Goal: Task Accomplishment & Management: Manage account settings

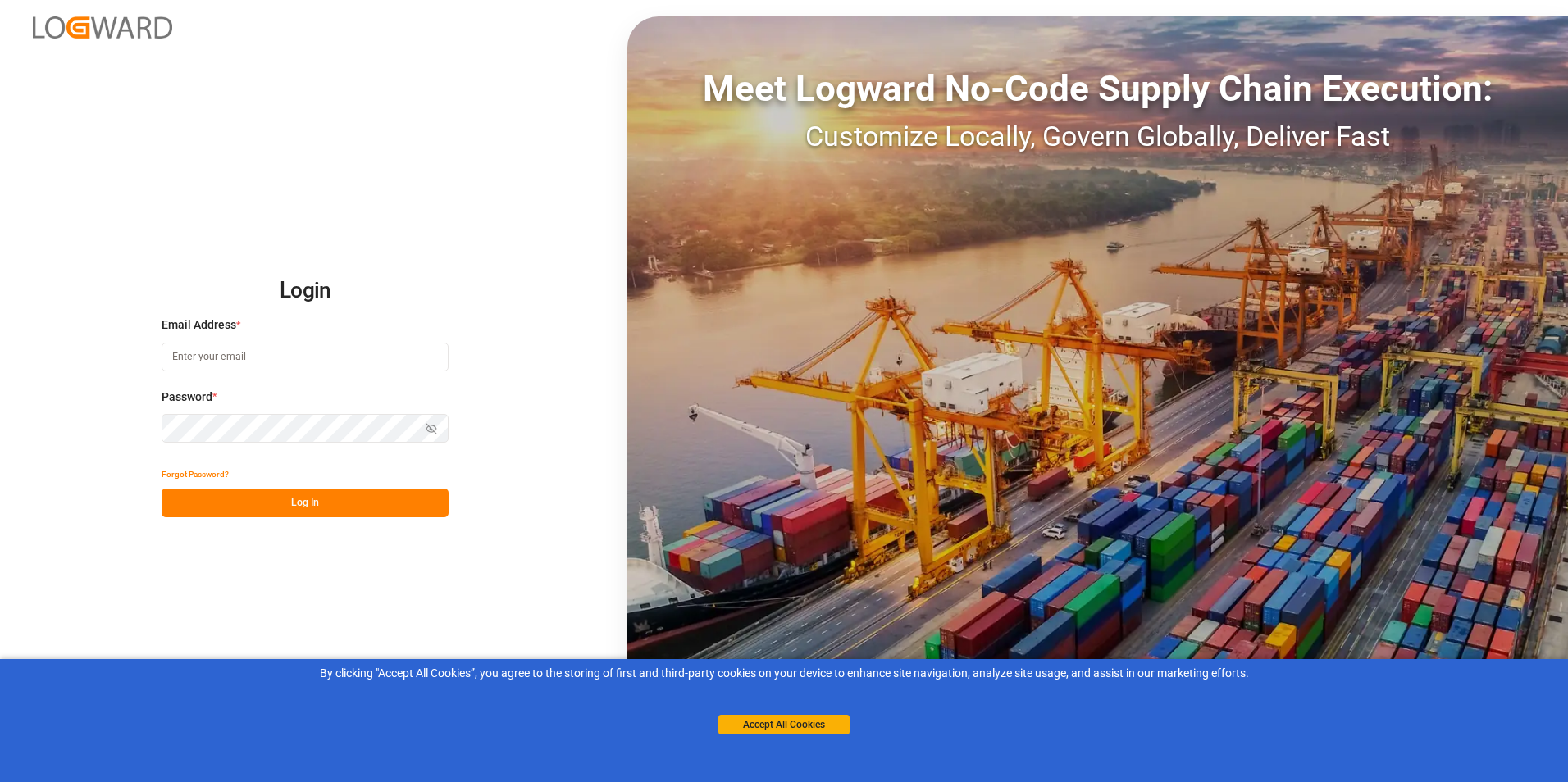
type input "[EMAIL_ADDRESS][DOMAIN_NAME]"
click at [284, 522] on div "Login Email Address * [EMAIL_ADDRESS][DOMAIN_NAME] Password * Show password For…" at bounding box center [784, 391] width 1568 height 782
click at [306, 507] on button "Log In" at bounding box center [305, 504] width 287 height 29
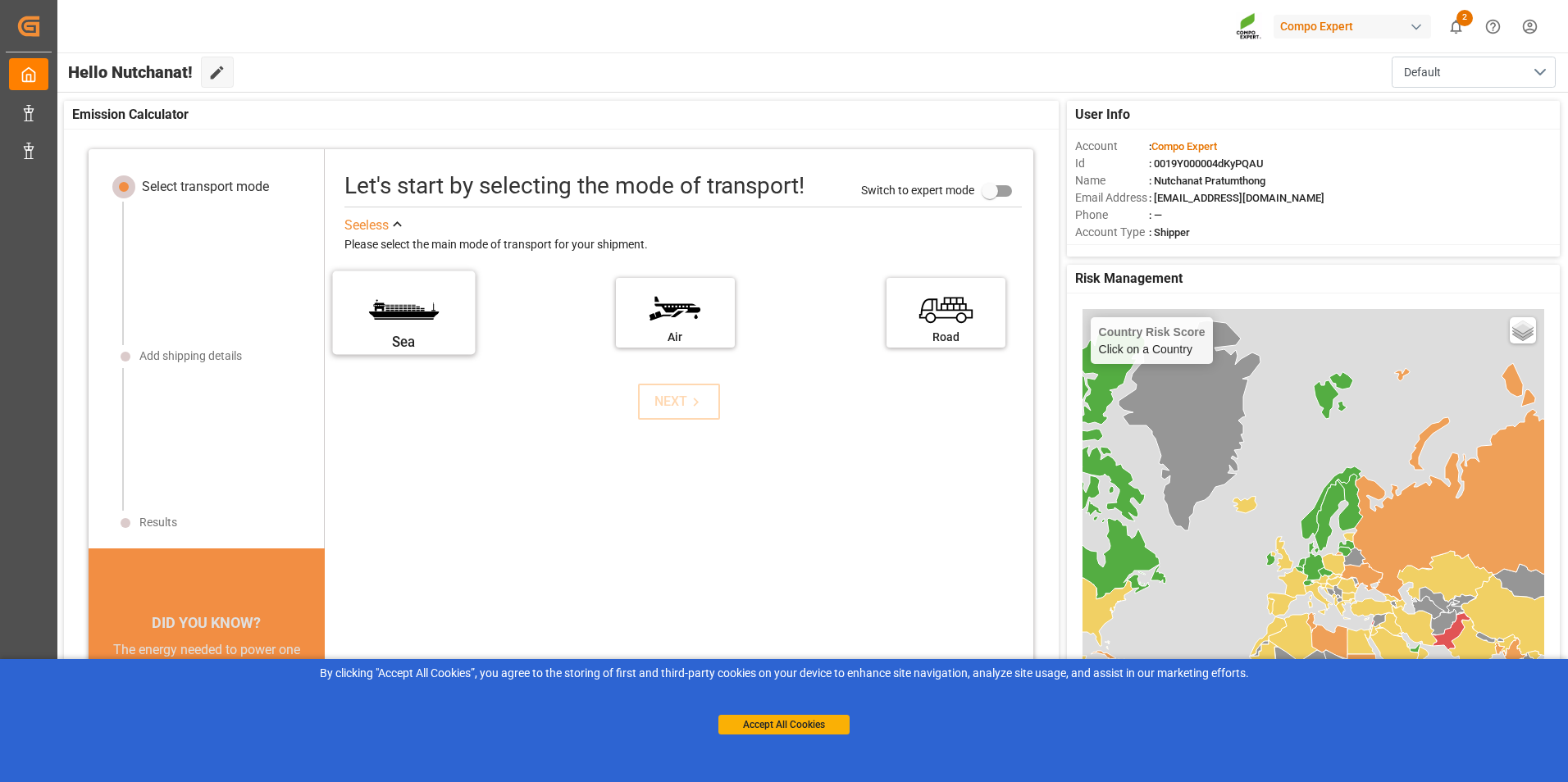
click at [385, 296] on label "Sea" at bounding box center [404, 307] width 123 height 69
click at [0, 0] on input "Sea" at bounding box center [0, 0] width 0 height 0
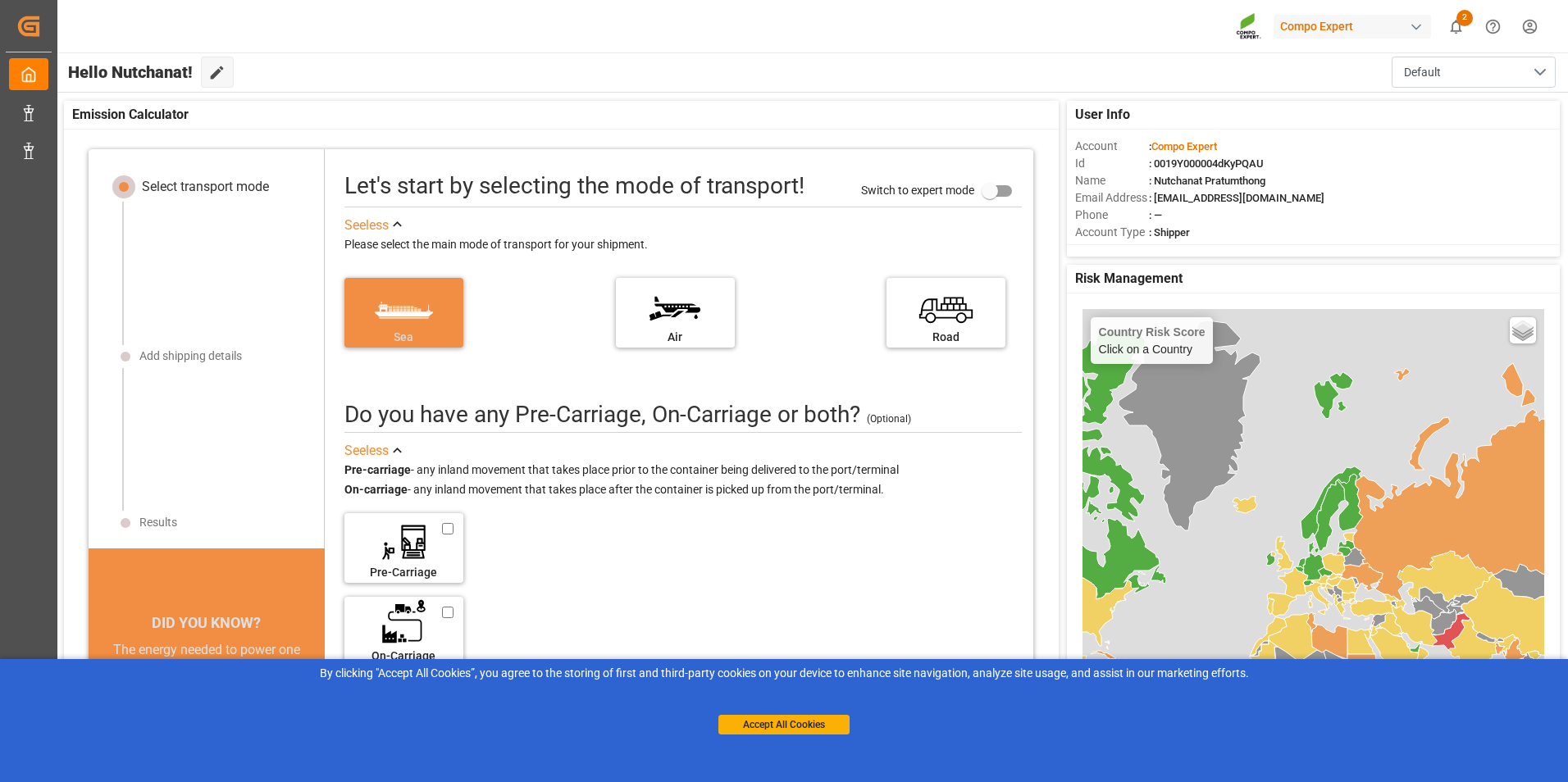
scroll to position [16, 0]
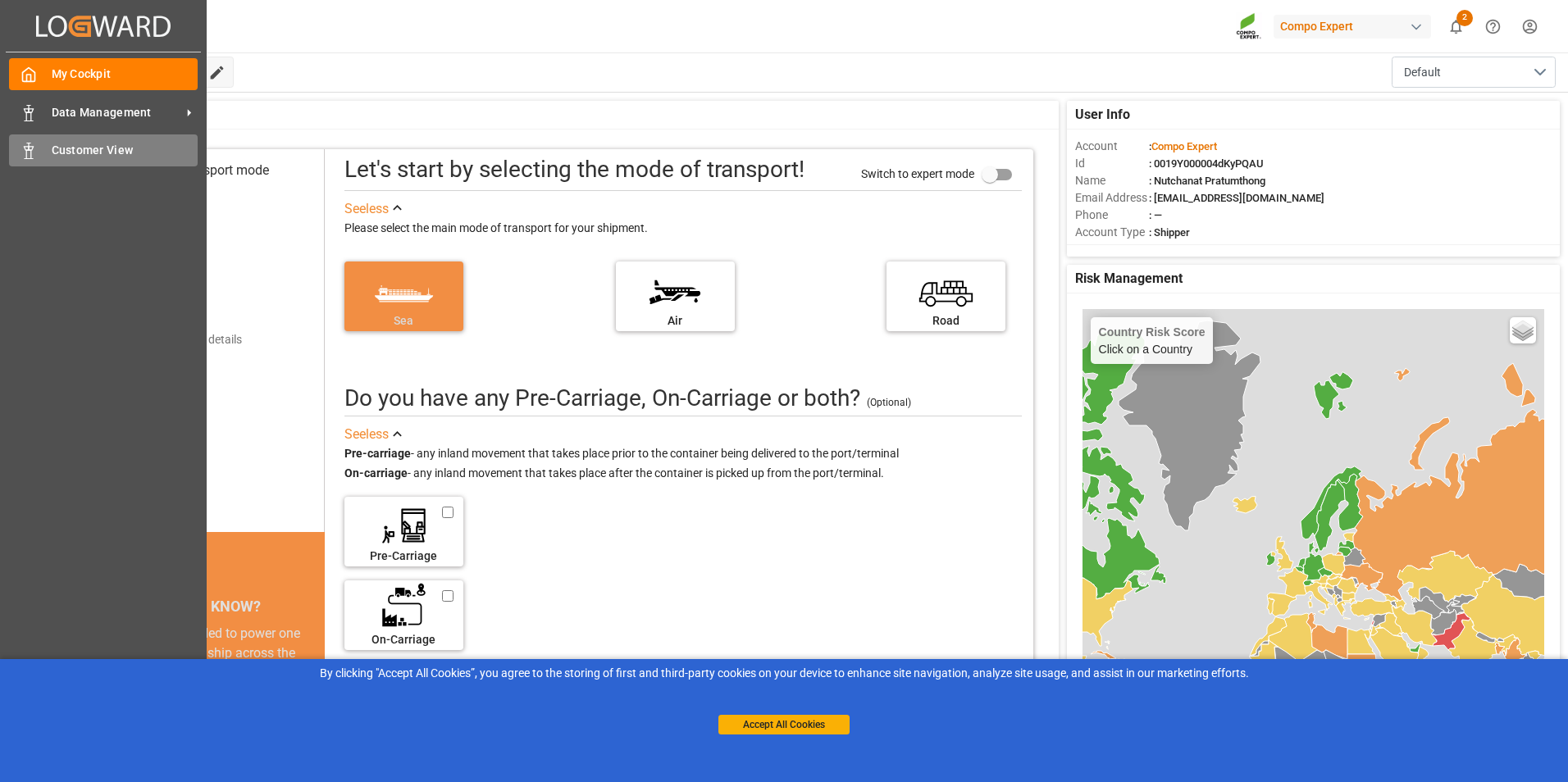
click at [39, 146] on div "Customer View Customer View" at bounding box center [103, 150] width 189 height 32
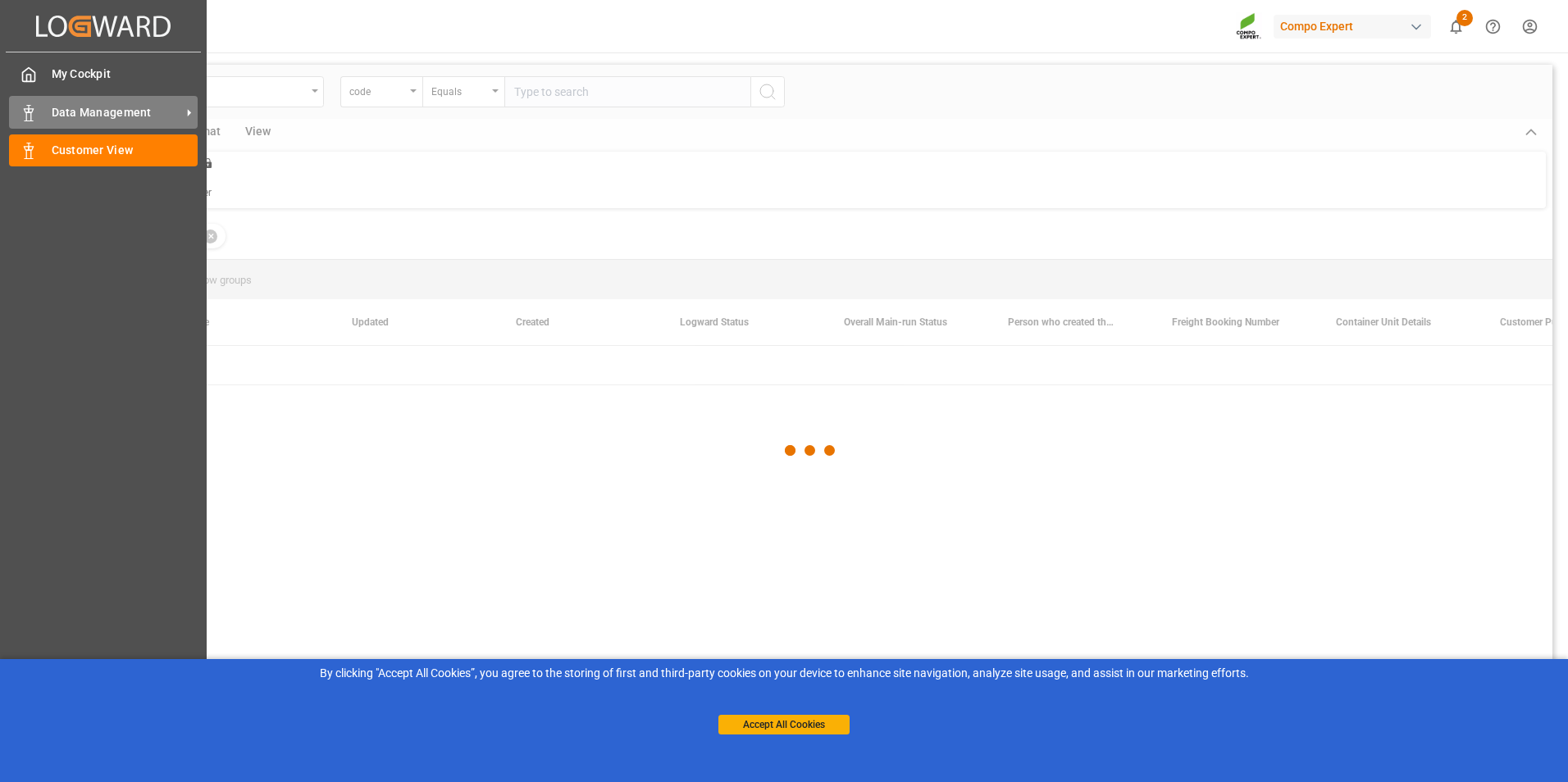
click at [136, 109] on span "Data Management" at bounding box center [117, 113] width 130 height 17
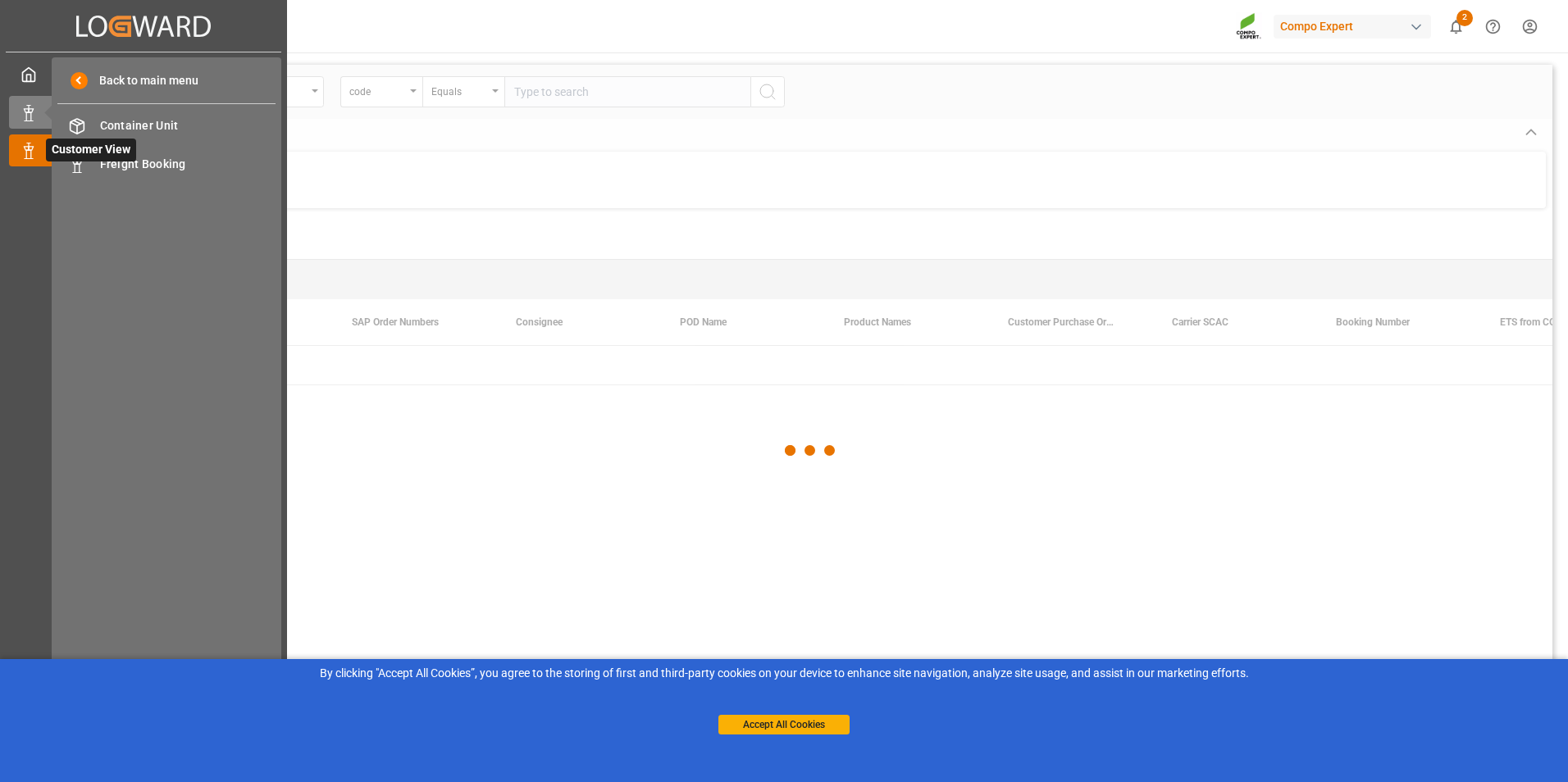
click at [32, 150] on polygon at bounding box center [32, 149] width 5 height 3
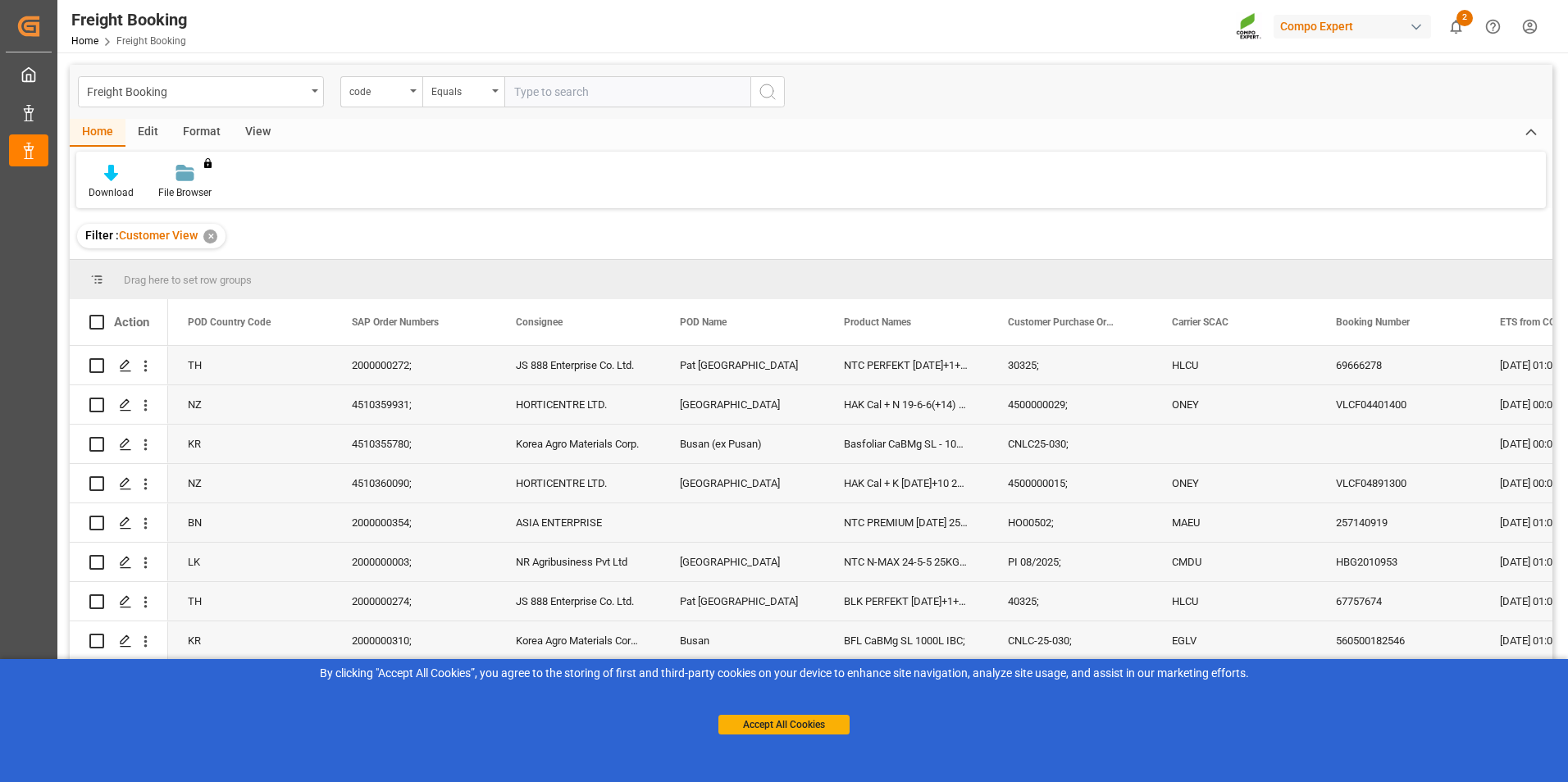
click at [254, 242] on div "Filter : Customer View ✕" at bounding box center [811, 236] width 1483 height 46
drag, startPoint x: 199, startPoint y: 269, endPoint x: 122, endPoint y: 278, distance: 77.5
click at [198, 270] on div "Drag here to set row groups" at bounding box center [811, 280] width 1483 height 39
click at [98, 281] on span at bounding box center [96, 279] width 15 height 15
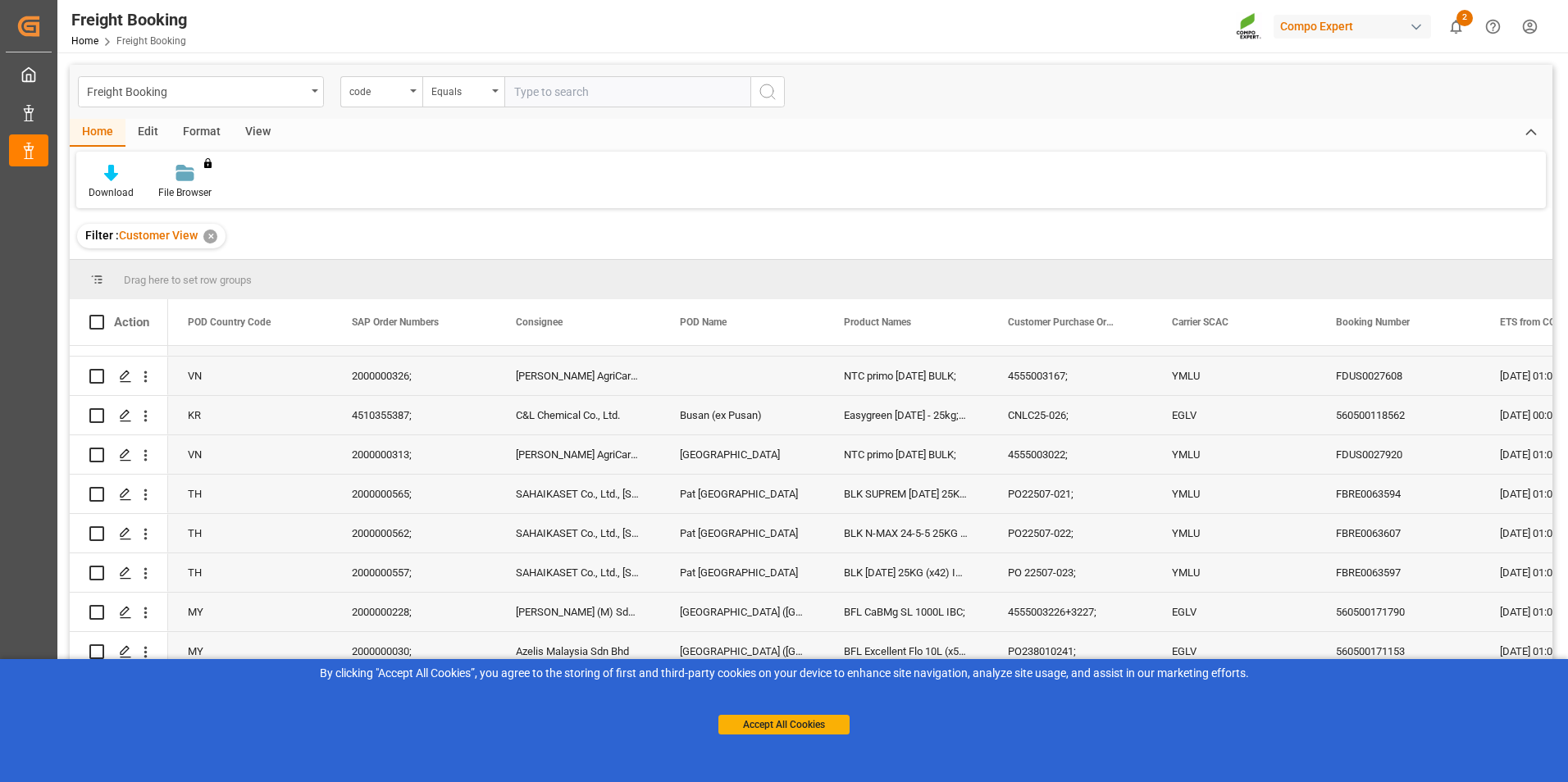
scroll to position [820, 0]
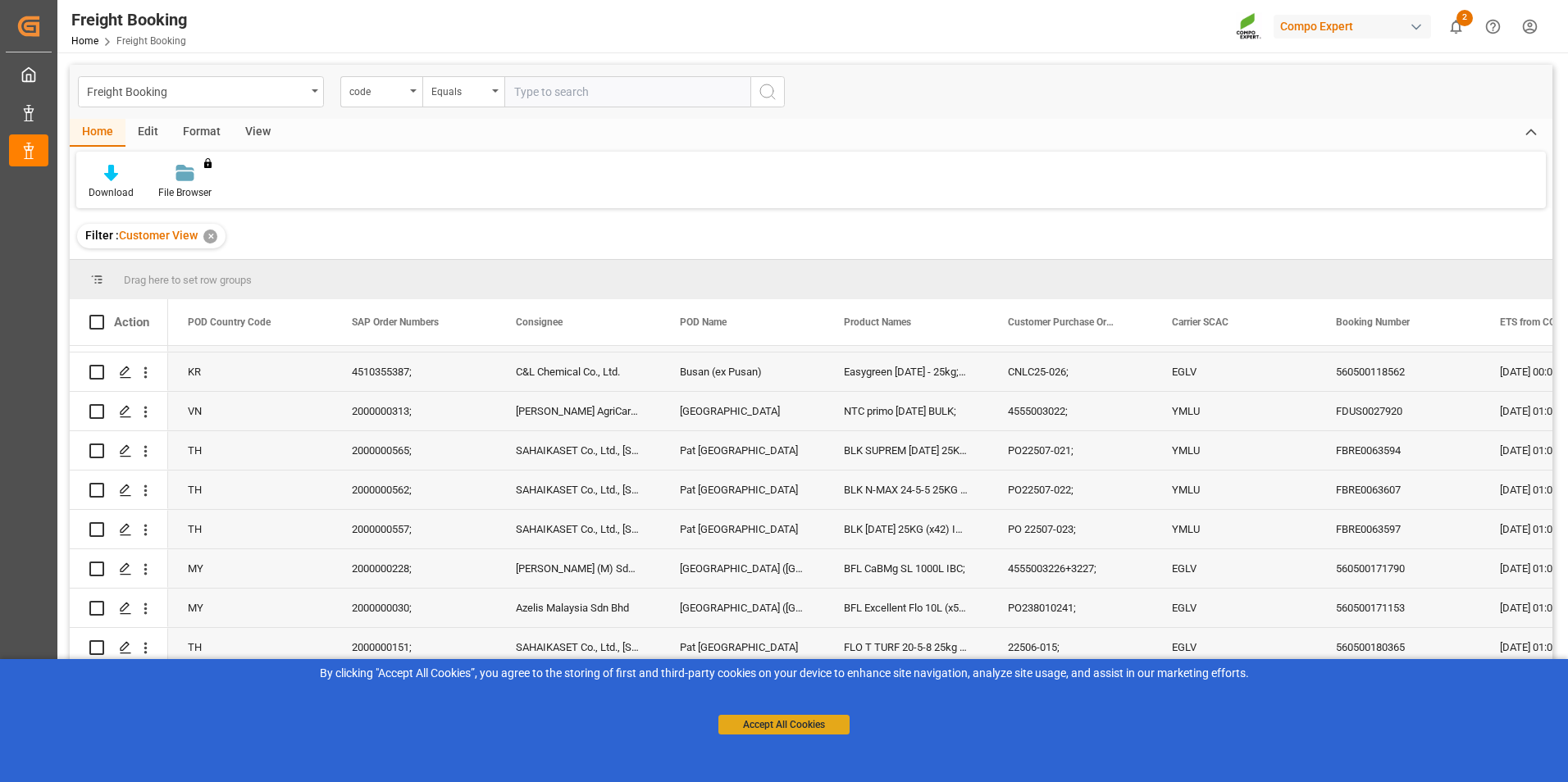
click at [776, 719] on button "Accept All Cookies" at bounding box center [784, 725] width 131 height 20
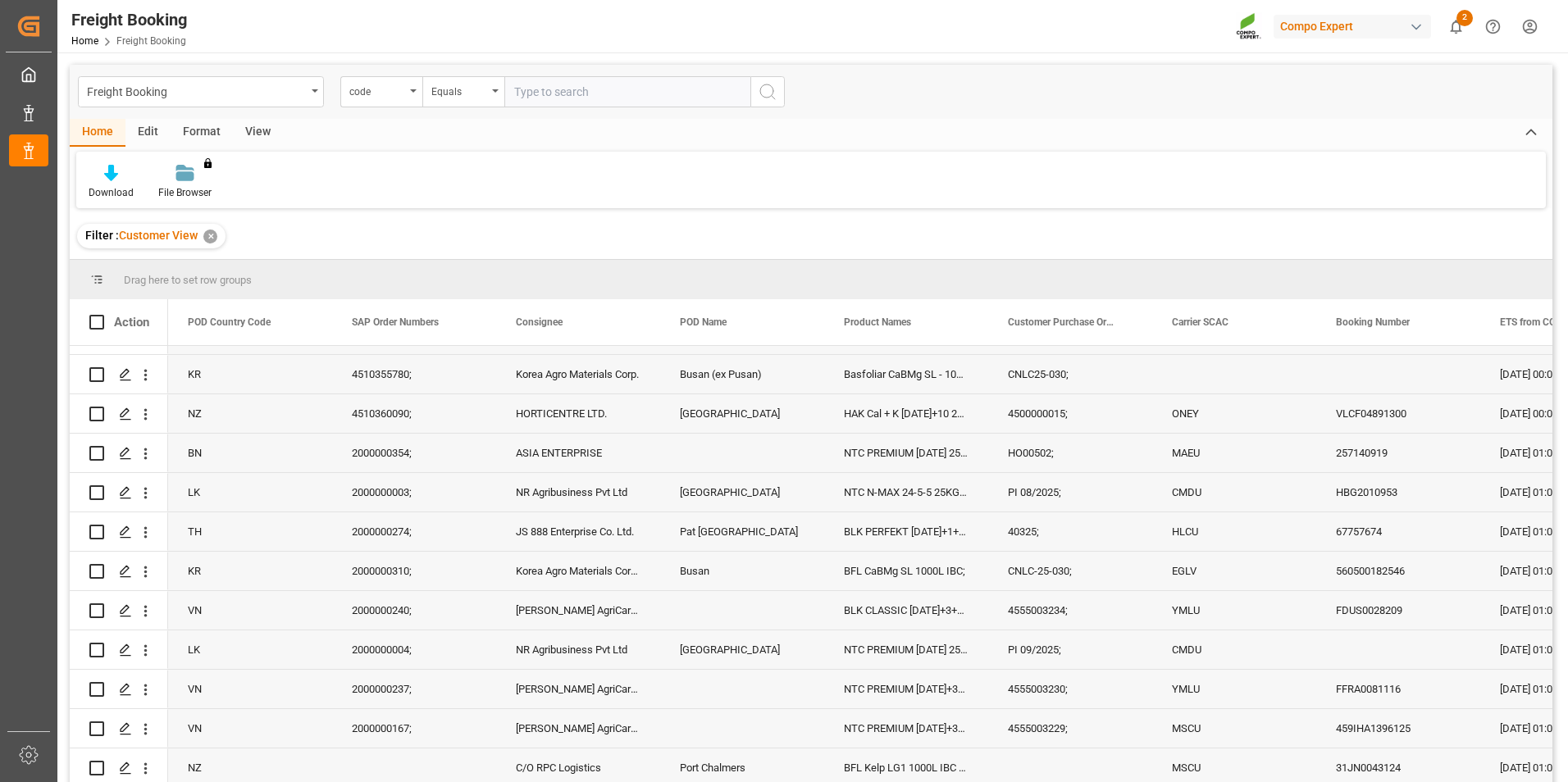
scroll to position [0, 0]
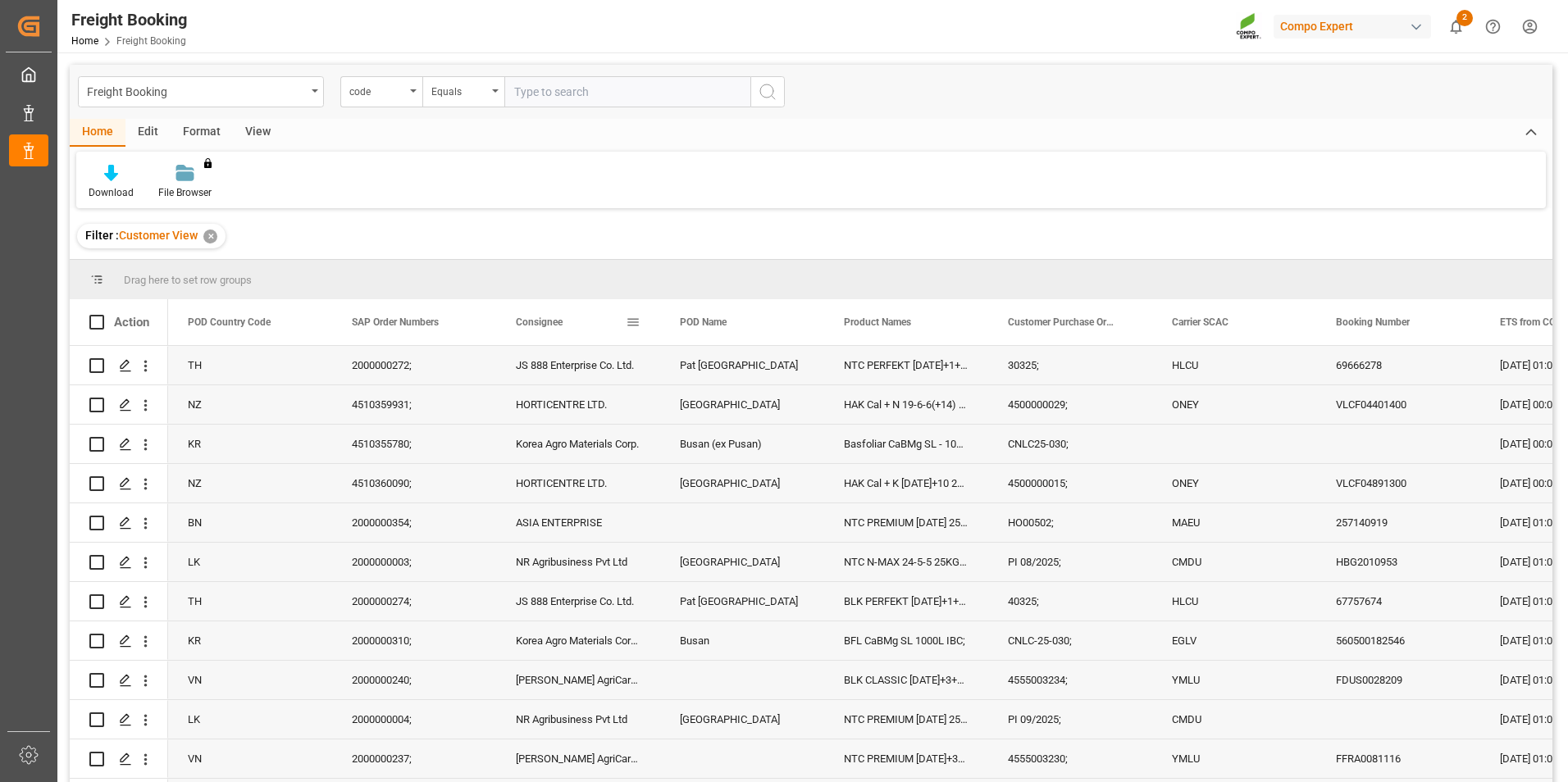
click at [645, 320] on div "Consignee" at bounding box center [578, 323] width 164 height 46
click at [91, 324] on span at bounding box center [96, 322] width 15 height 15
click at [102, 315] on input "checkbox" at bounding box center [102, 315] width 0 height 0
checkbox input "true"
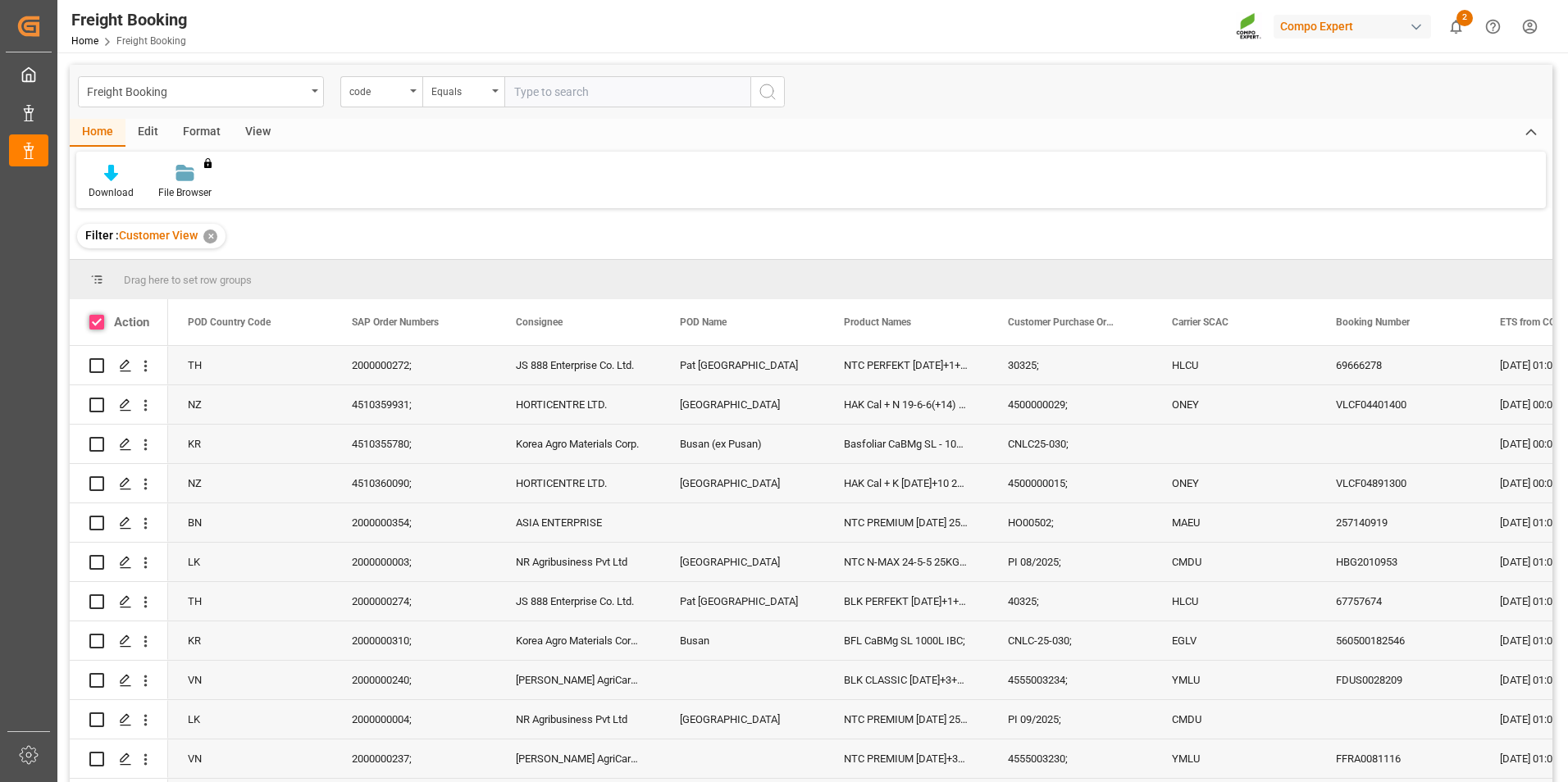
checkbox input "true"
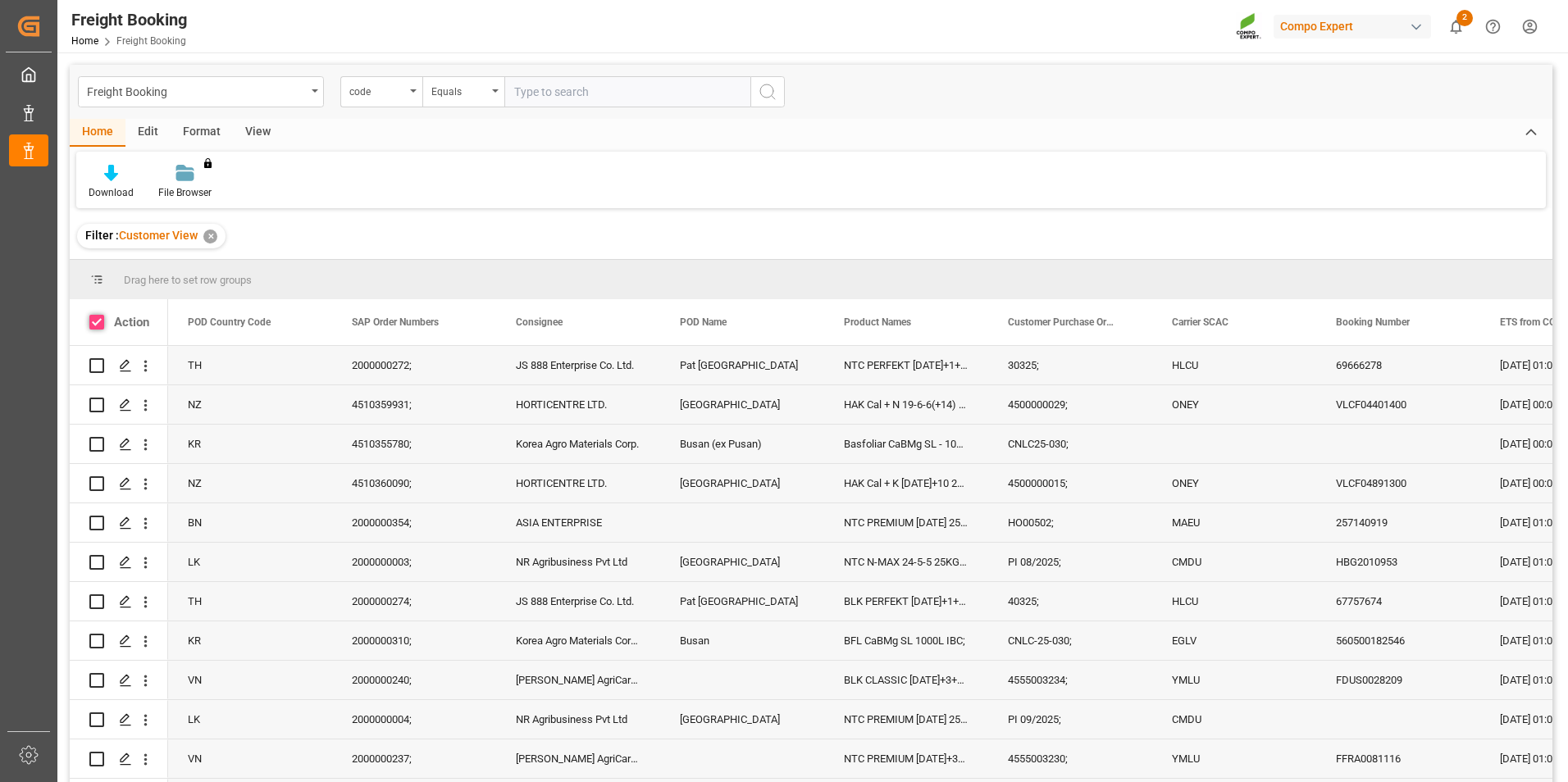
checkbox input "true"
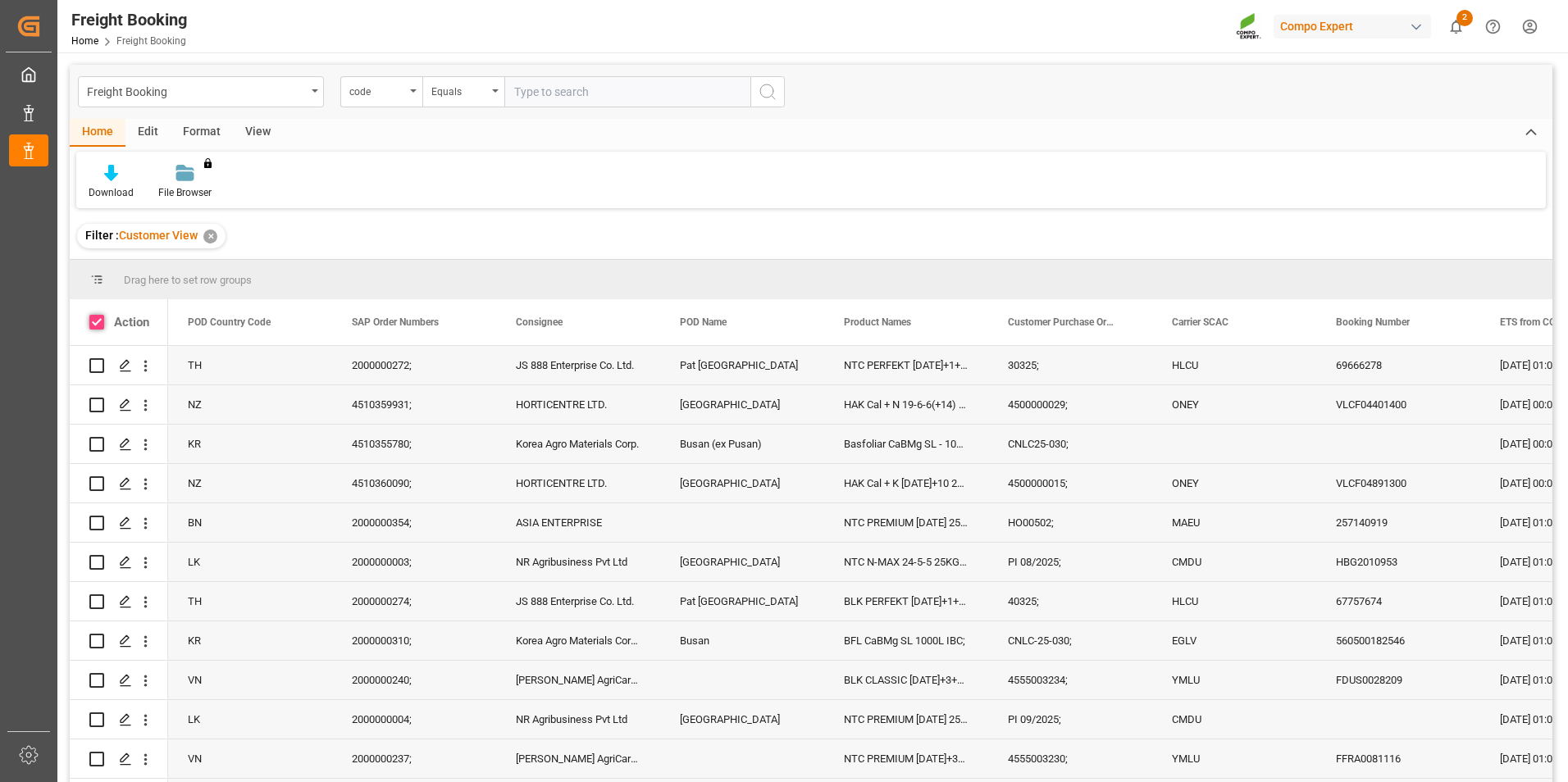
checkbox input "true"
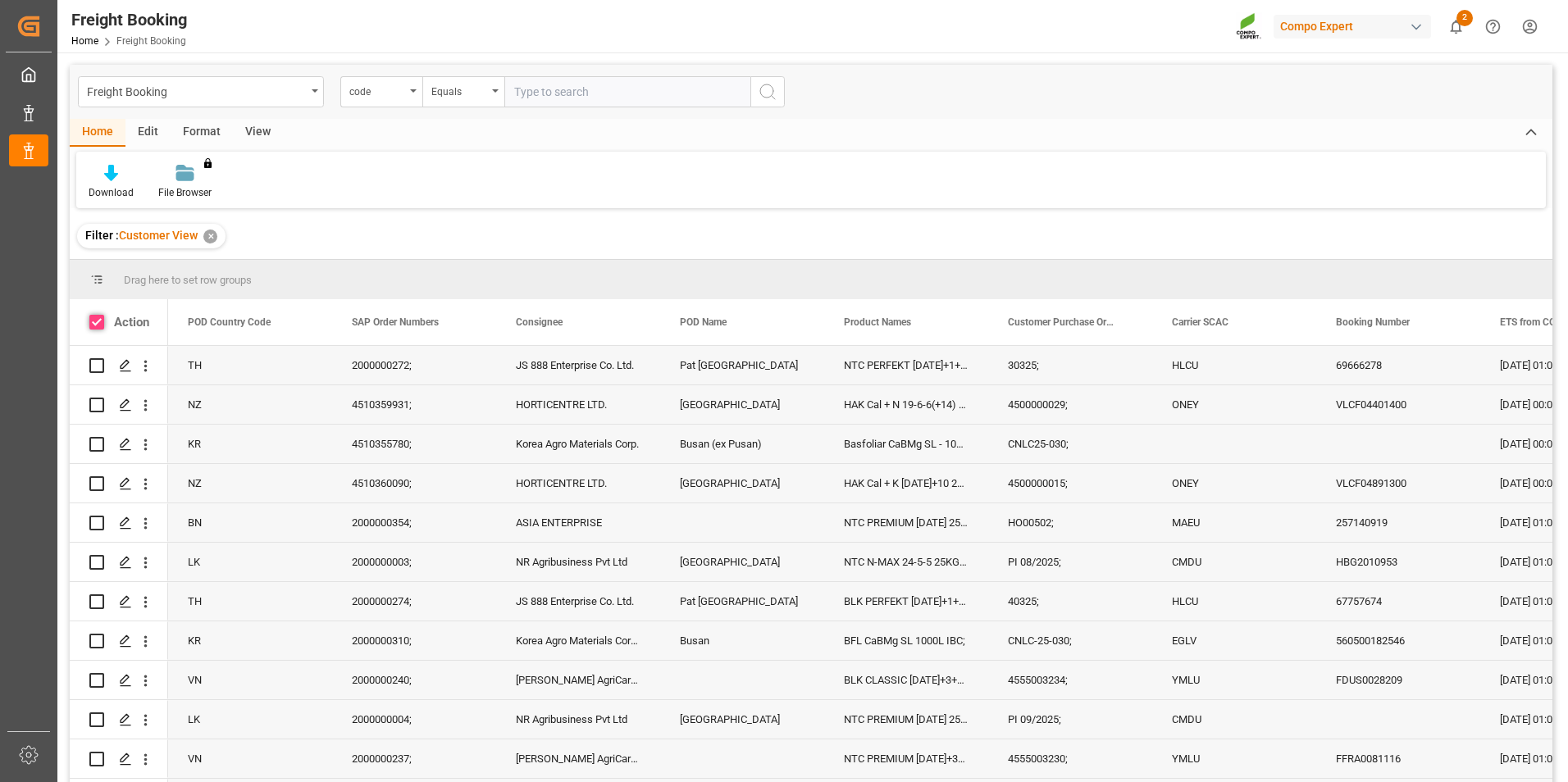
checkbox input "true"
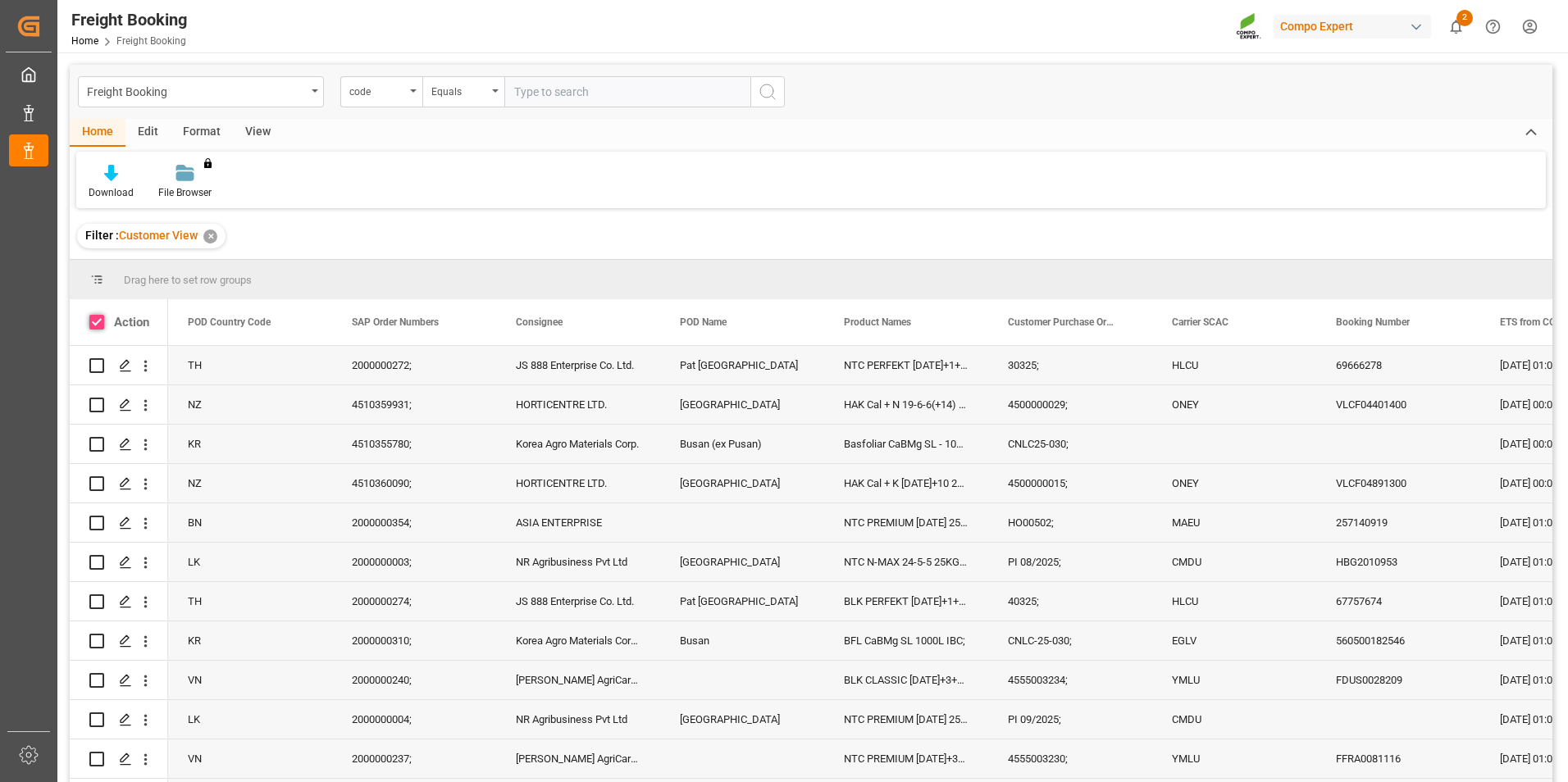
checkbox input "true"
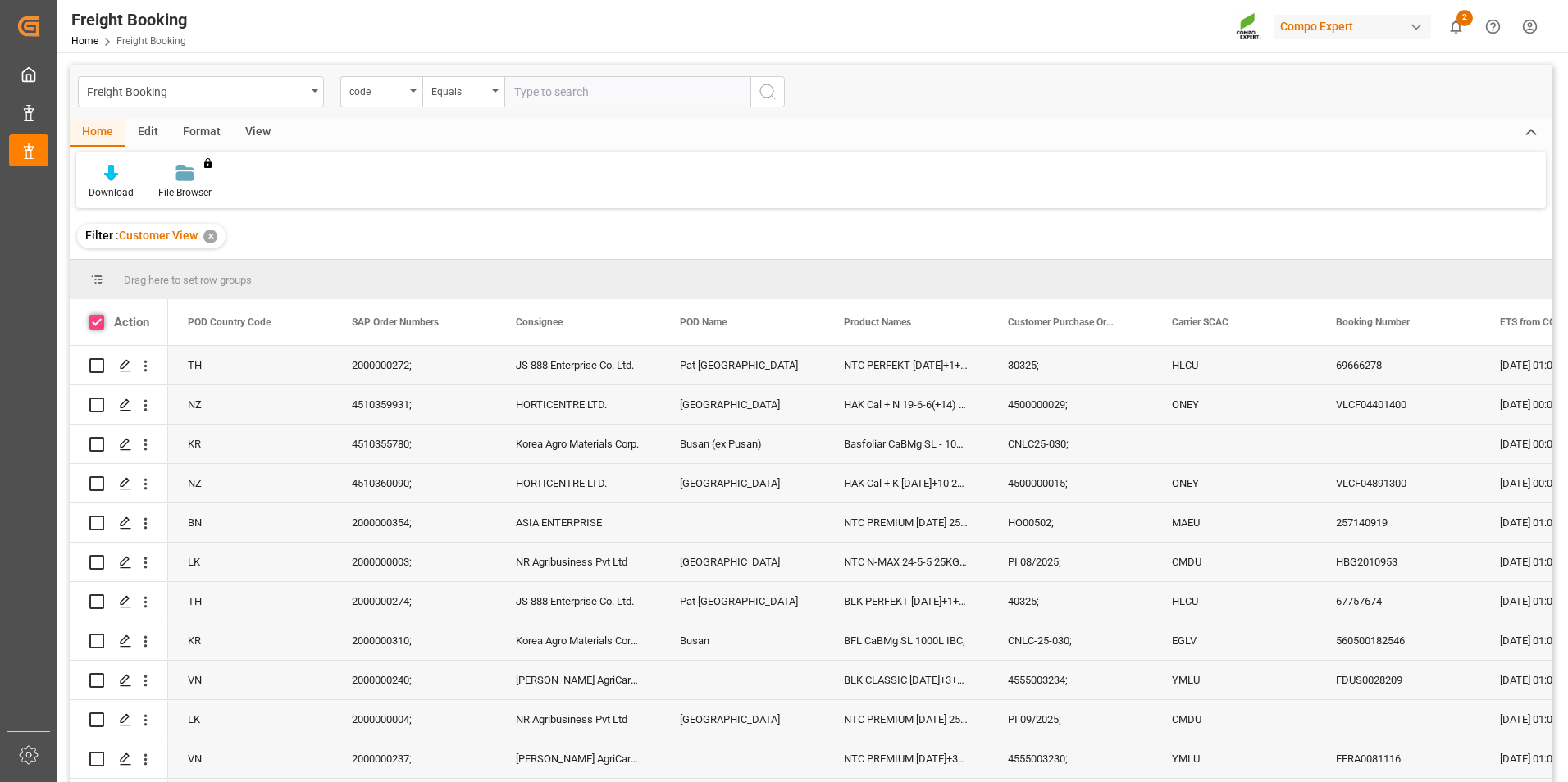
checkbox input "true"
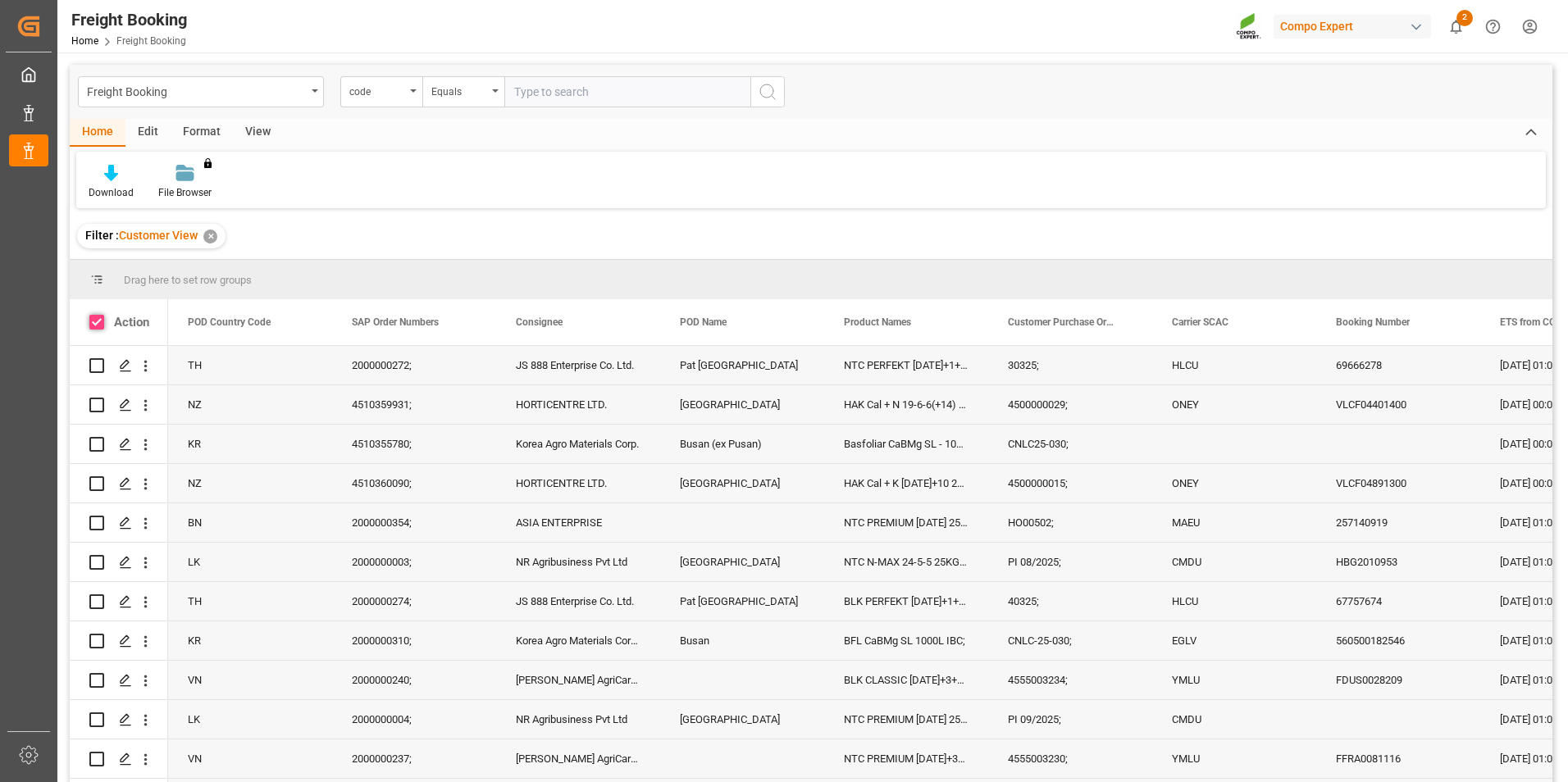
checkbox input "true"
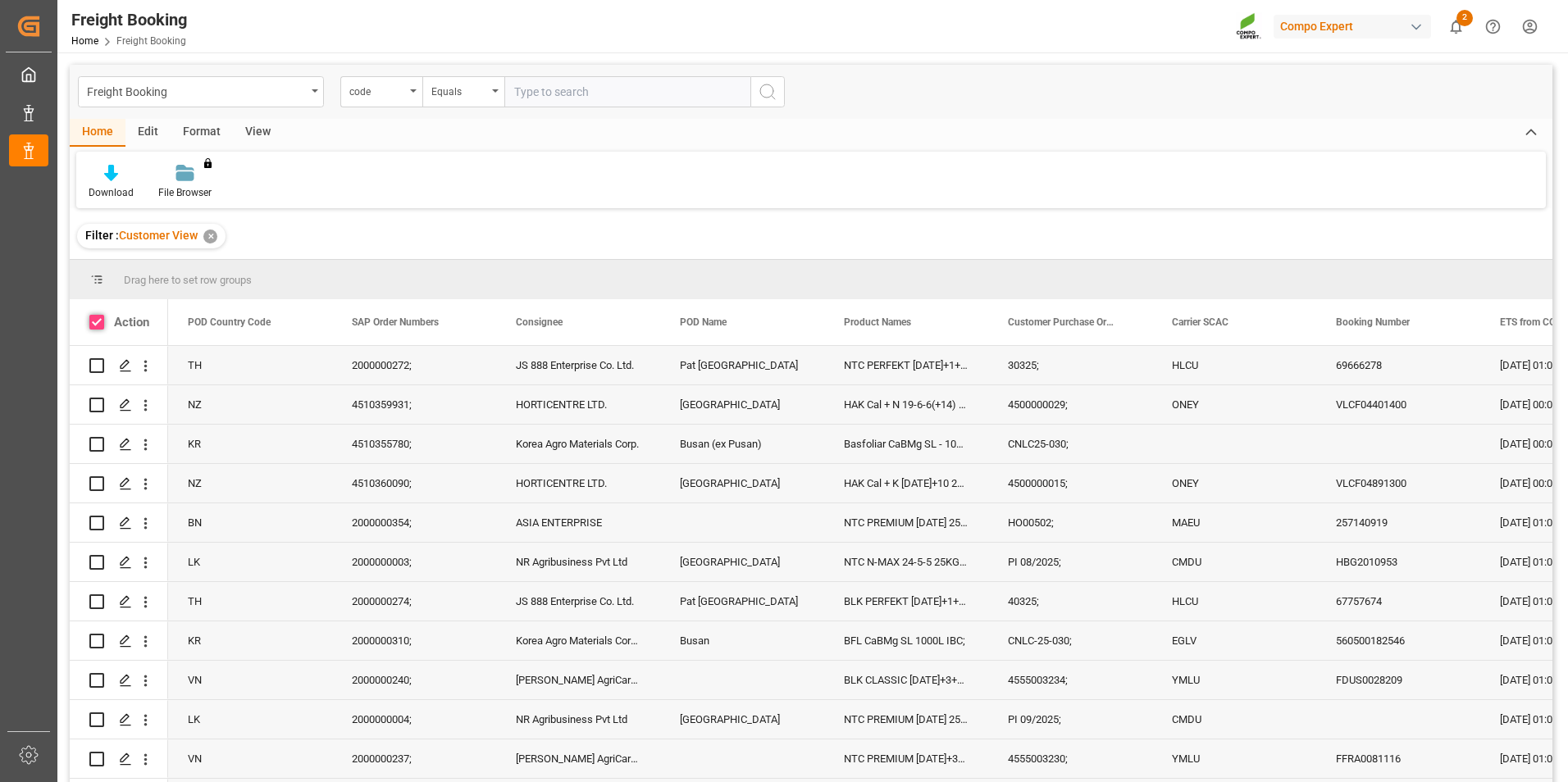
checkbox input "true"
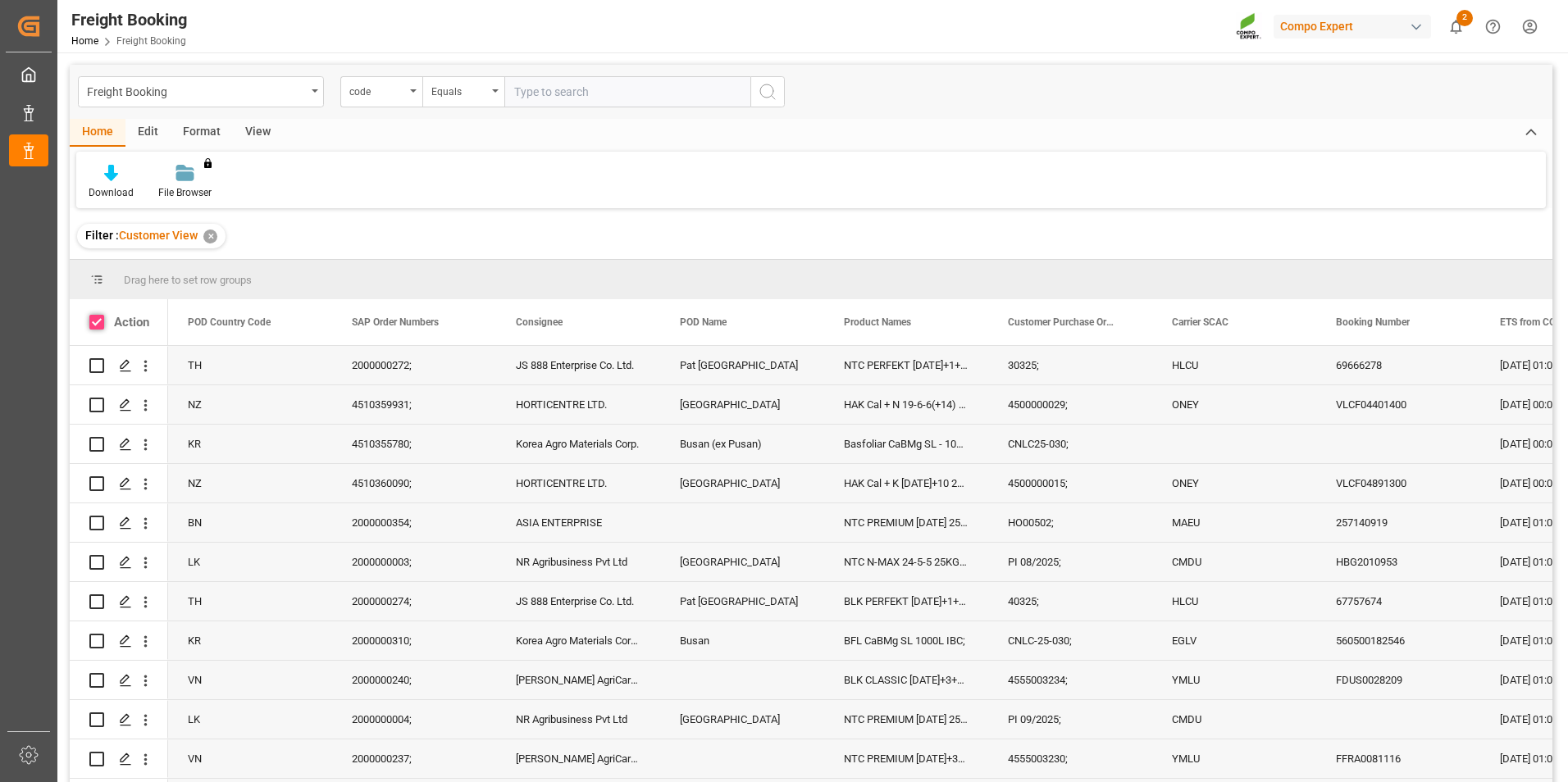
checkbox input "true"
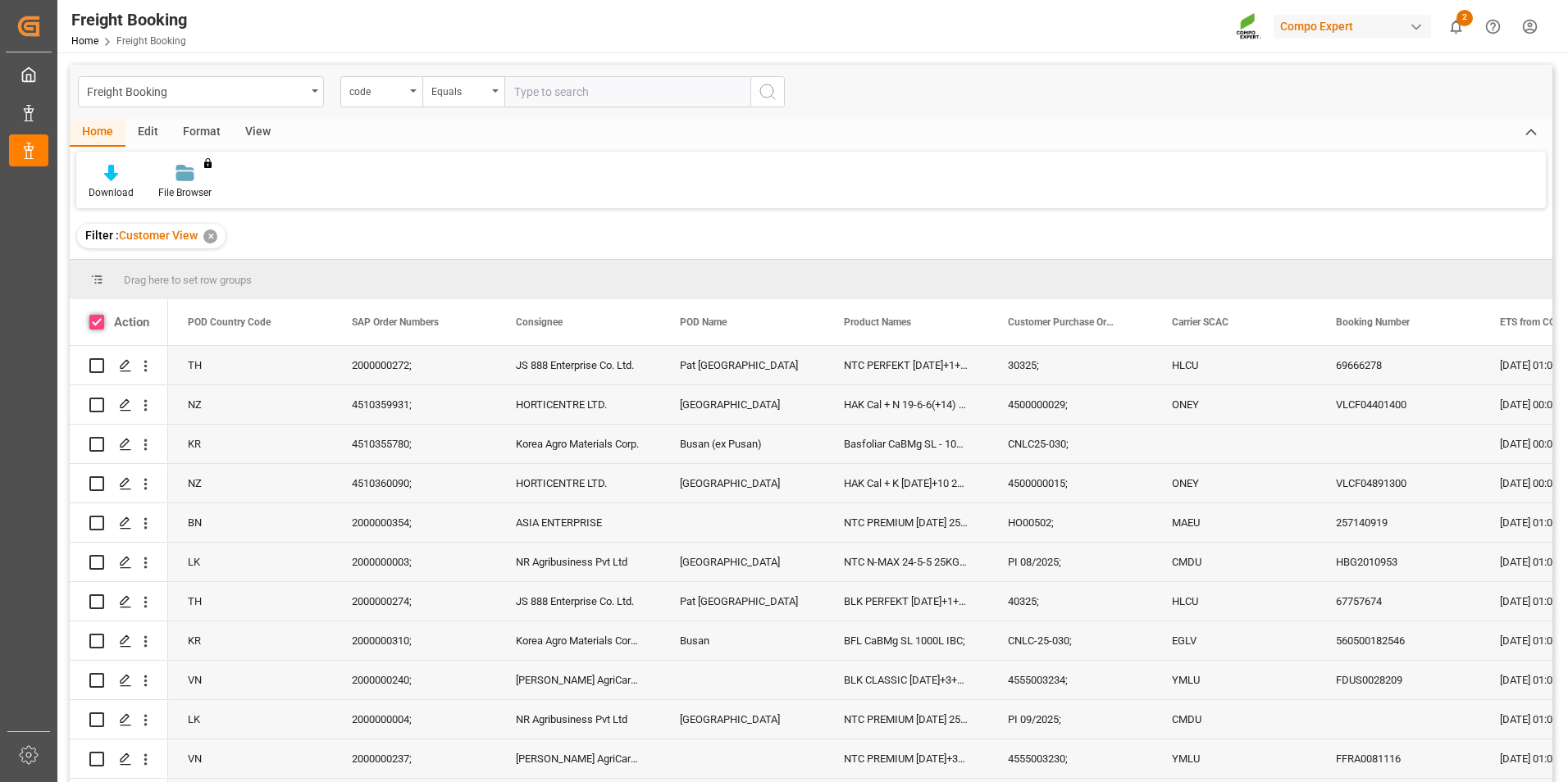
checkbox input "true"
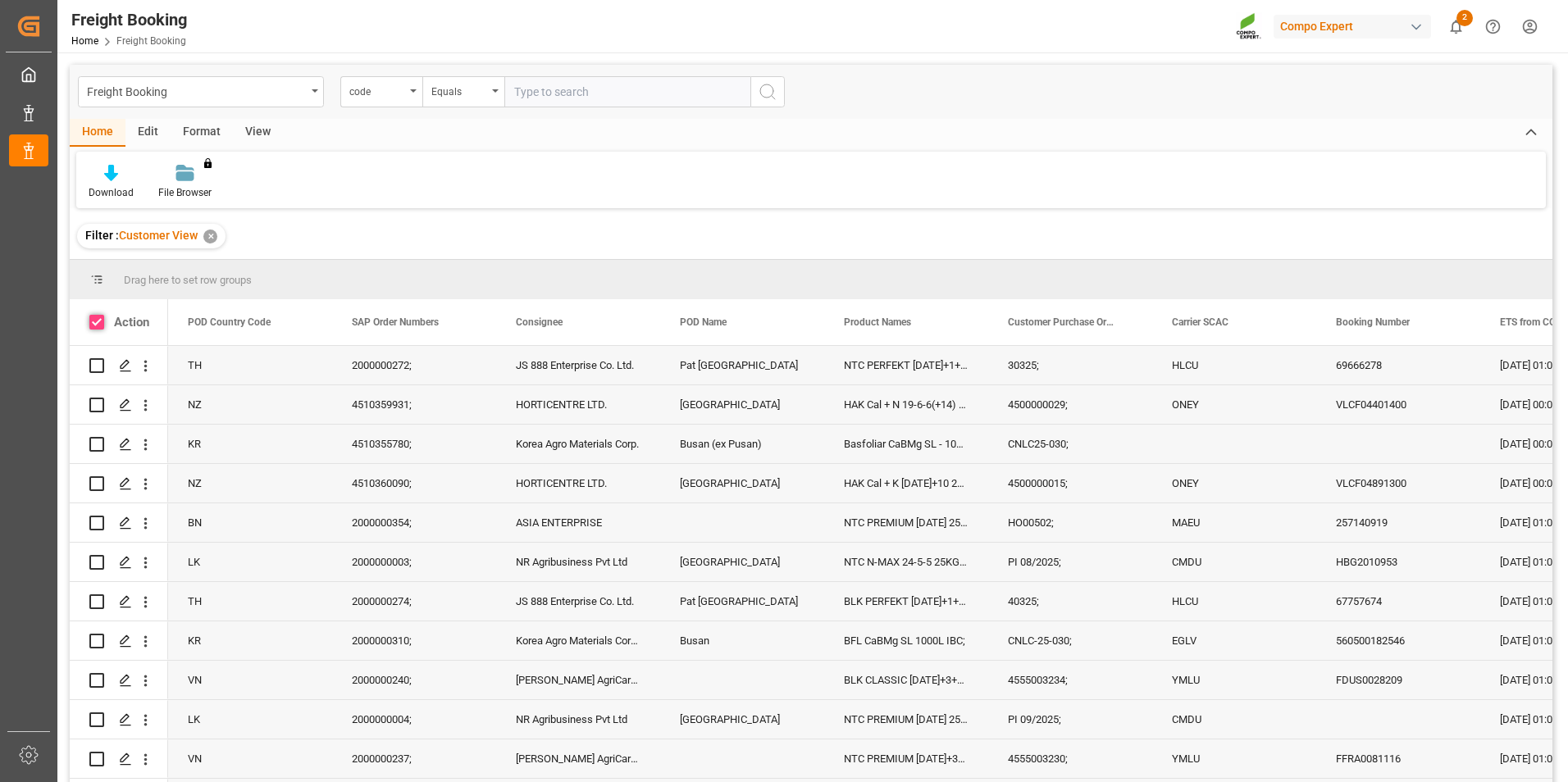
checkbox input "true"
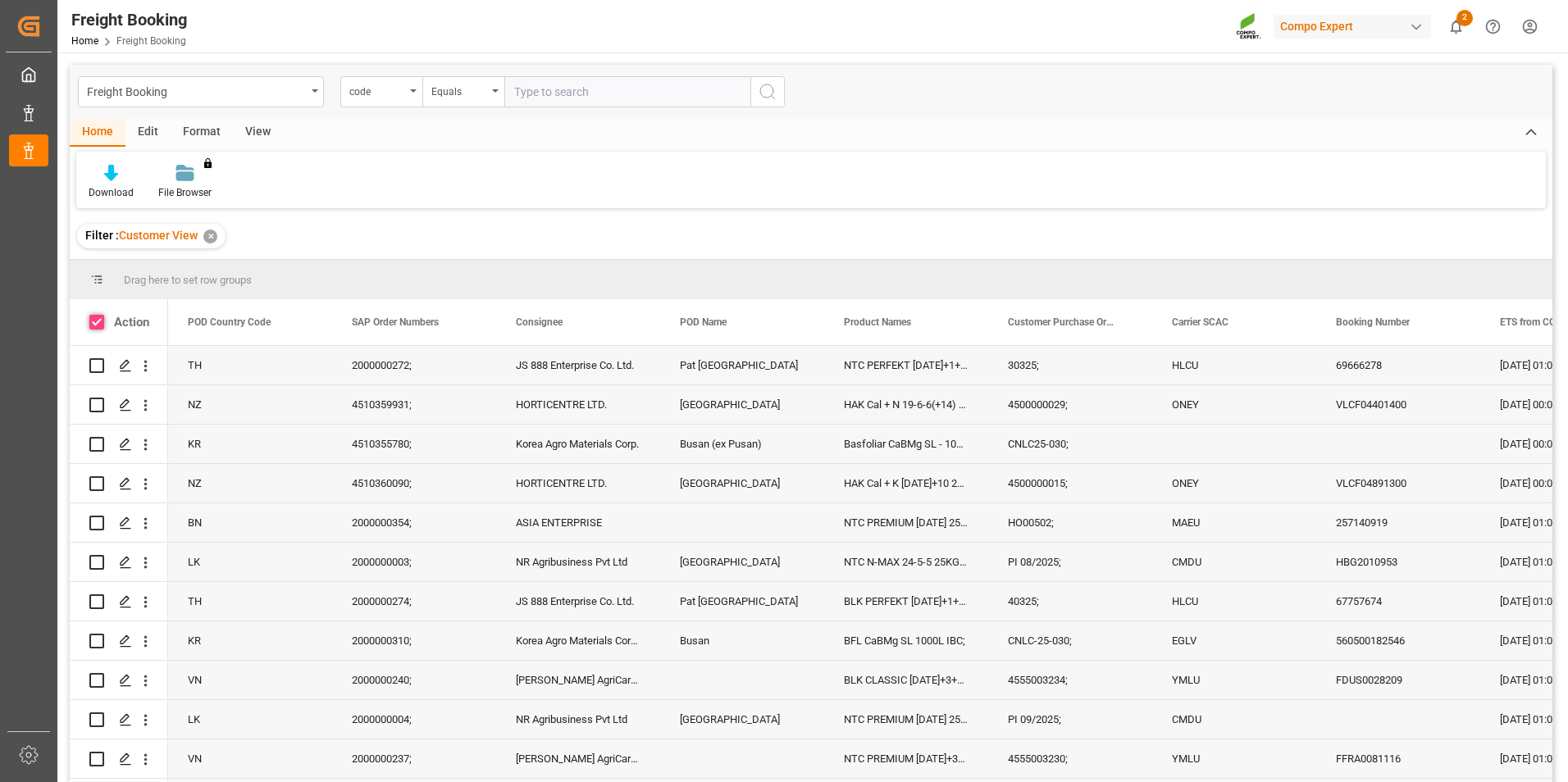
checkbox input "true"
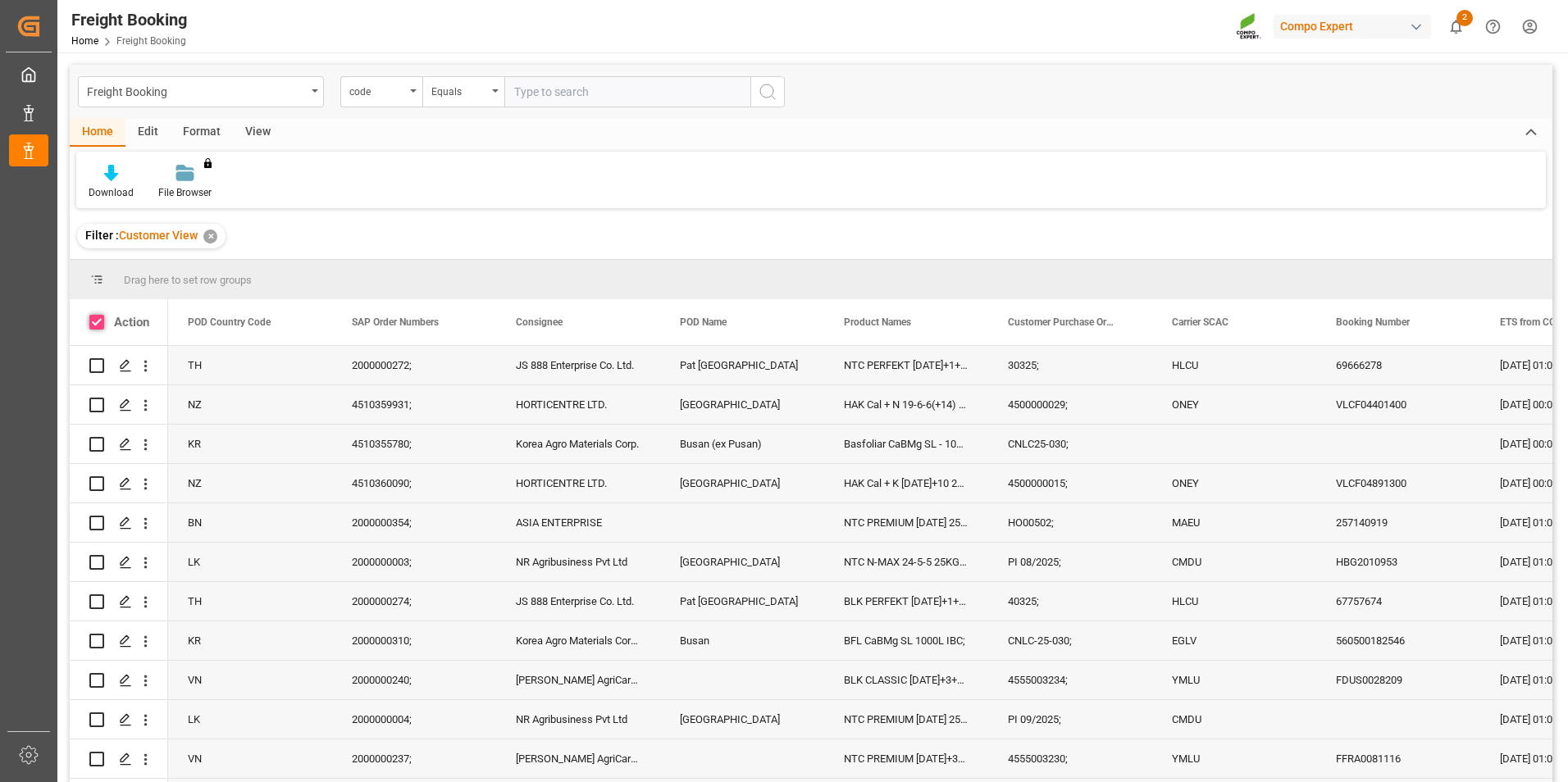
checkbox input "true"
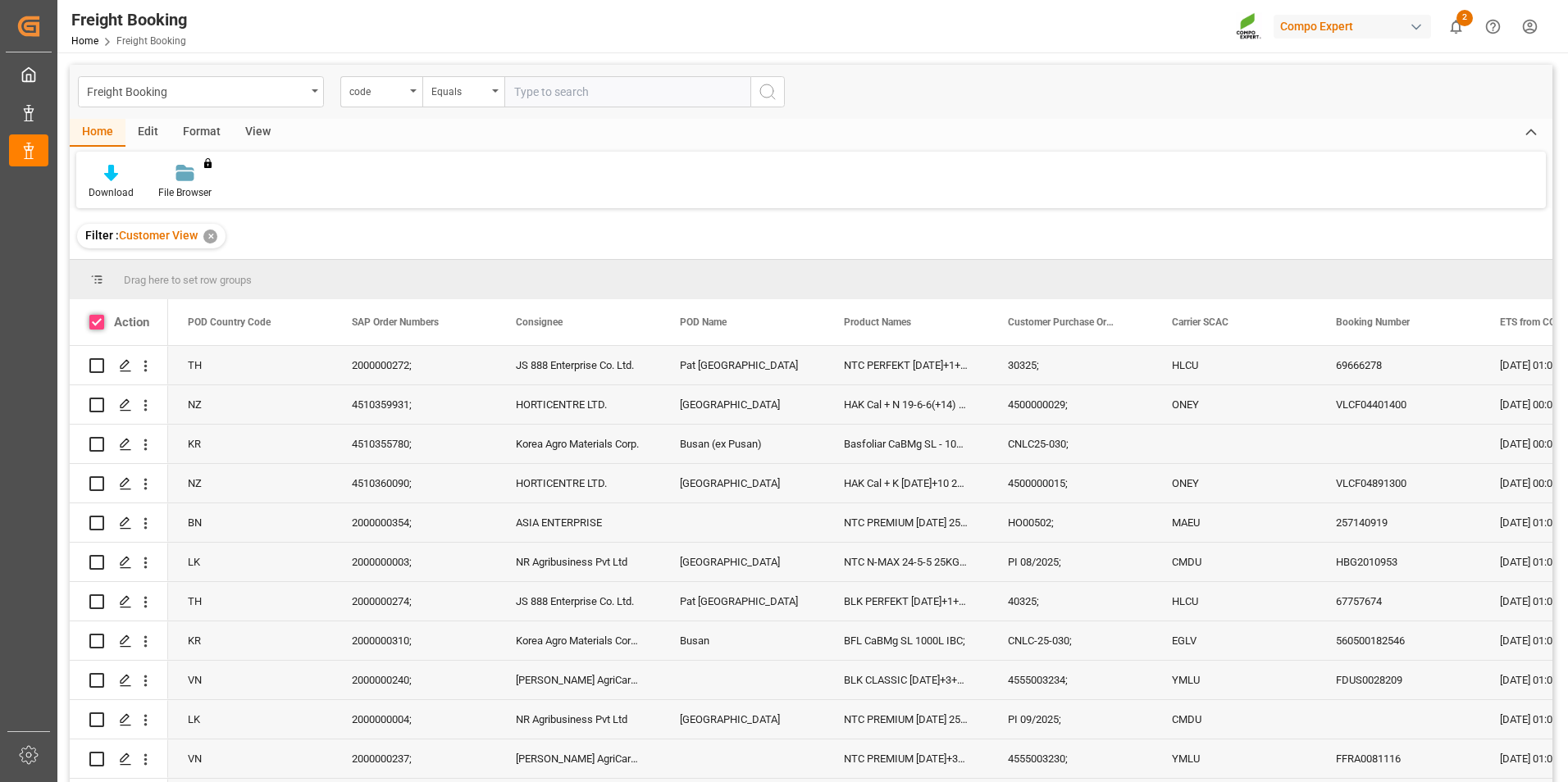
checkbox input "true"
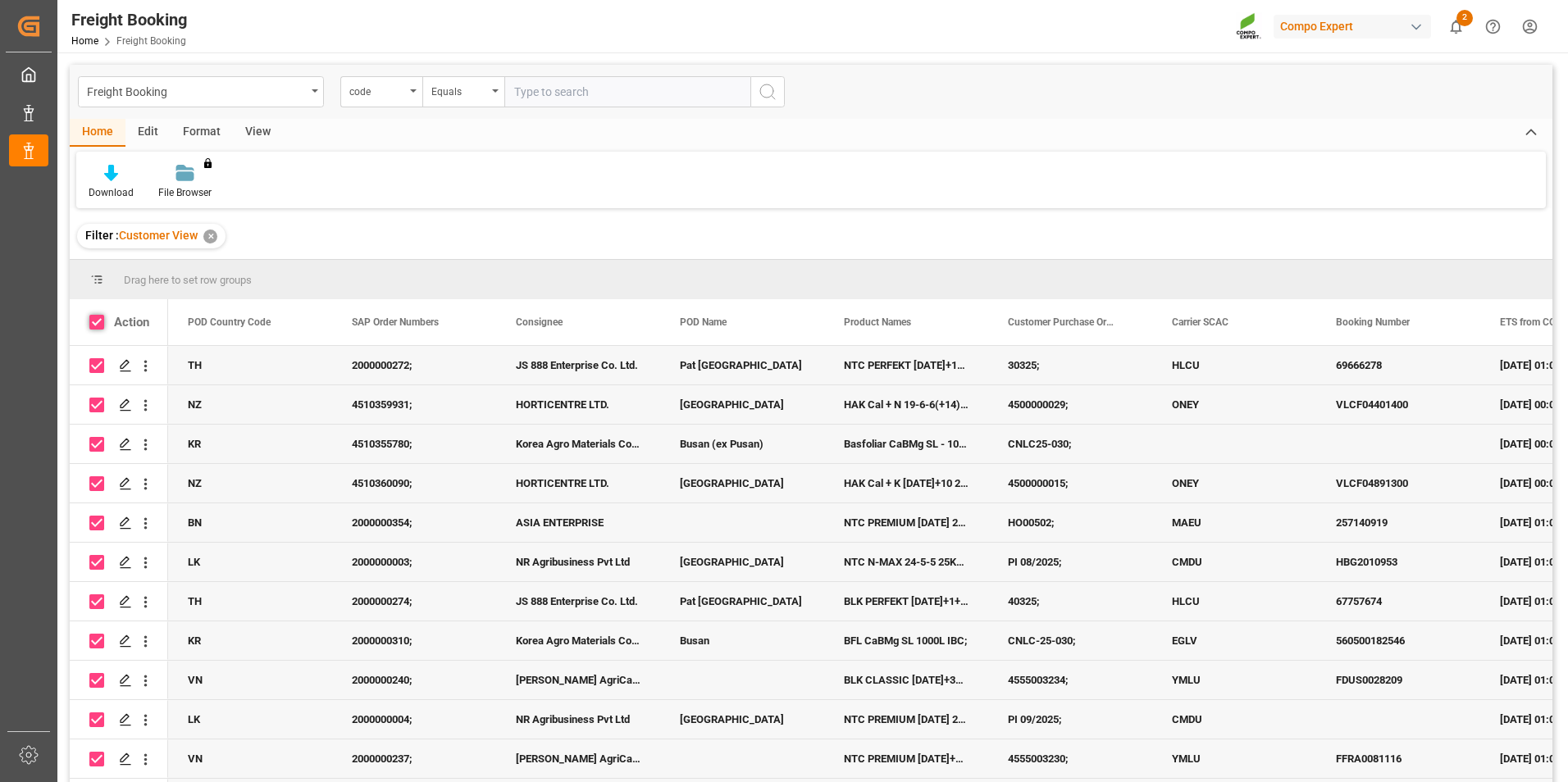
click at [92, 323] on span at bounding box center [96, 322] width 15 height 15
click at [102, 315] on input "checkbox" at bounding box center [102, 315] width 0 height 0
checkbox input "false"
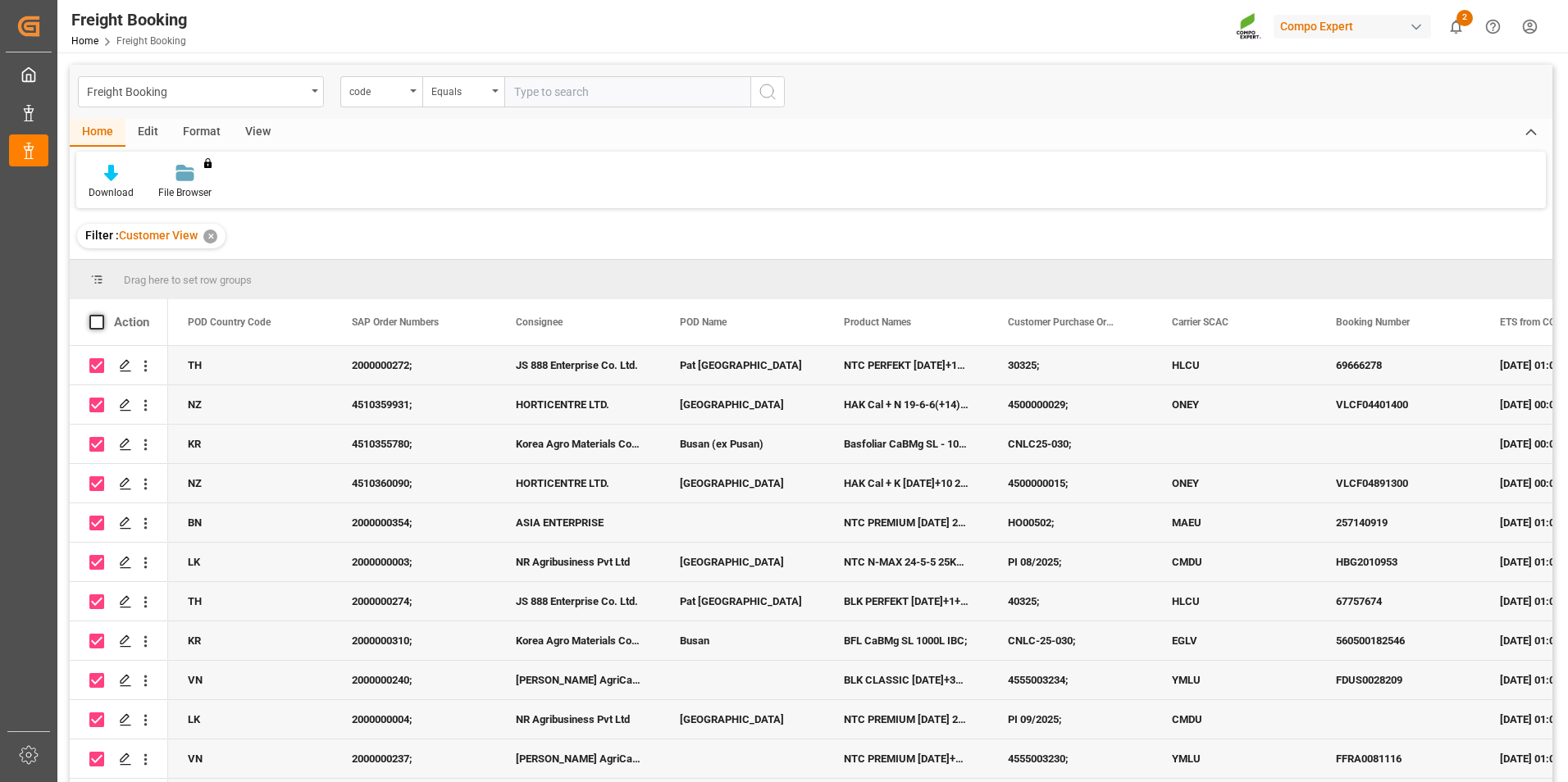
checkbox input "false"
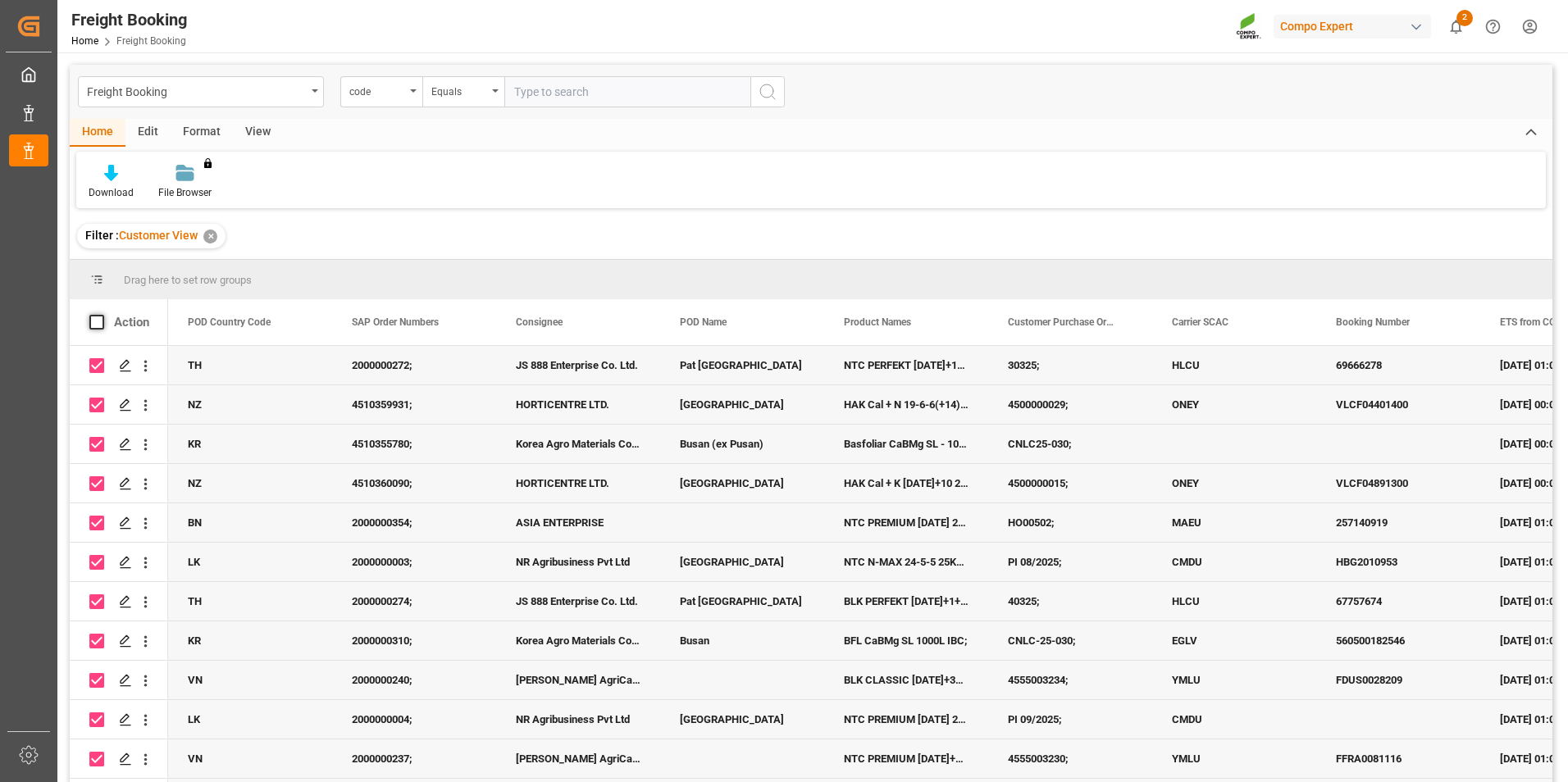
checkbox input "false"
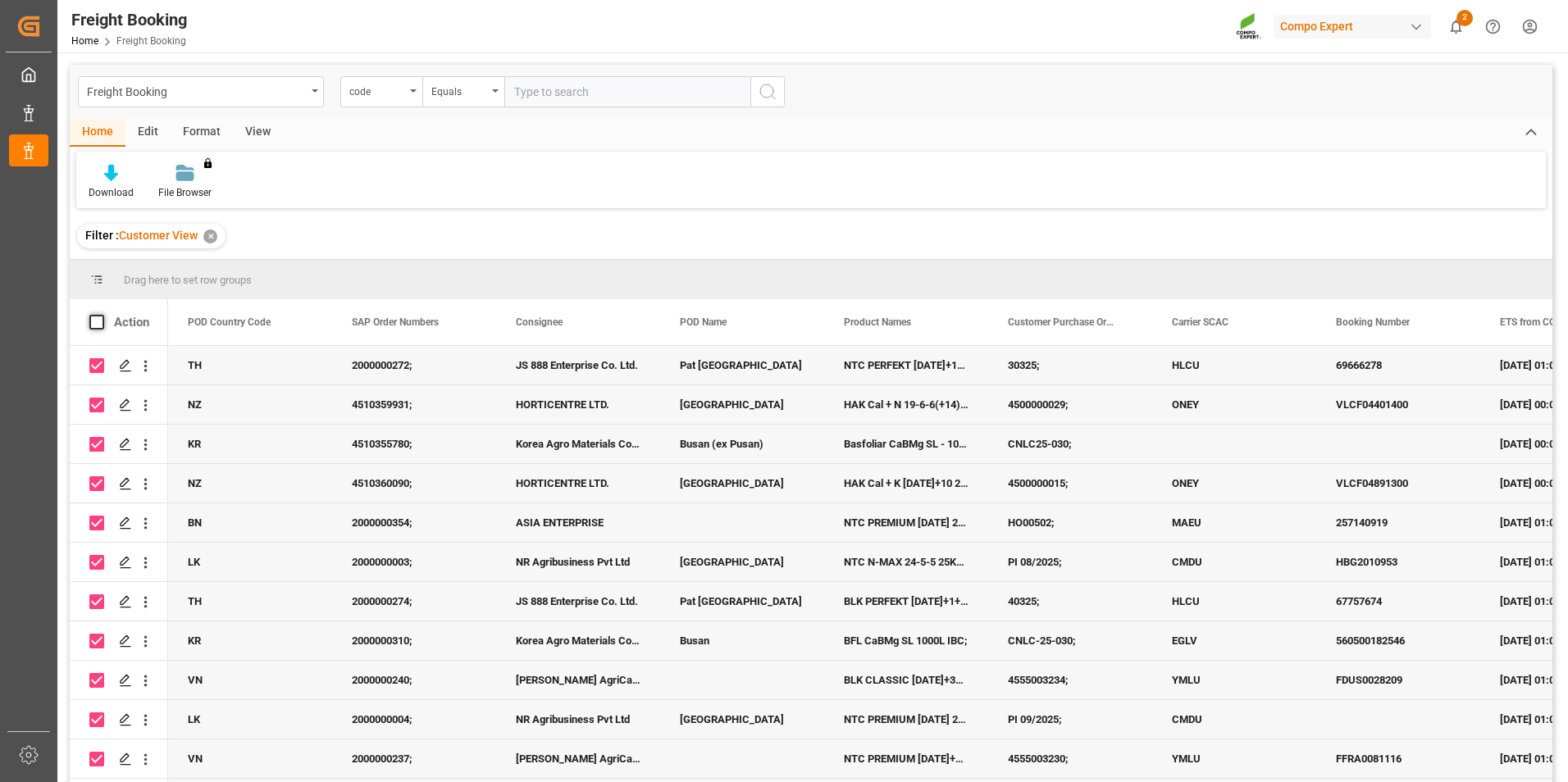
checkbox input "false"
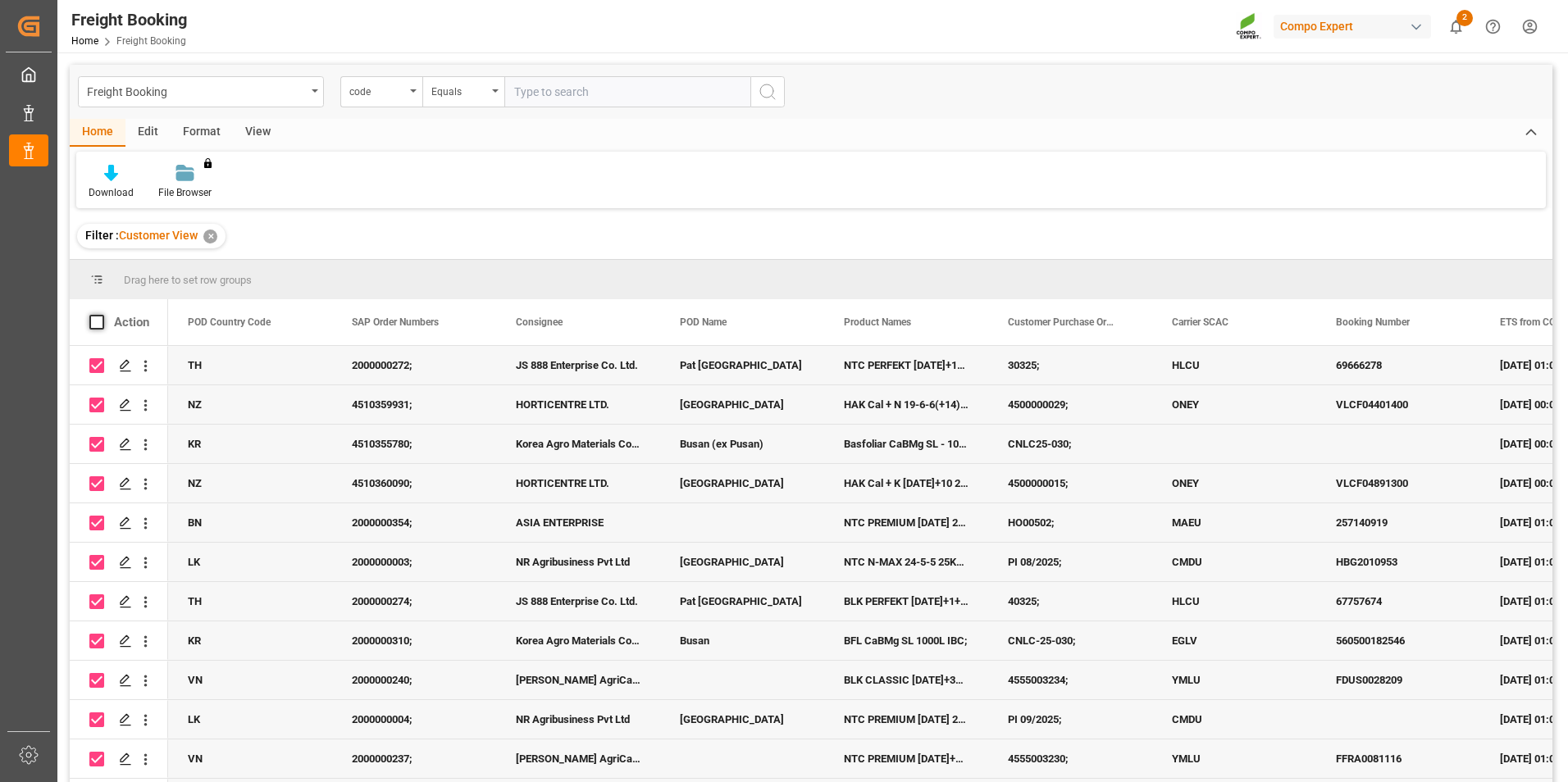
checkbox input "false"
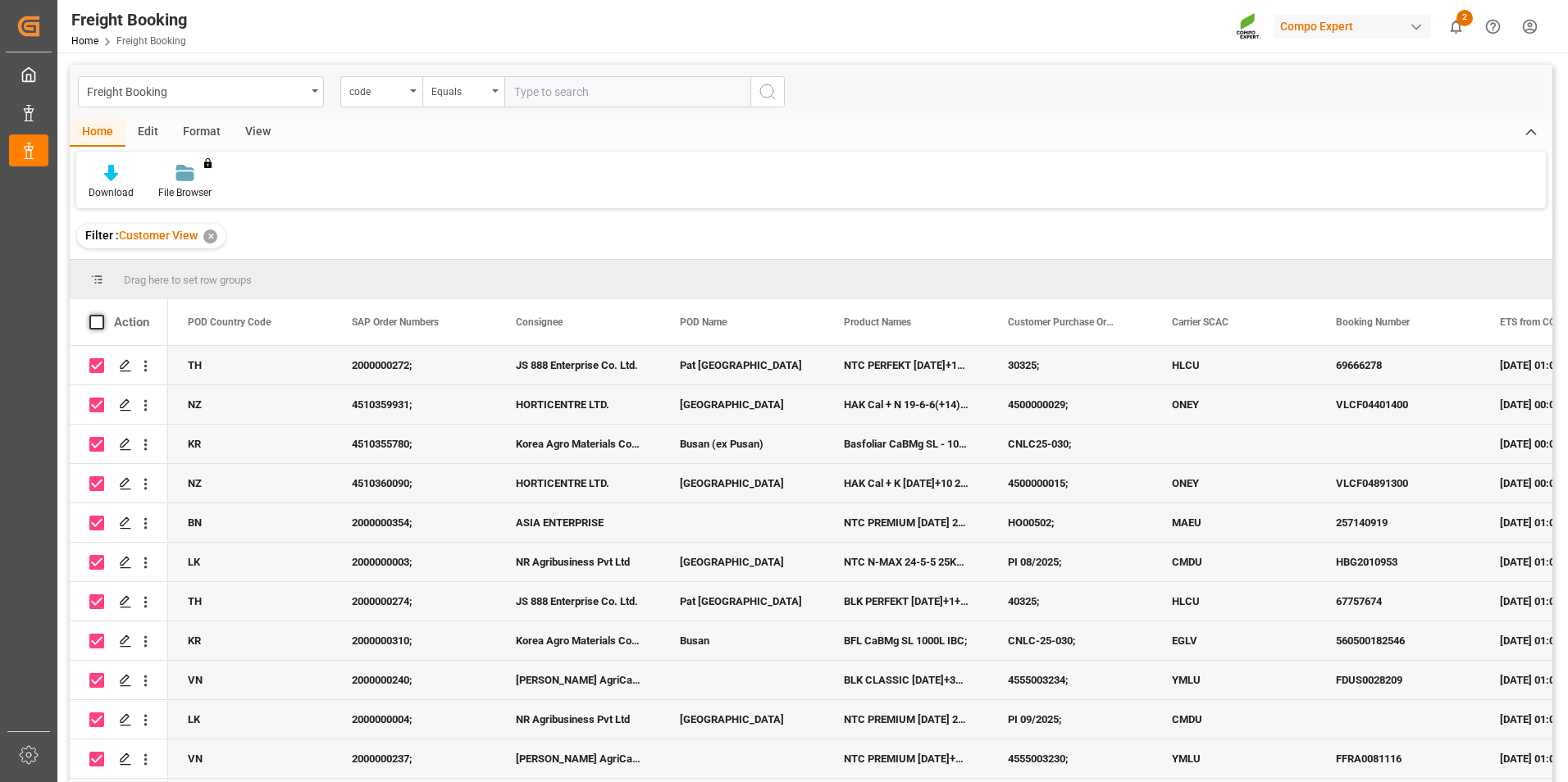
checkbox input "false"
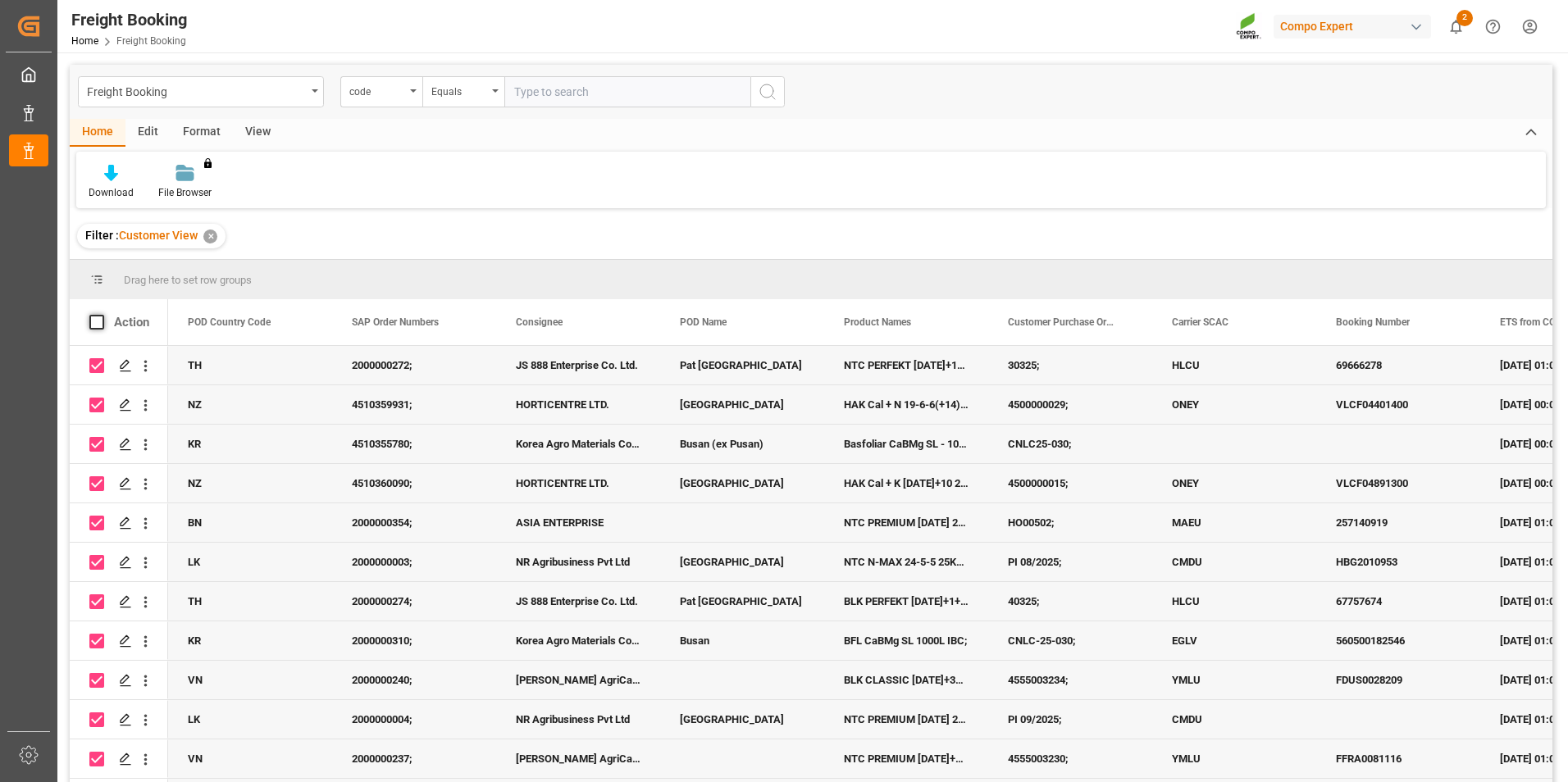
checkbox input "false"
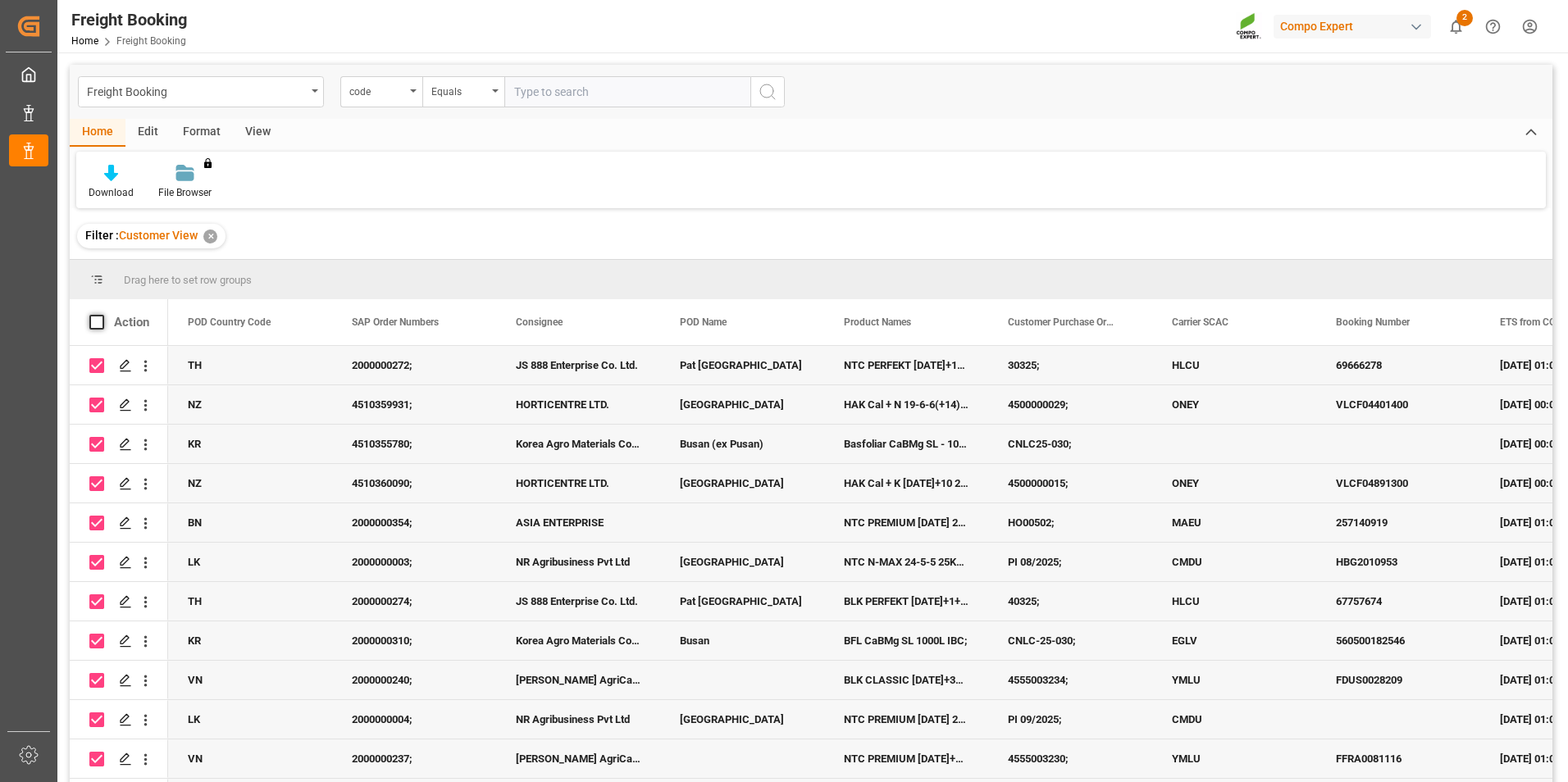
checkbox input "false"
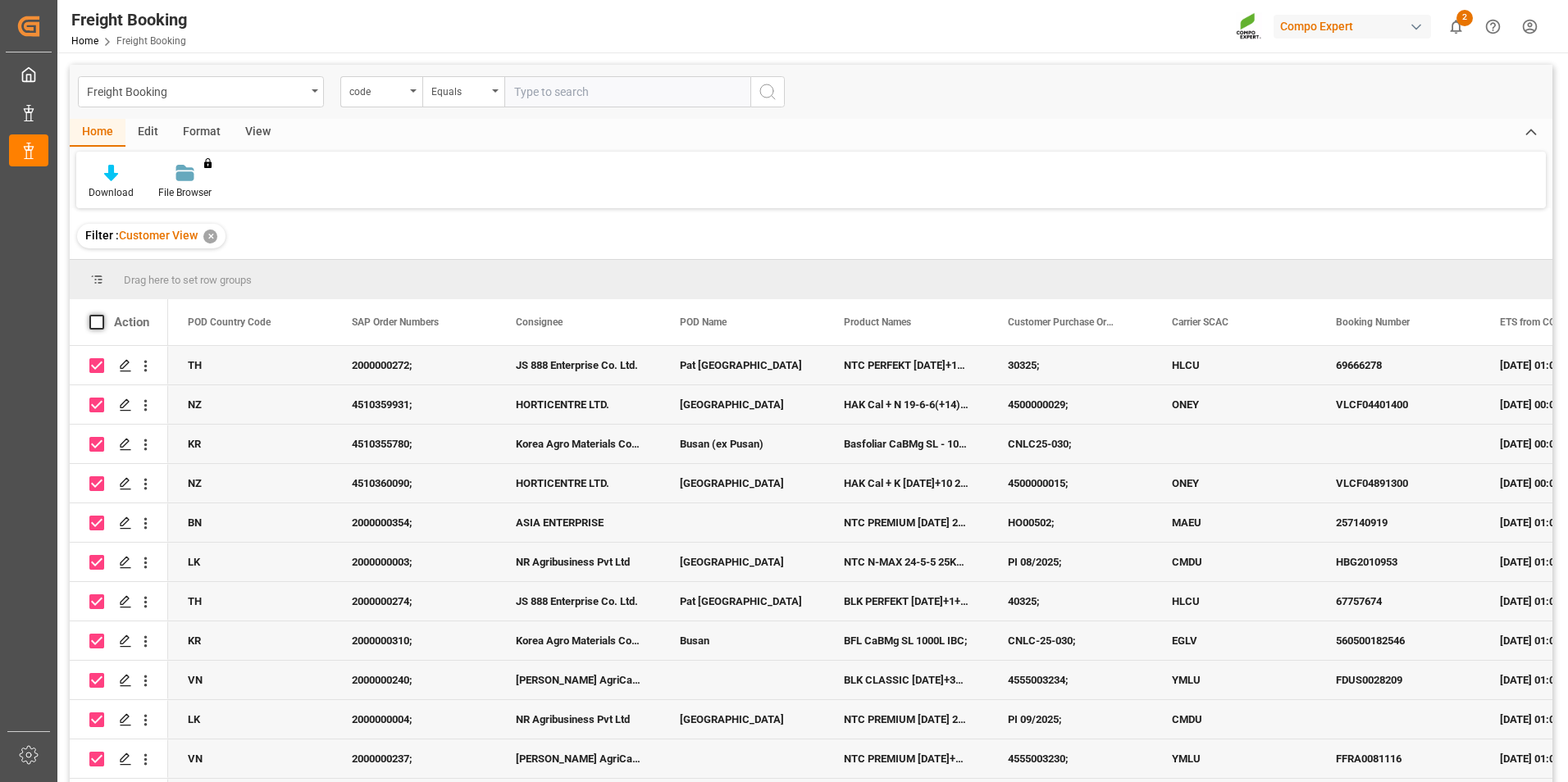
checkbox input "false"
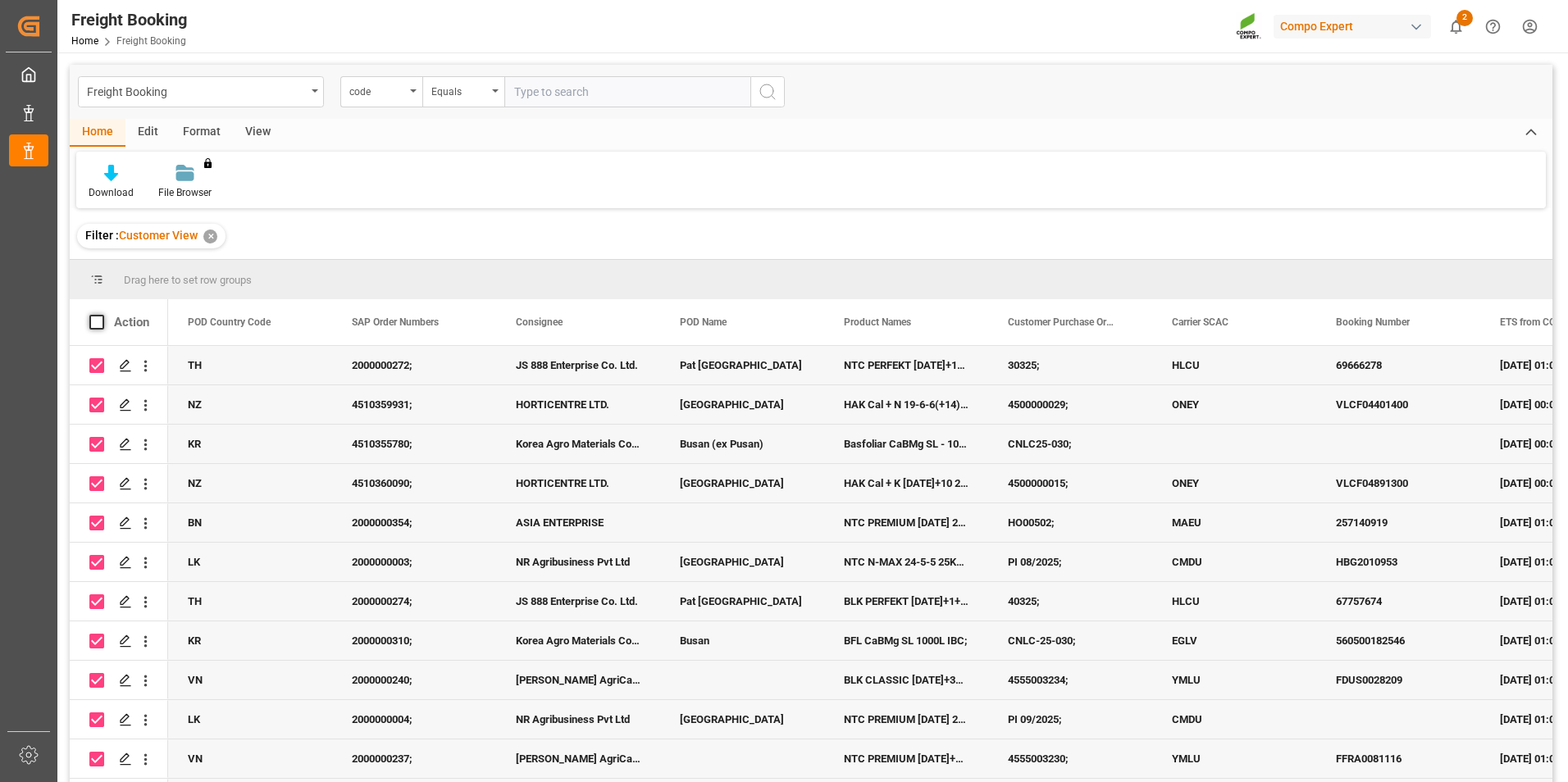
checkbox input "false"
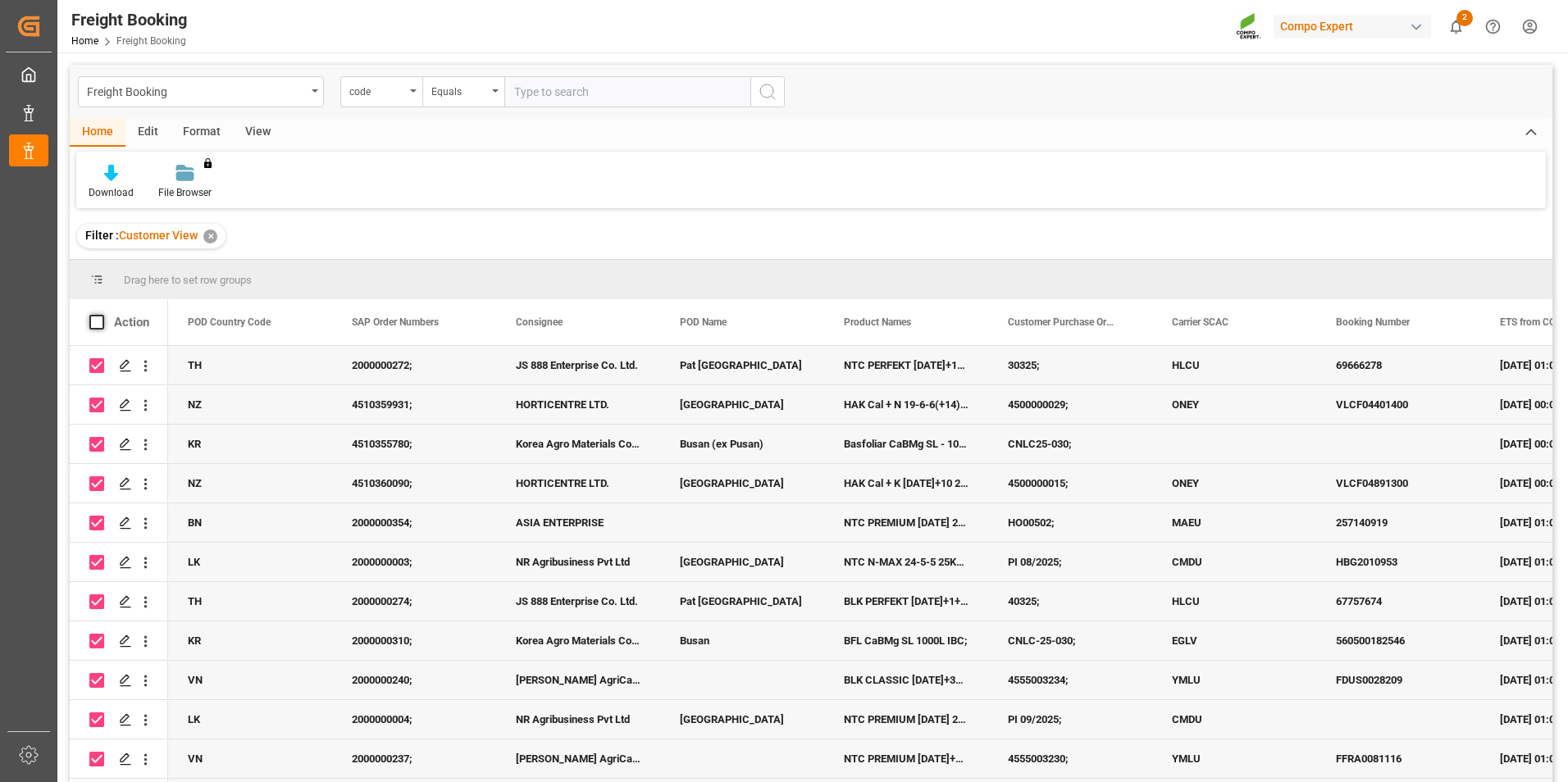
checkbox input "false"
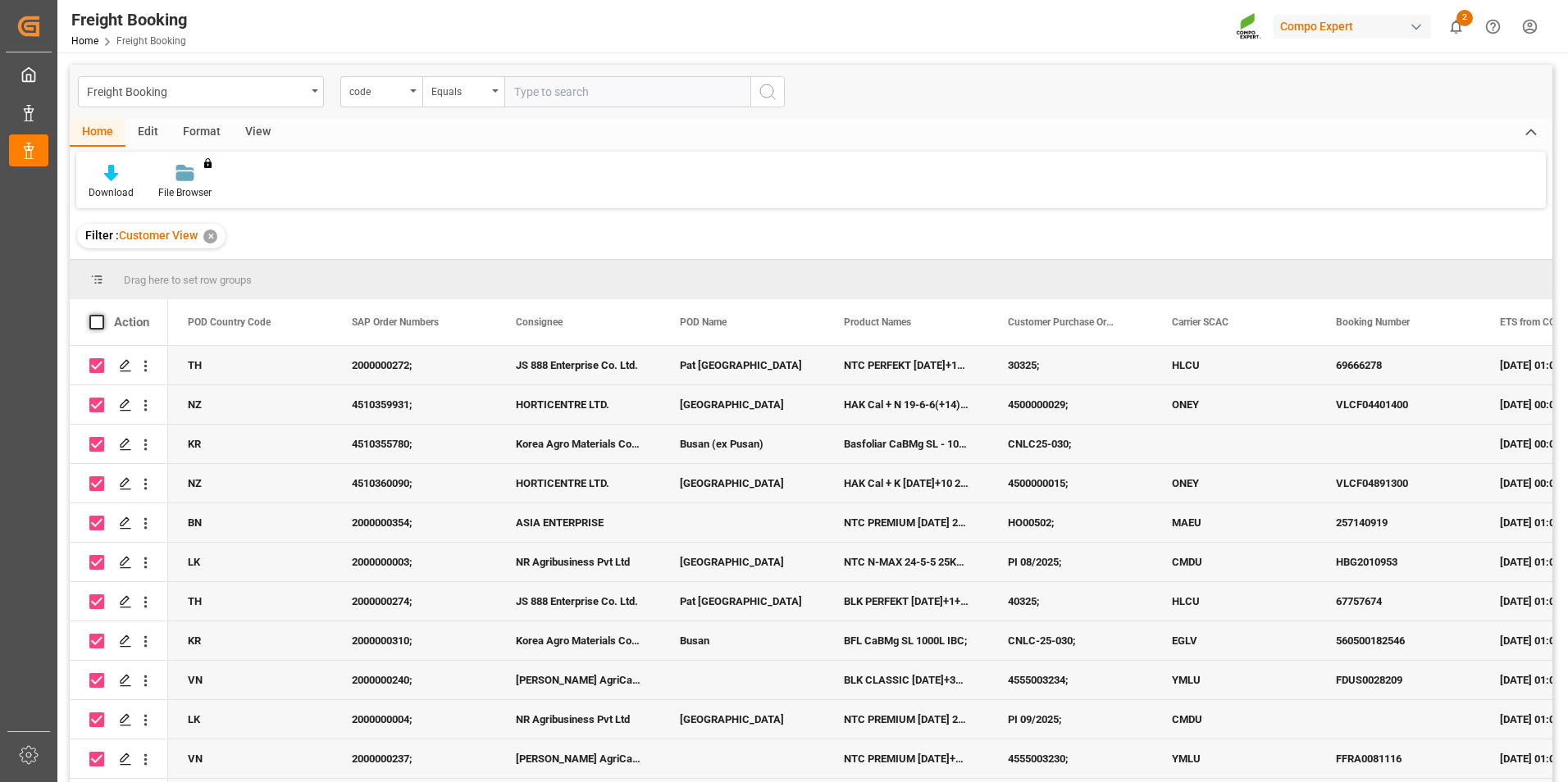
checkbox input "false"
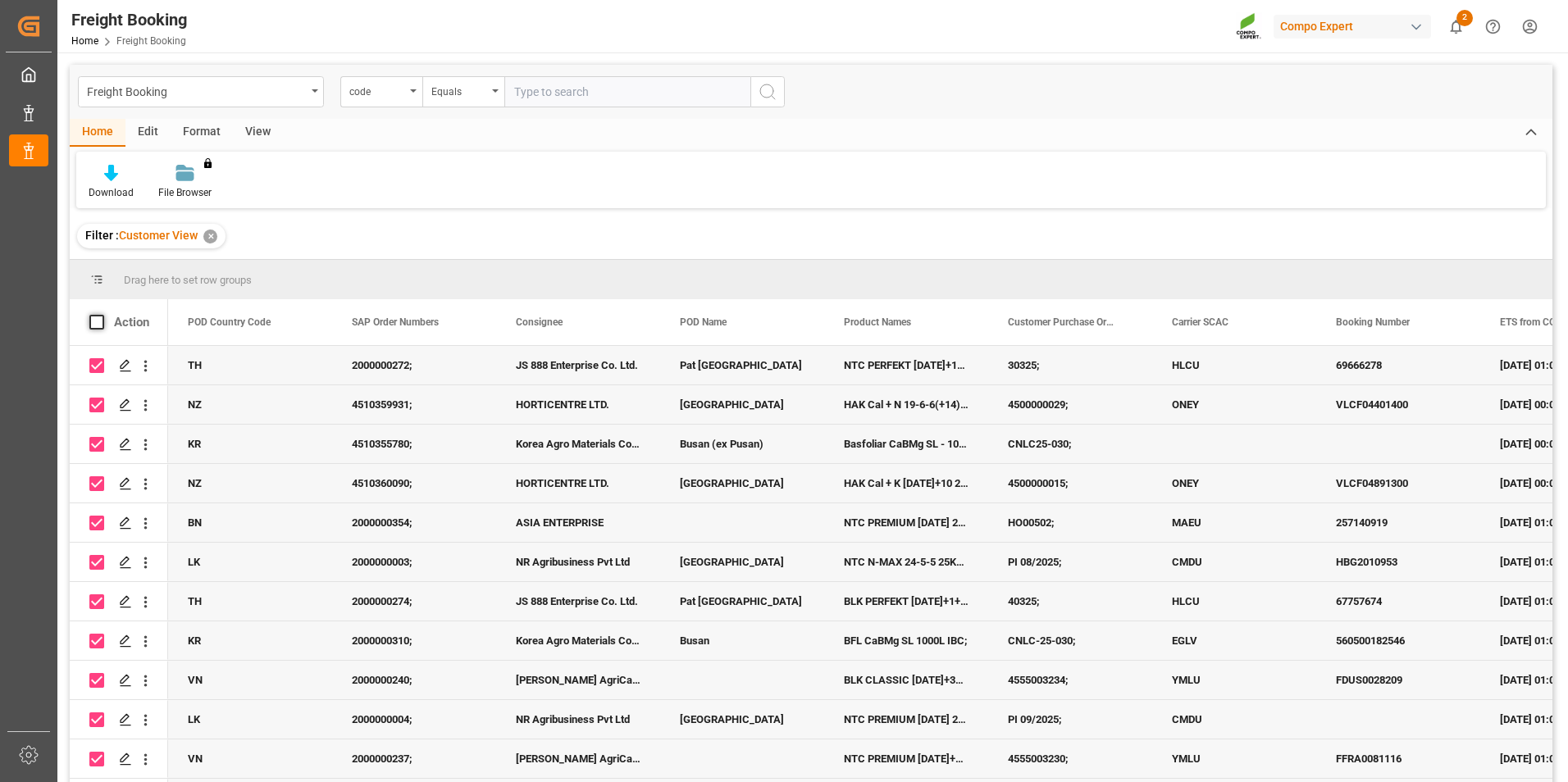
checkbox input "false"
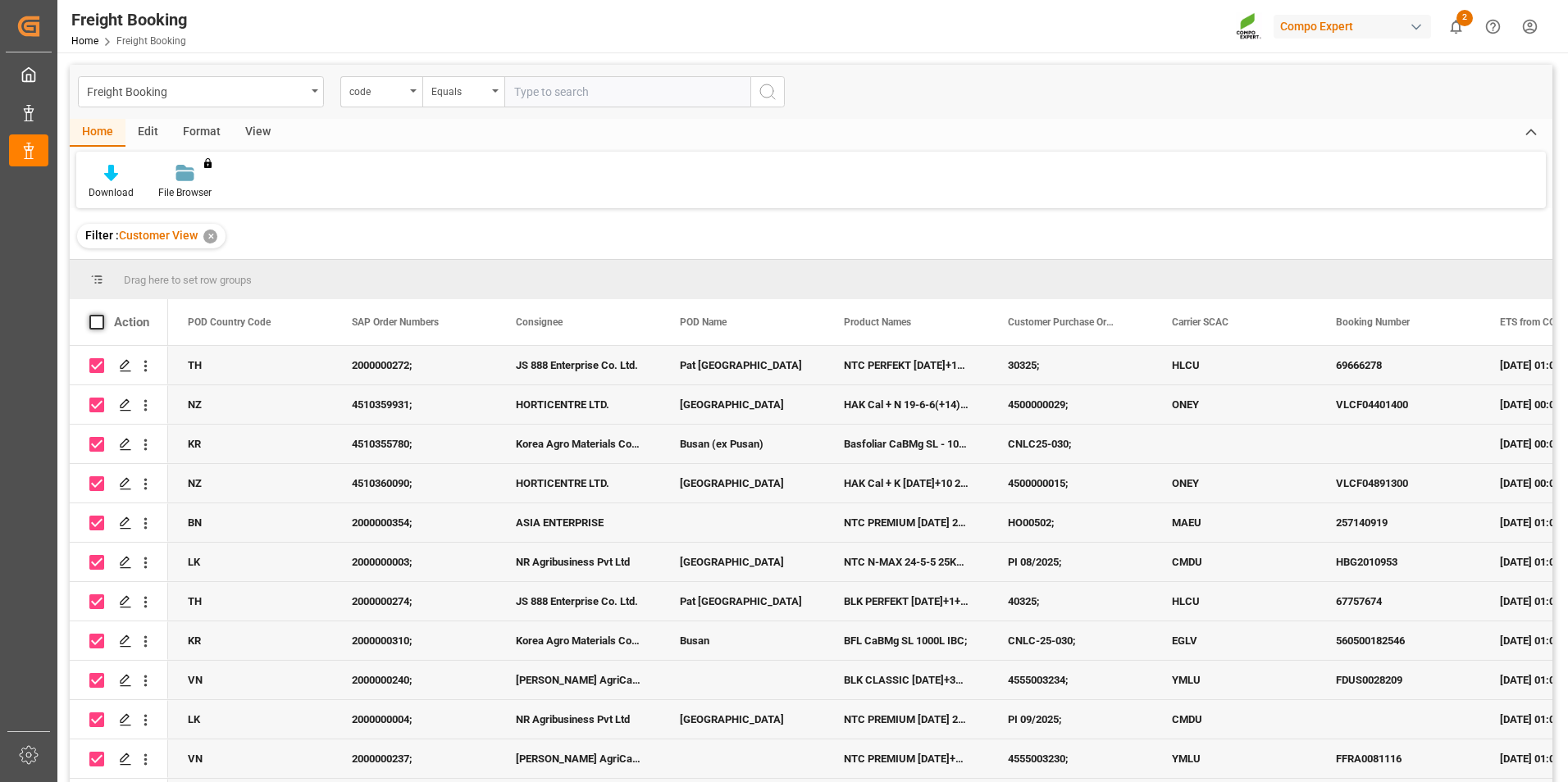
checkbox input "false"
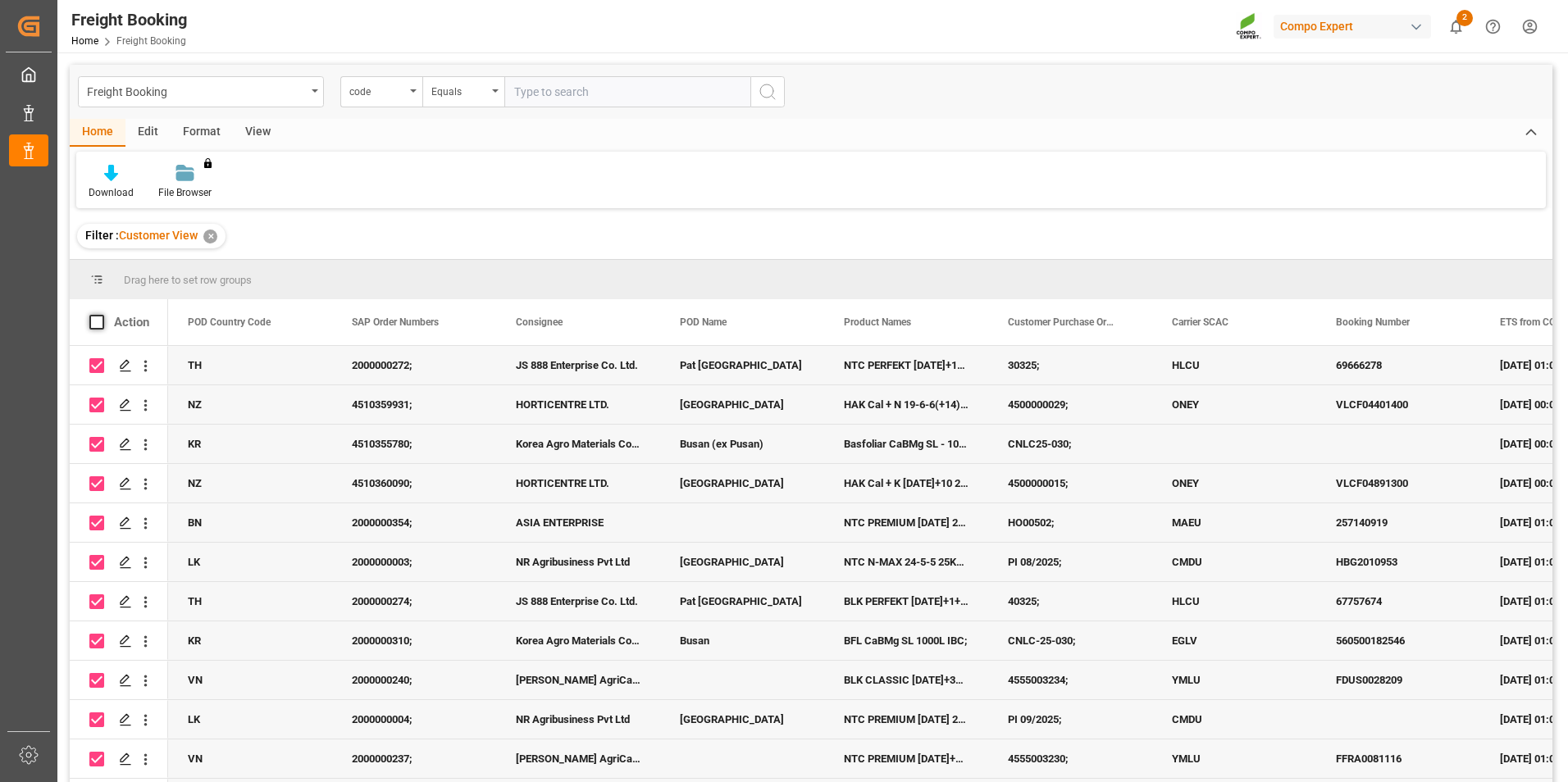
checkbox input "false"
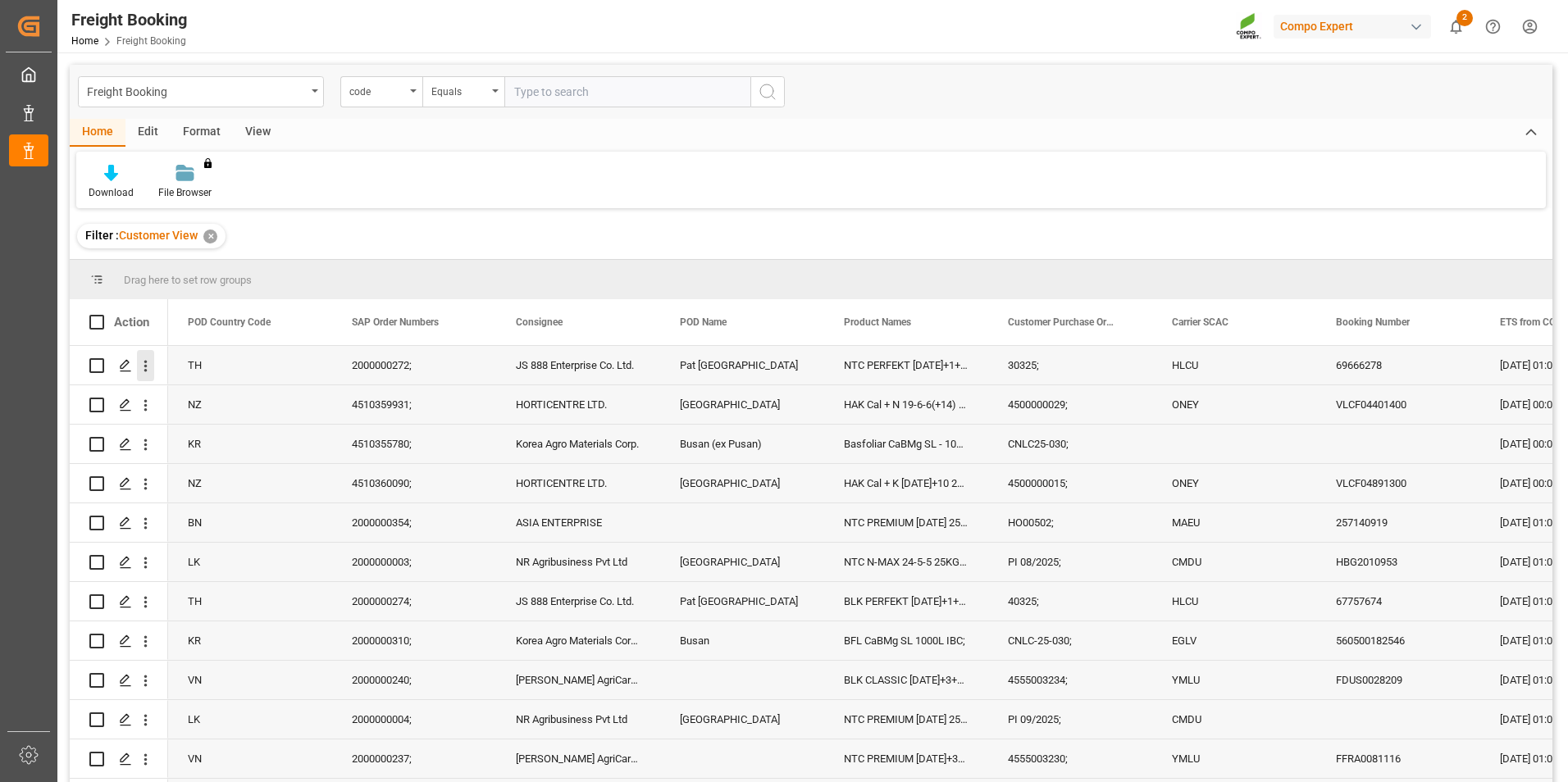
click at [145, 359] on icon "open menu" at bounding box center [145, 366] width 17 height 17
click at [131, 369] on icon "Press SPACE to select this row." at bounding box center [125, 365] width 13 height 13
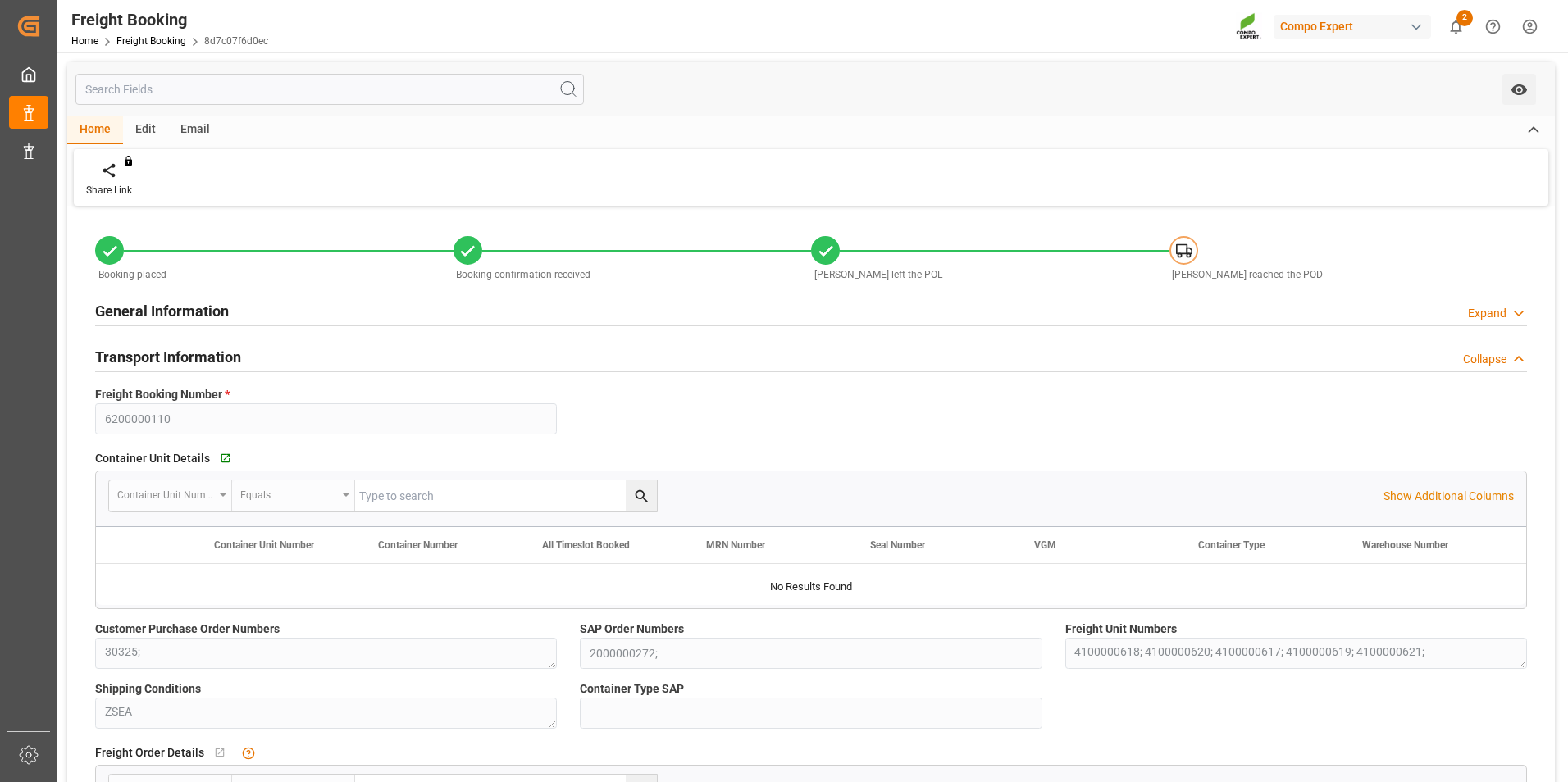
type input "Hapag [PERSON_NAME]"
type input "Hapag [PERSON_NAME] Aktiengesellschaft"
type input "9778844"
type input "NLRTM"
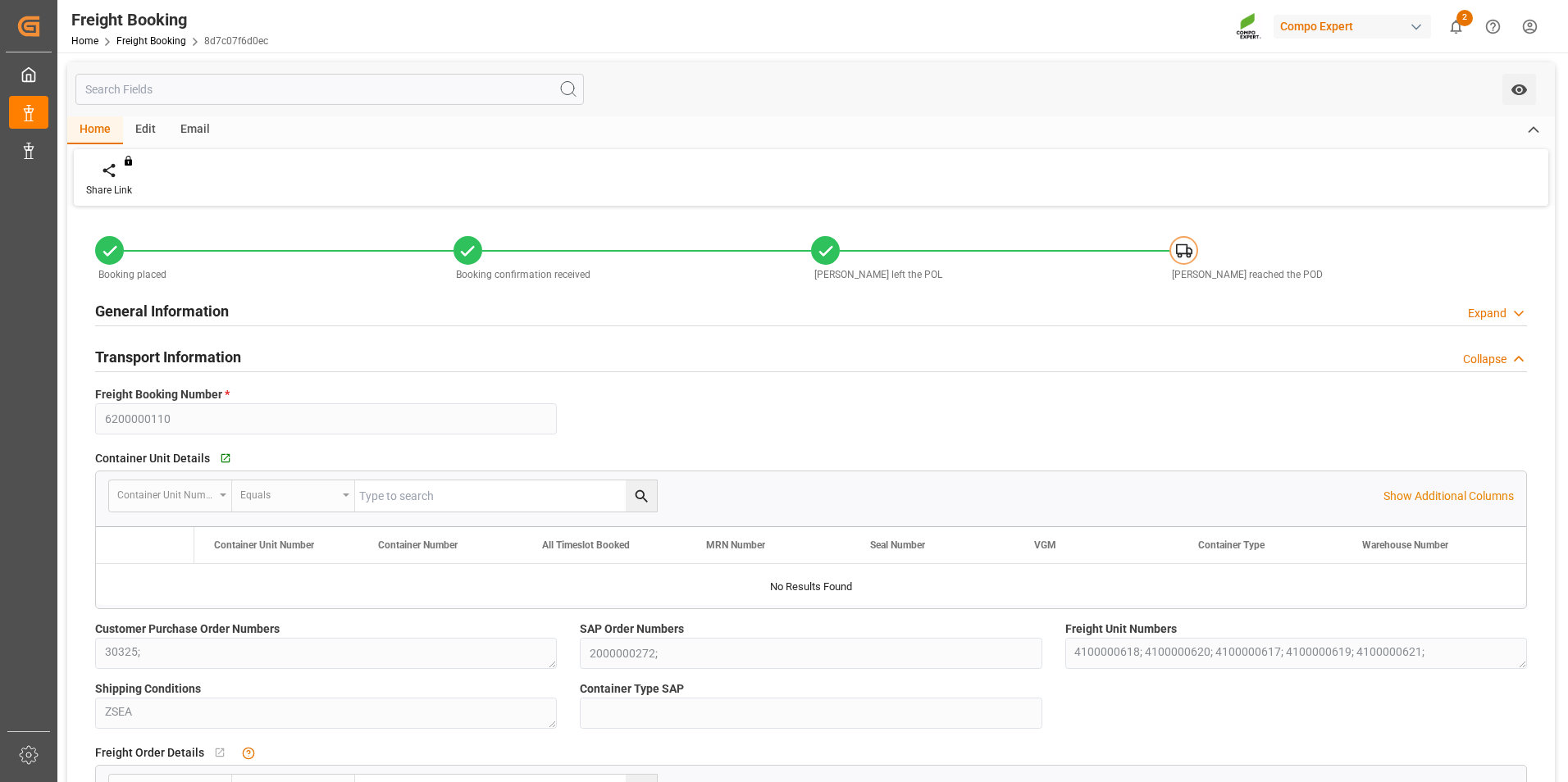
type input "THPAT"
type input "0"
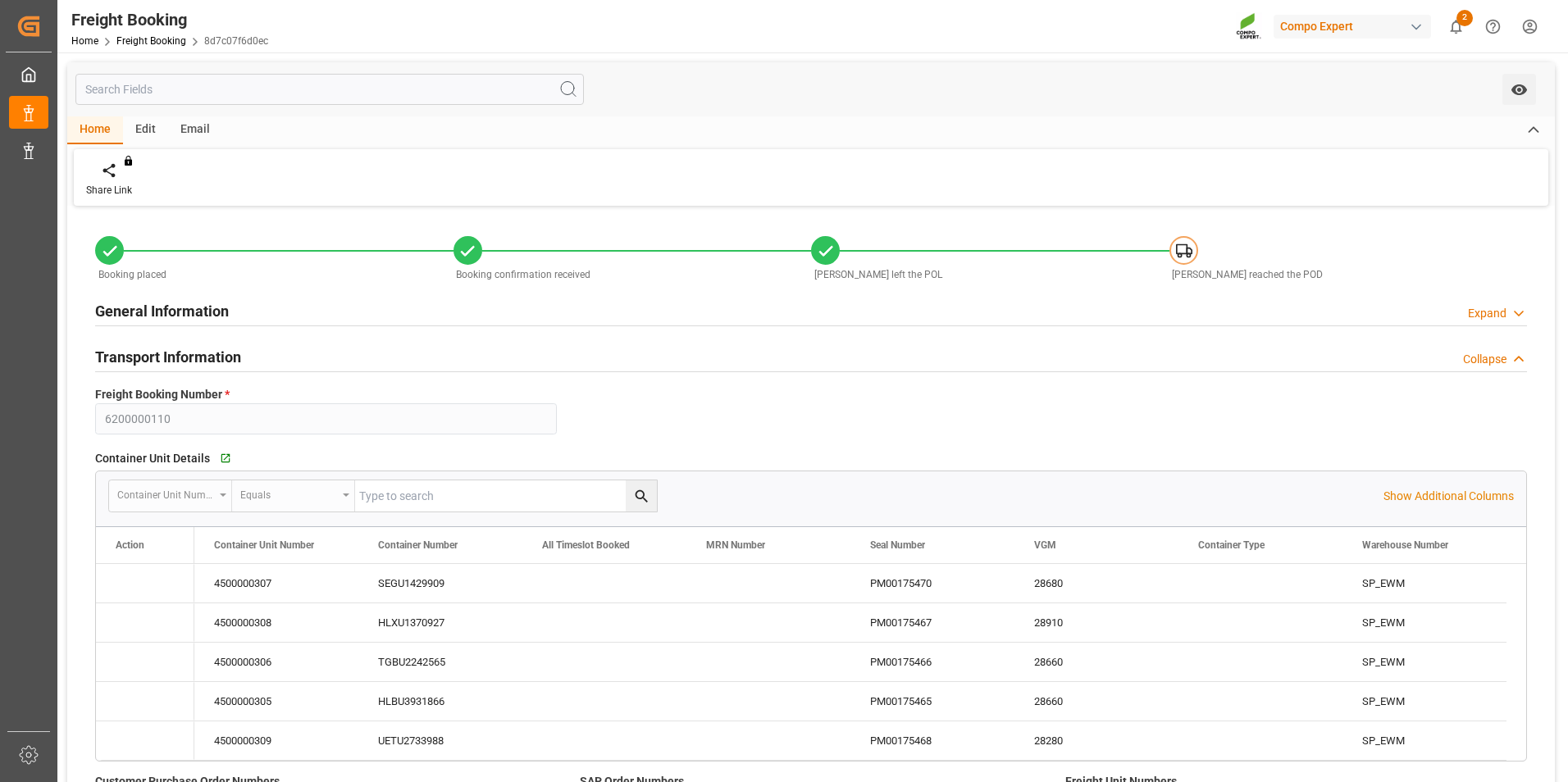
type input "[DATE] 01:00"
type input "[DATE] 14:00"
type input "[DATE] 12:00"
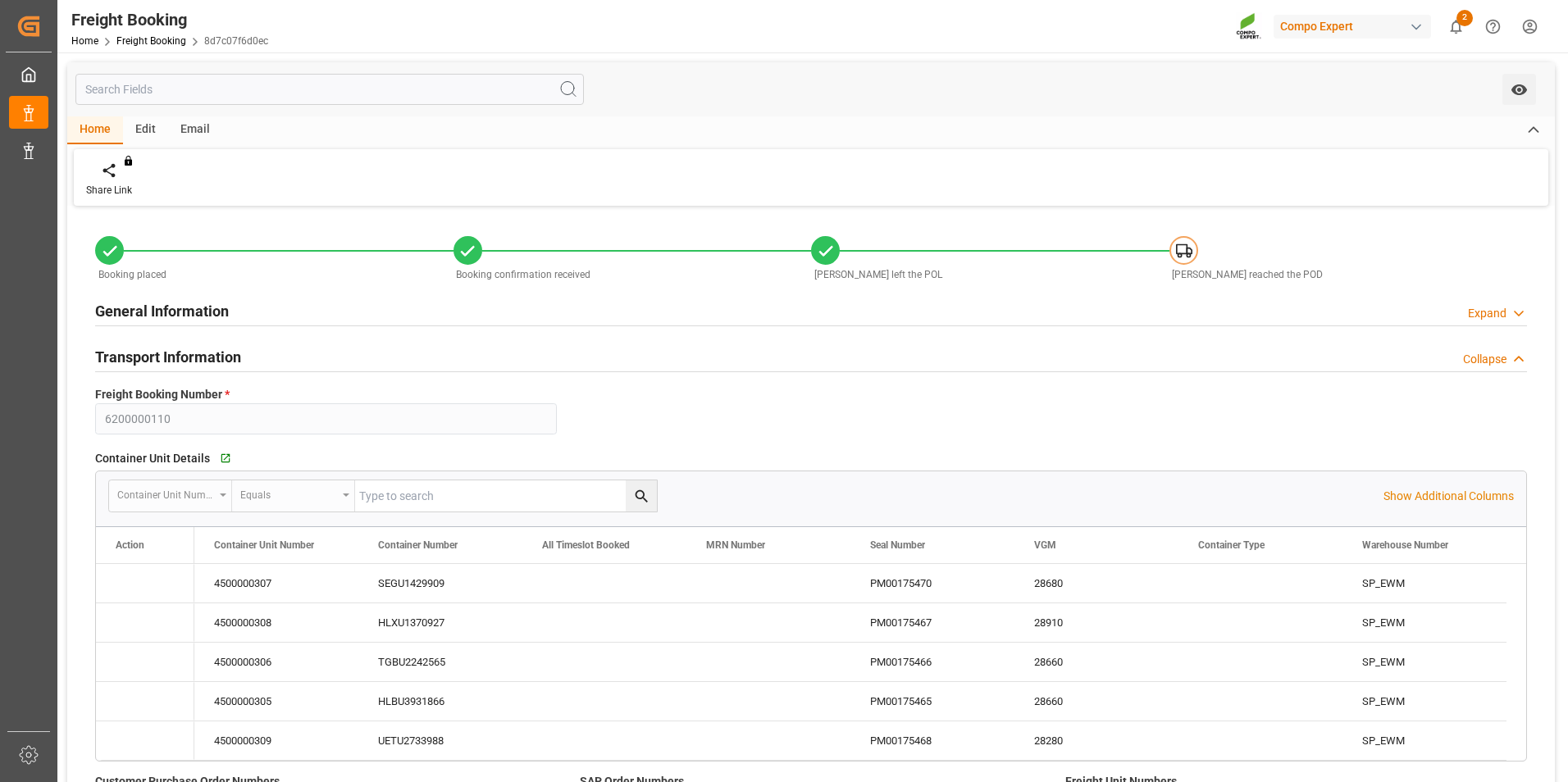
type input "[DATE]"
type input "[DATE] 15:32"
type input "[DATE] 15:35"
type input "[DATE] 15:19"
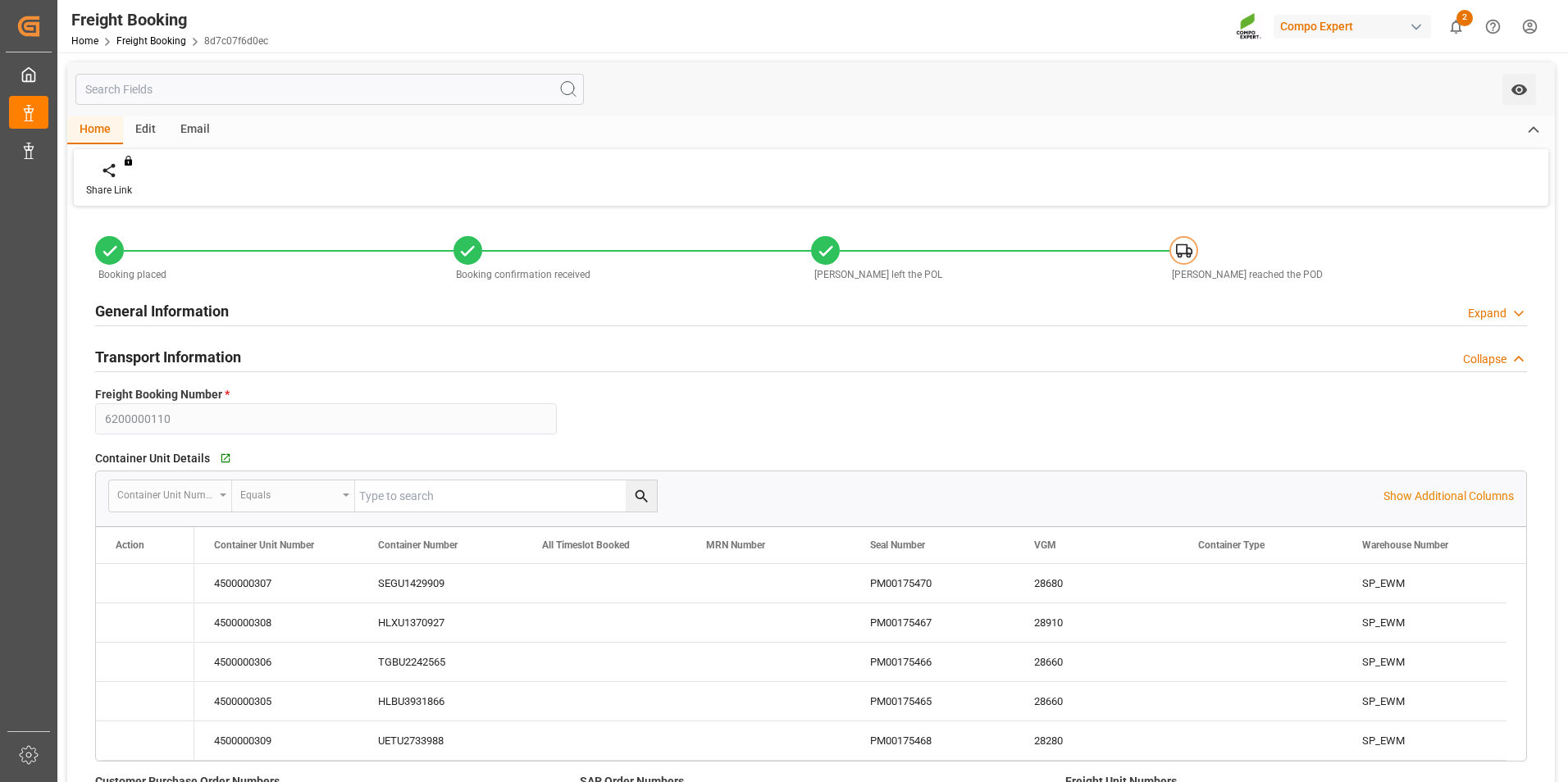
type input "[DATE] 15:19"
type input "[DATE] 14:16"
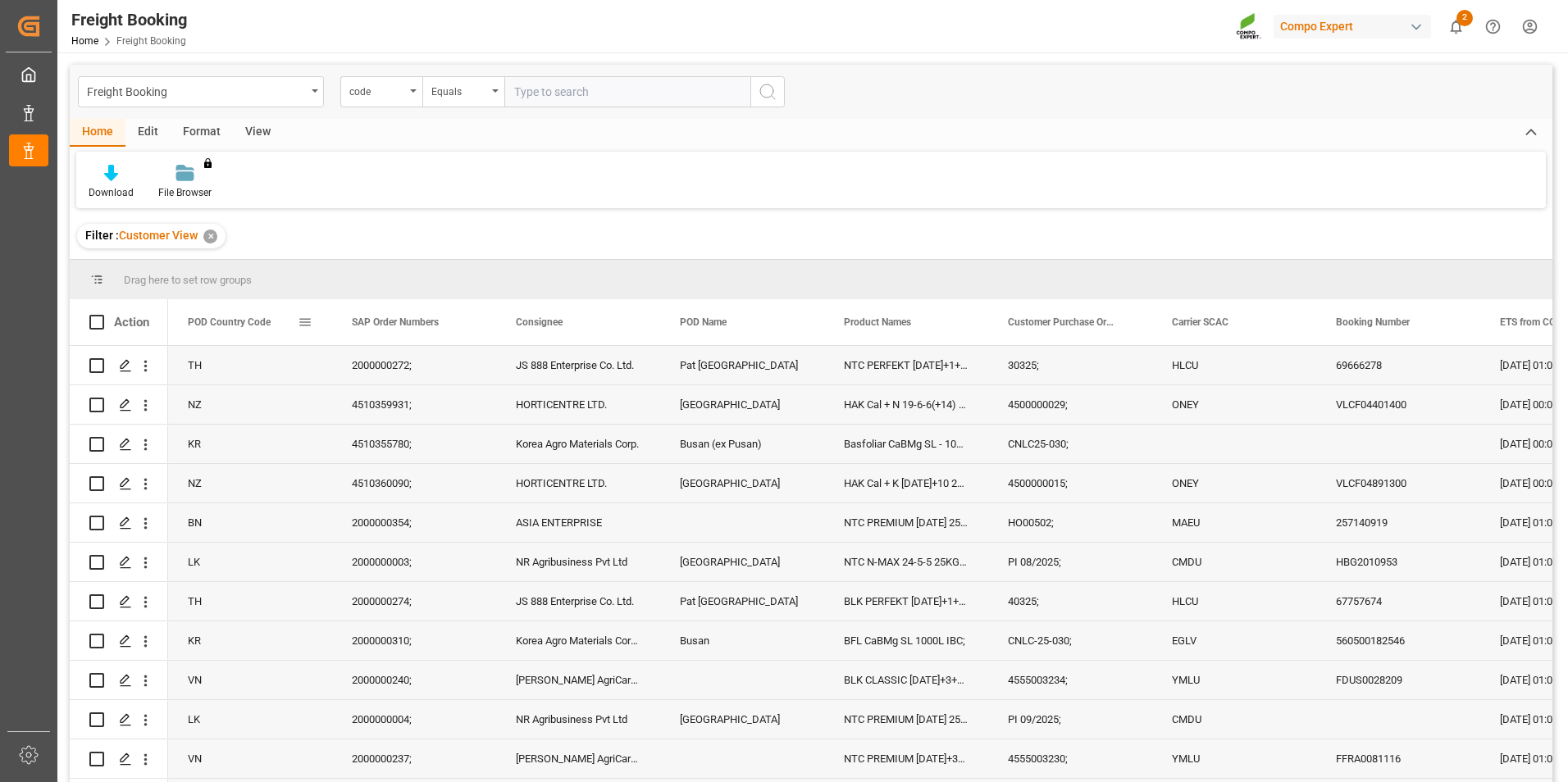
click at [300, 324] on span at bounding box center [305, 322] width 15 height 15
click at [392, 325] on span "filter" at bounding box center [395, 324] width 15 height 15
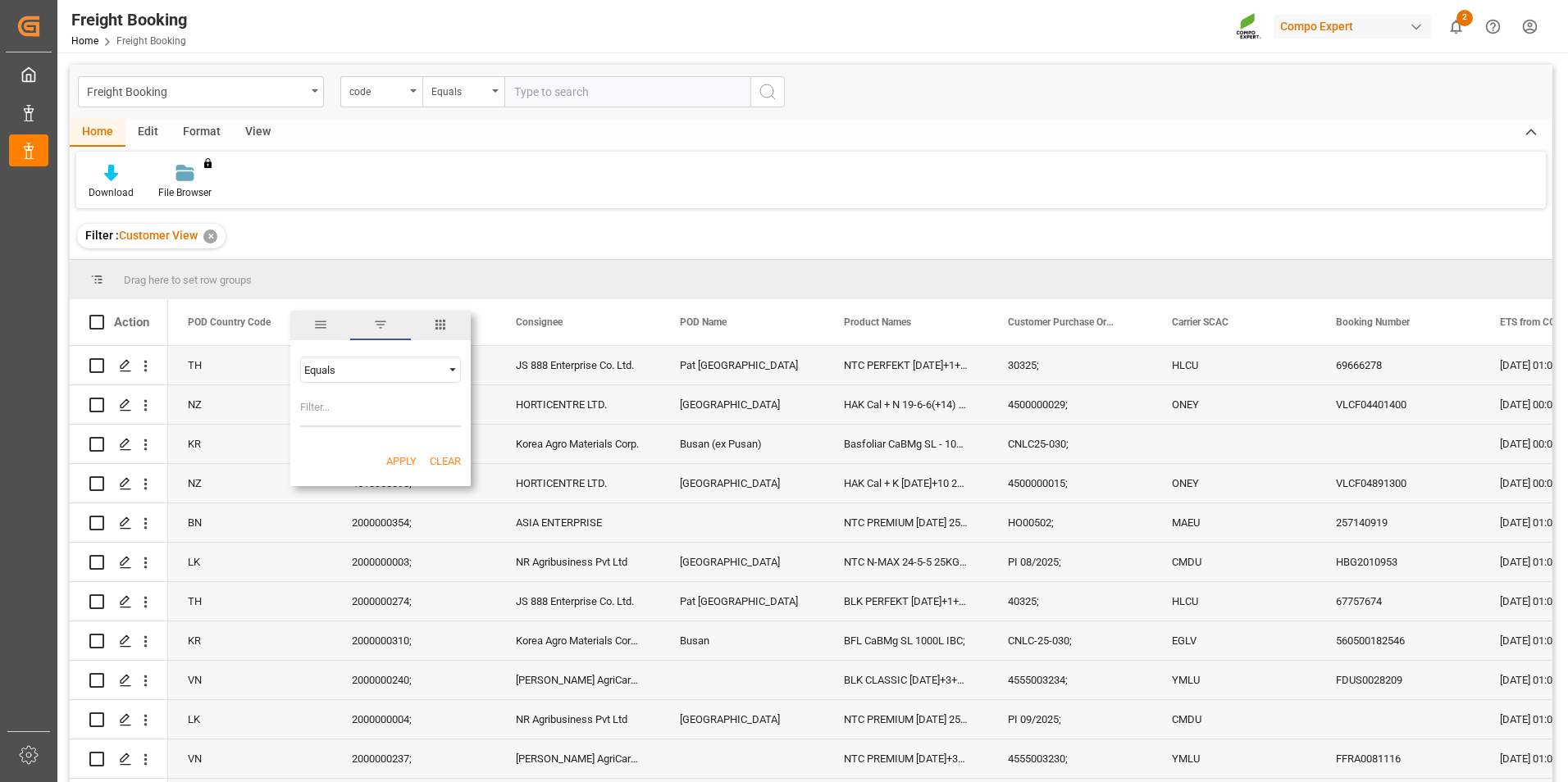
click at [382, 372] on div "Equals" at bounding box center [372, 371] width 137 height 12
click at [381, 327] on span "filter" at bounding box center [380, 324] width 15 height 15
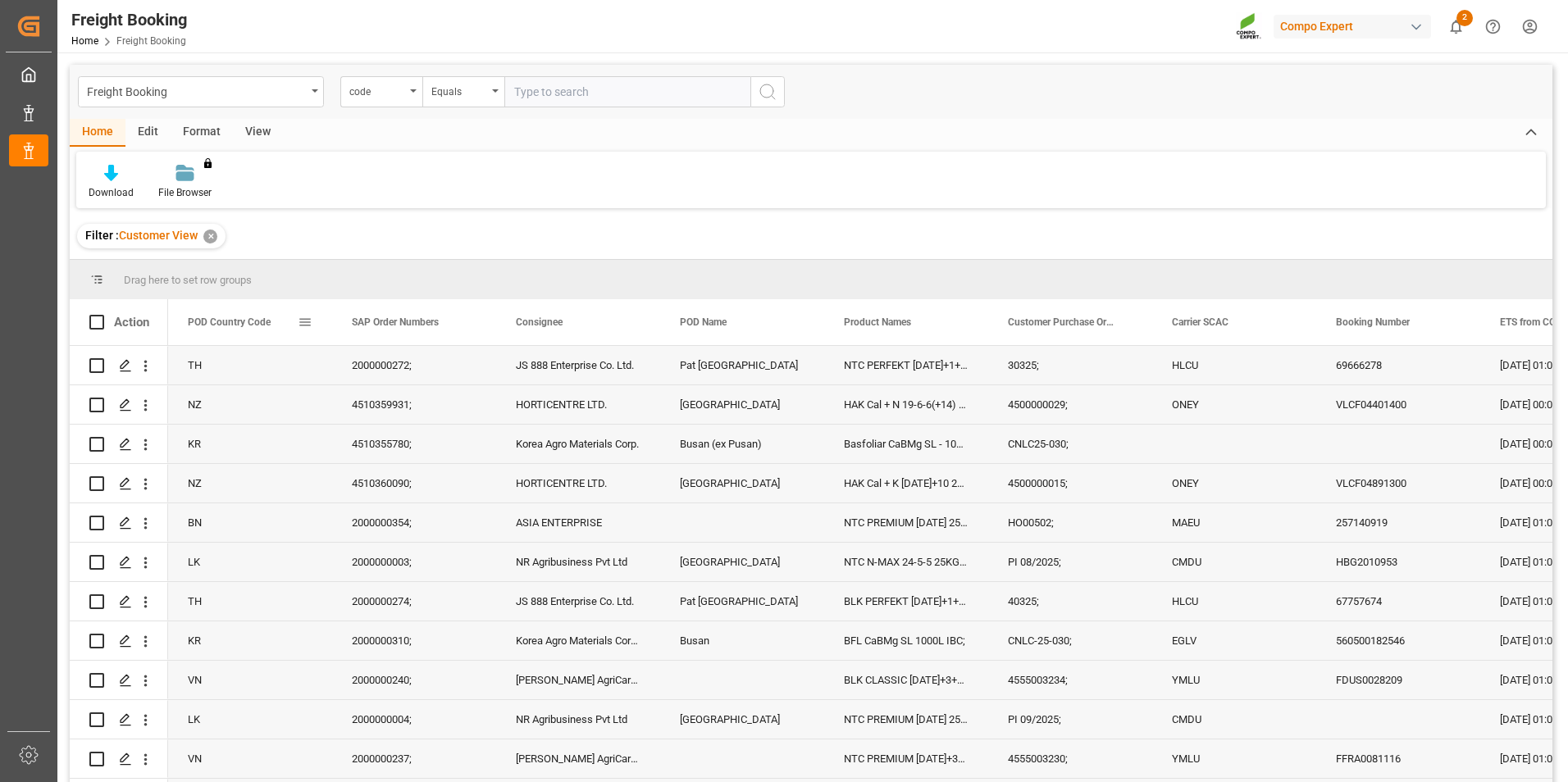
click at [306, 319] on span at bounding box center [305, 322] width 15 height 15
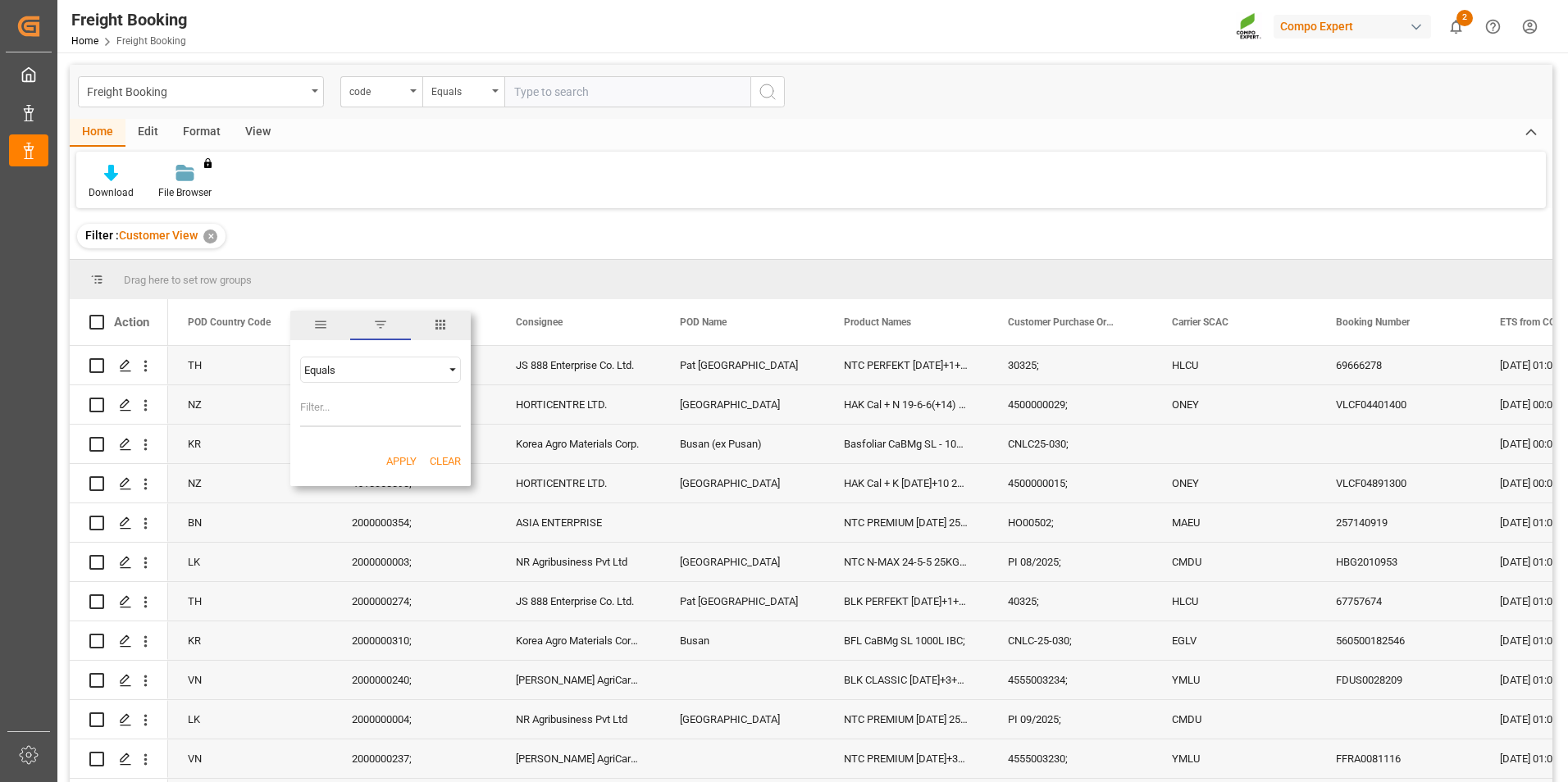
click at [382, 325] on span "filter" at bounding box center [380, 324] width 15 height 15
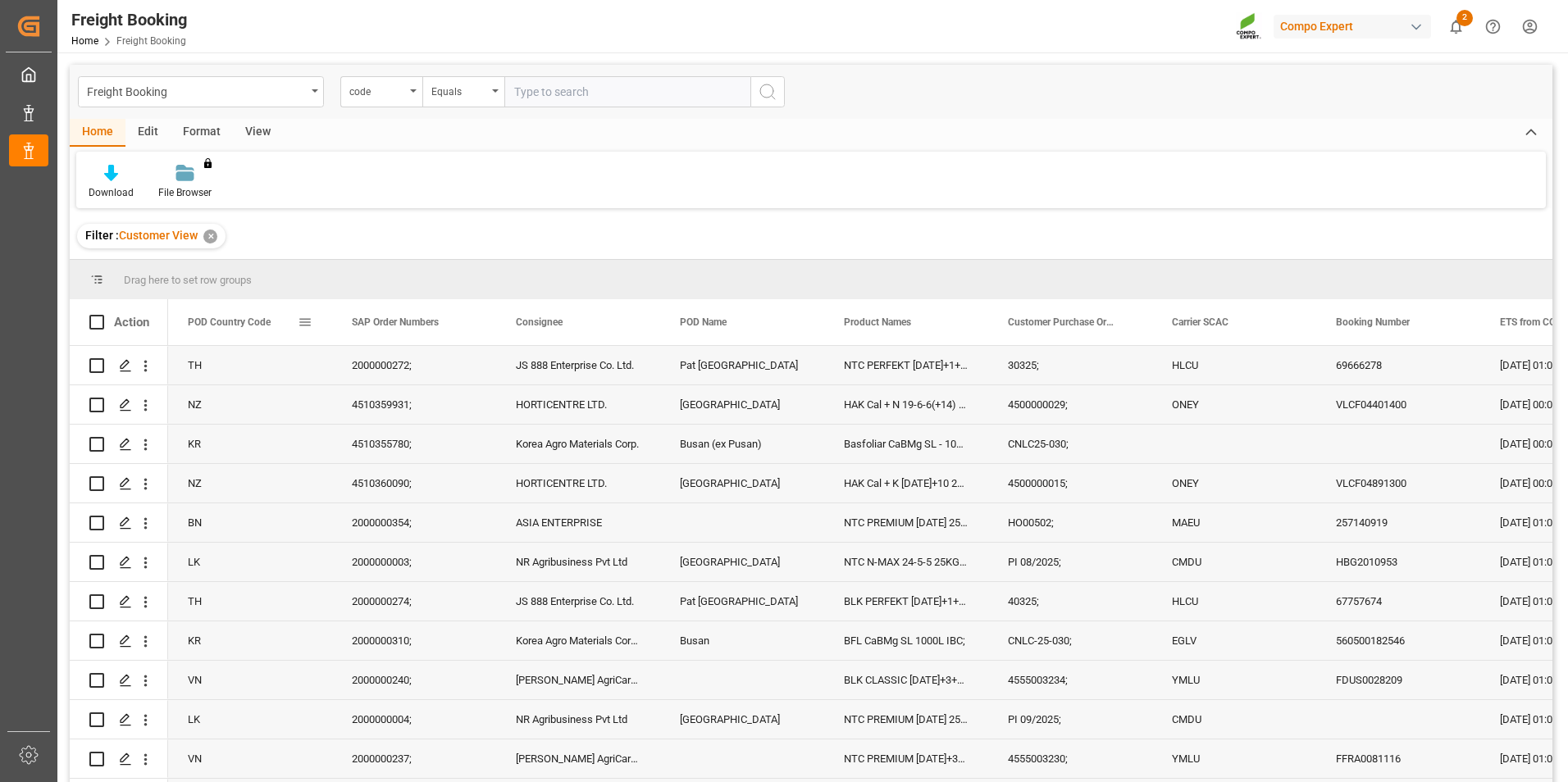
click at [269, 324] on span "POD Country Code" at bounding box center [229, 322] width 83 height 11
click at [304, 321] on span at bounding box center [305, 322] width 15 height 15
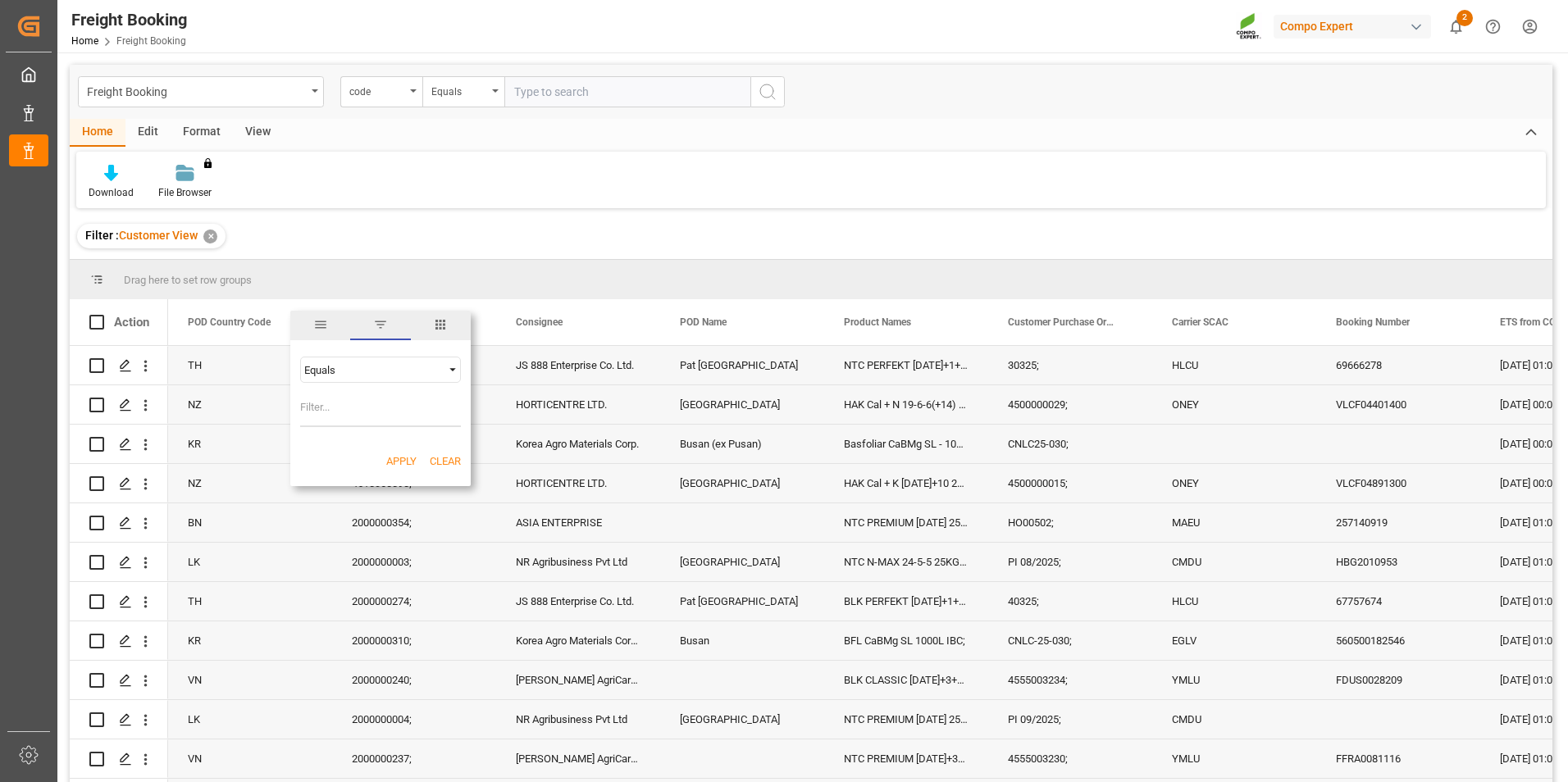
click at [373, 325] on span "filter" at bounding box center [380, 324] width 15 height 15
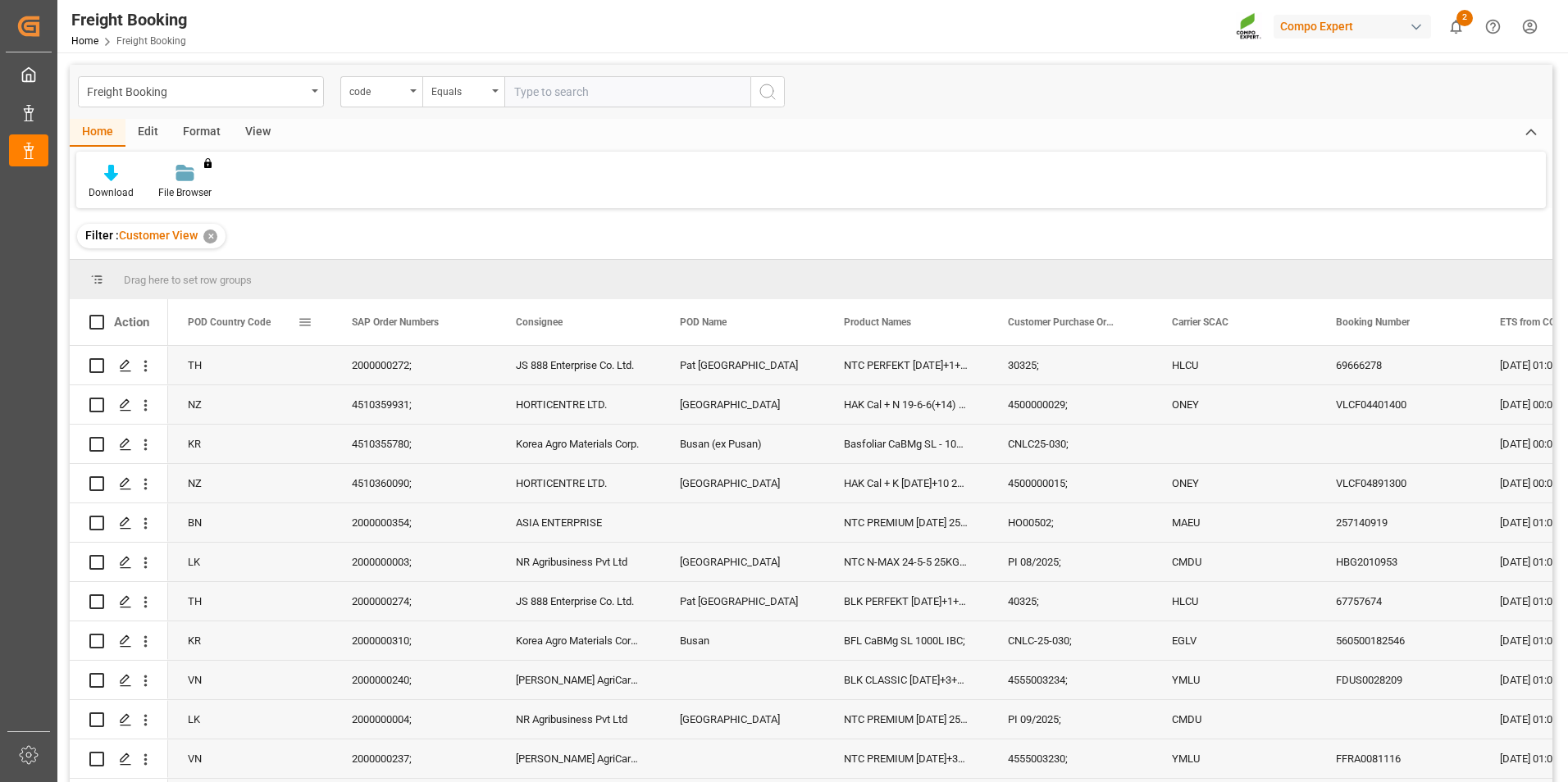
click at [288, 324] on div "POD Country Code" at bounding box center [242, 323] width 110 height 46
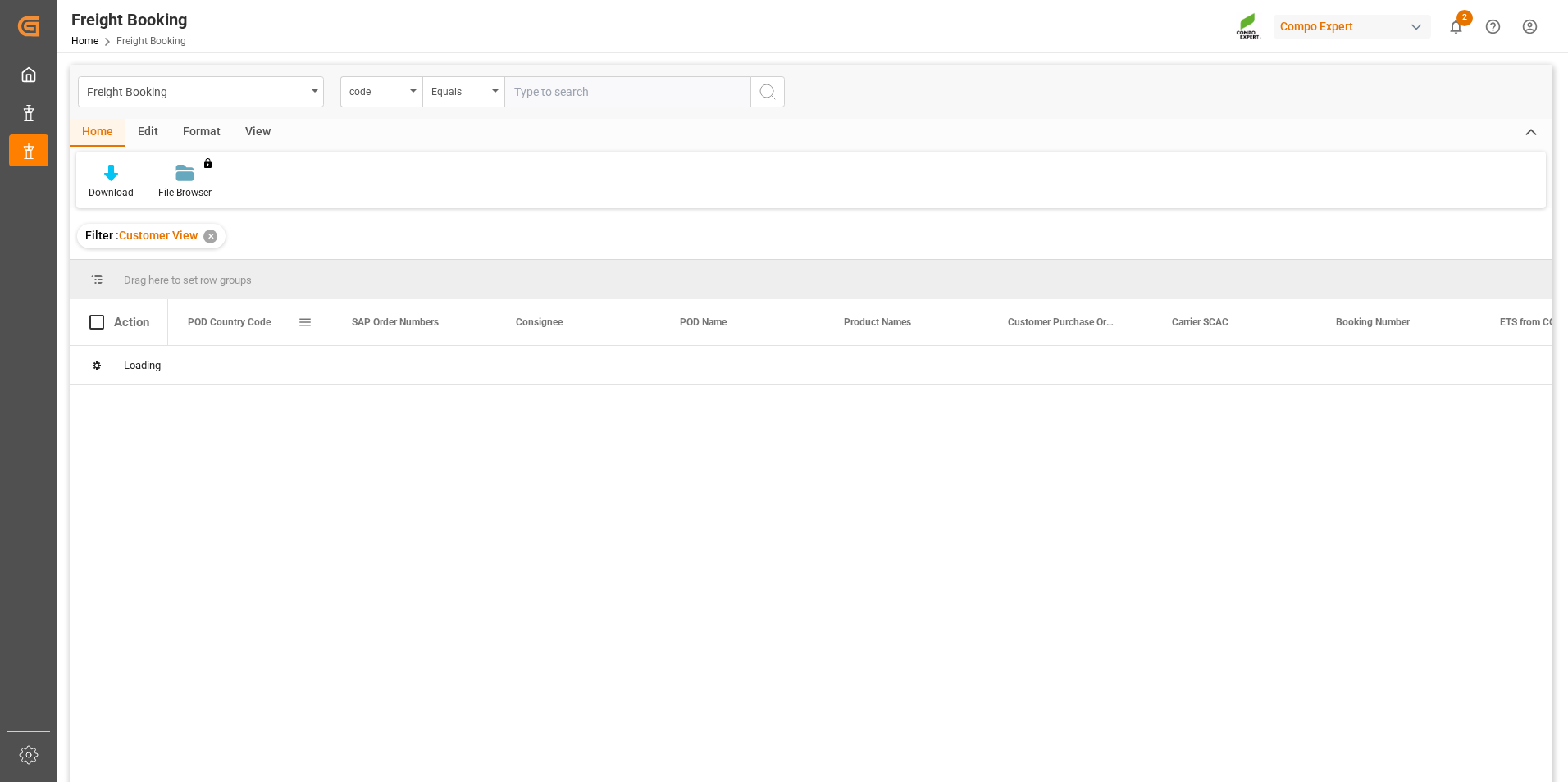
click at [310, 324] on span at bounding box center [305, 322] width 15 height 15
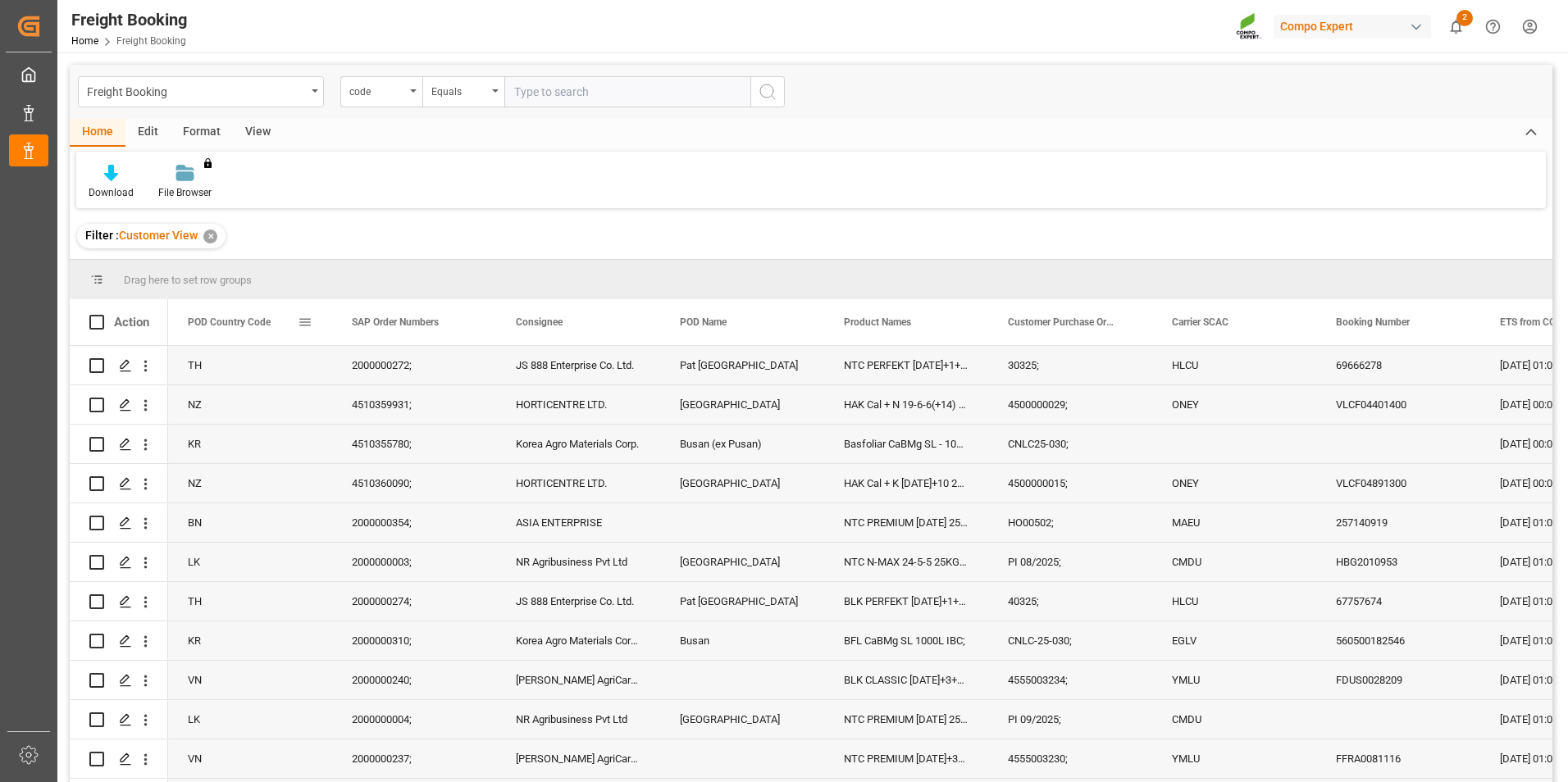
click at [302, 325] on span at bounding box center [305, 322] width 15 height 15
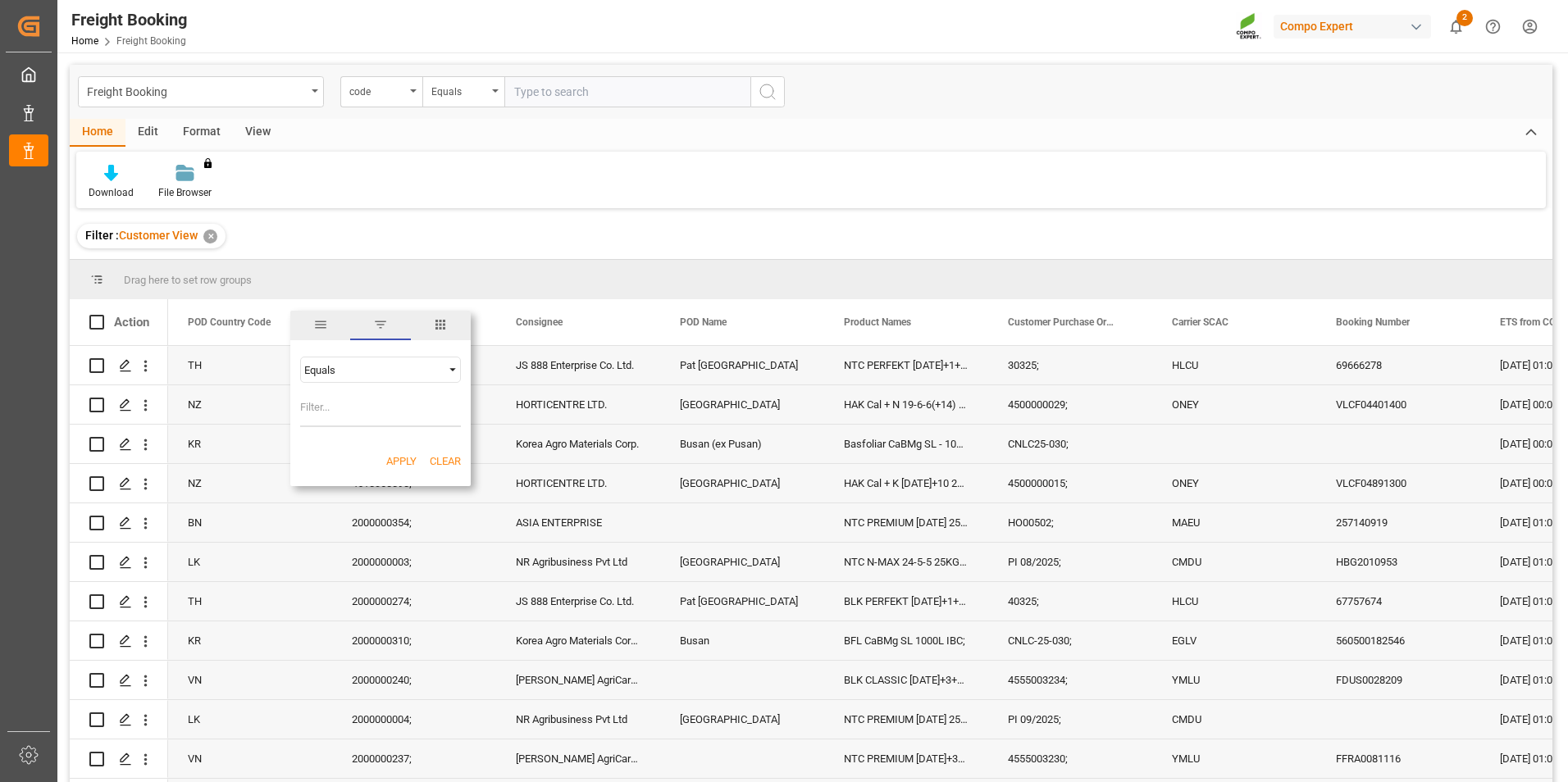
type input "Y"
type input "TH"
click at [409, 460] on button "Apply" at bounding box center [401, 461] width 31 height 16
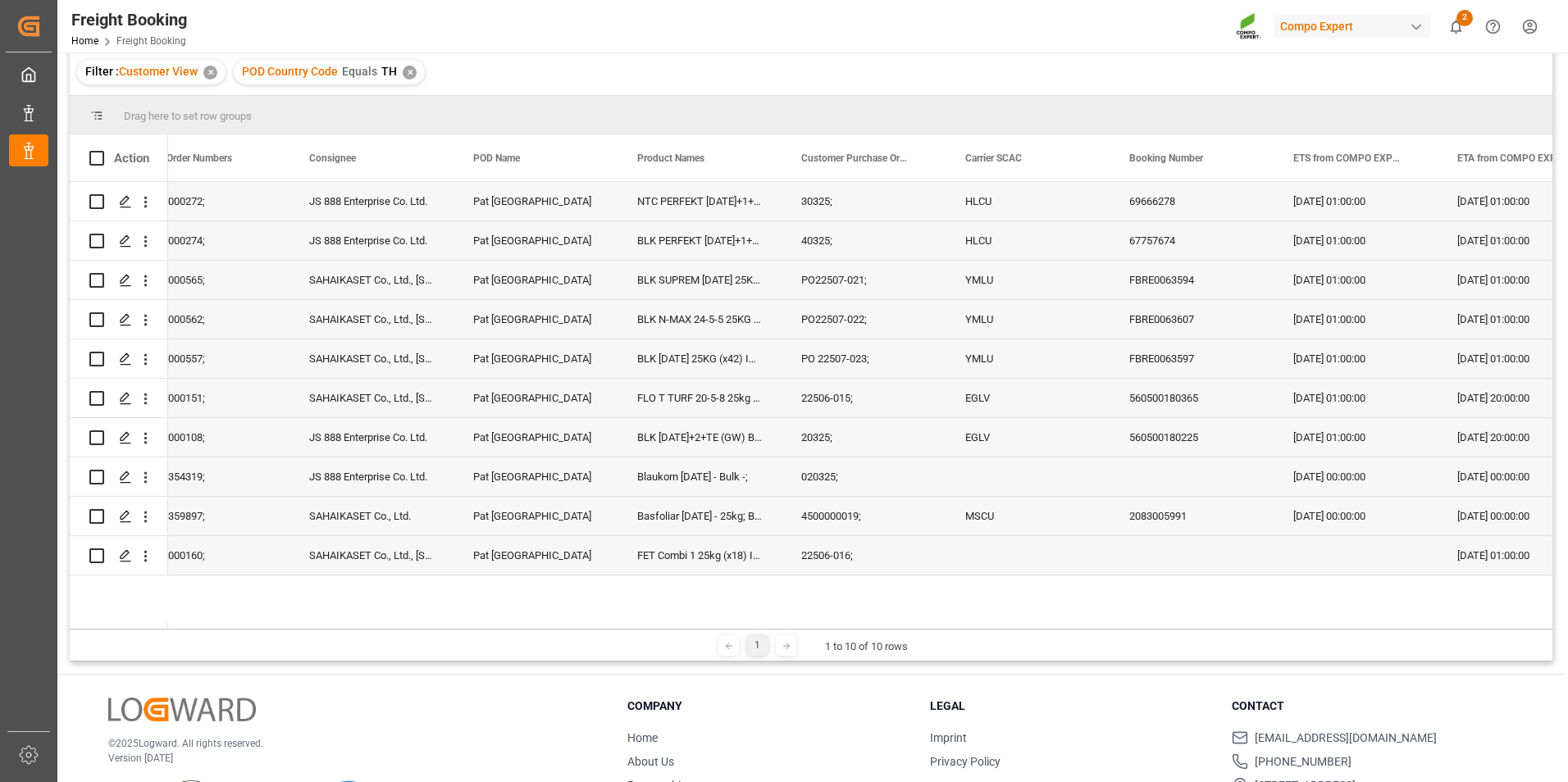
scroll to position [0, 364]
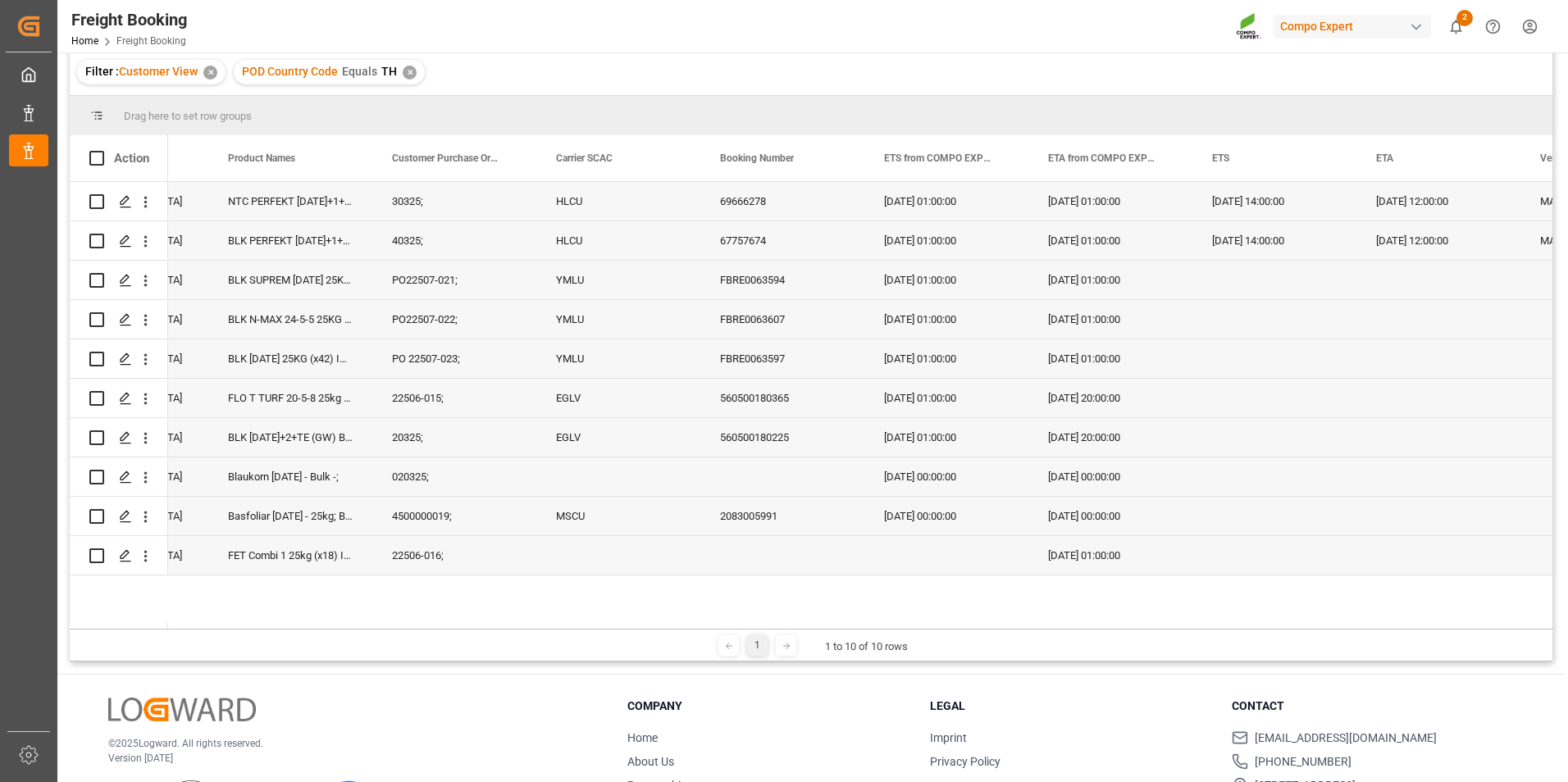
click at [1230, 629] on div "1 1 to 10 of 10 rows" at bounding box center [811, 645] width 1483 height 32
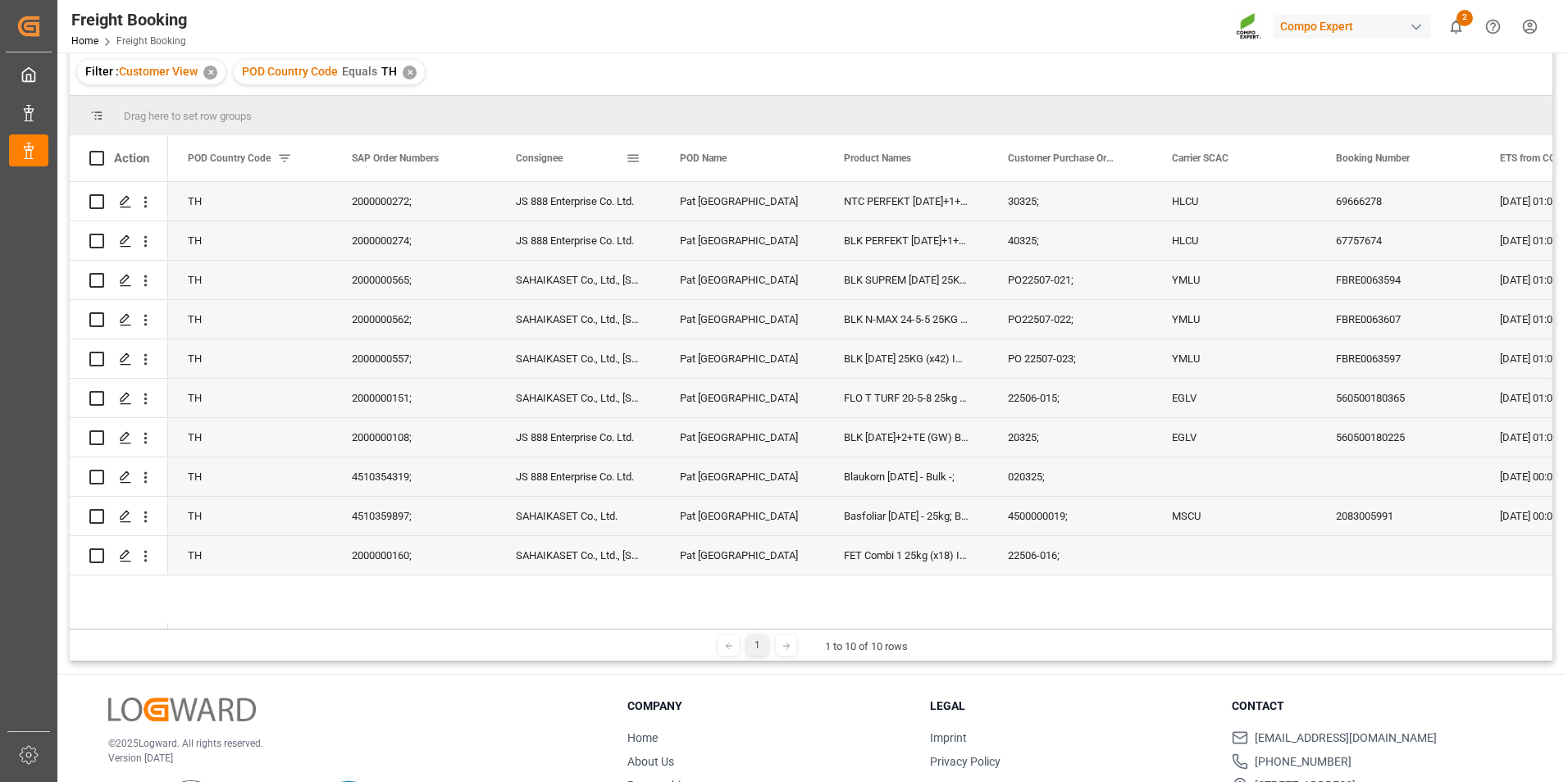
click at [637, 164] on span at bounding box center [632, 158] width 15 height 15
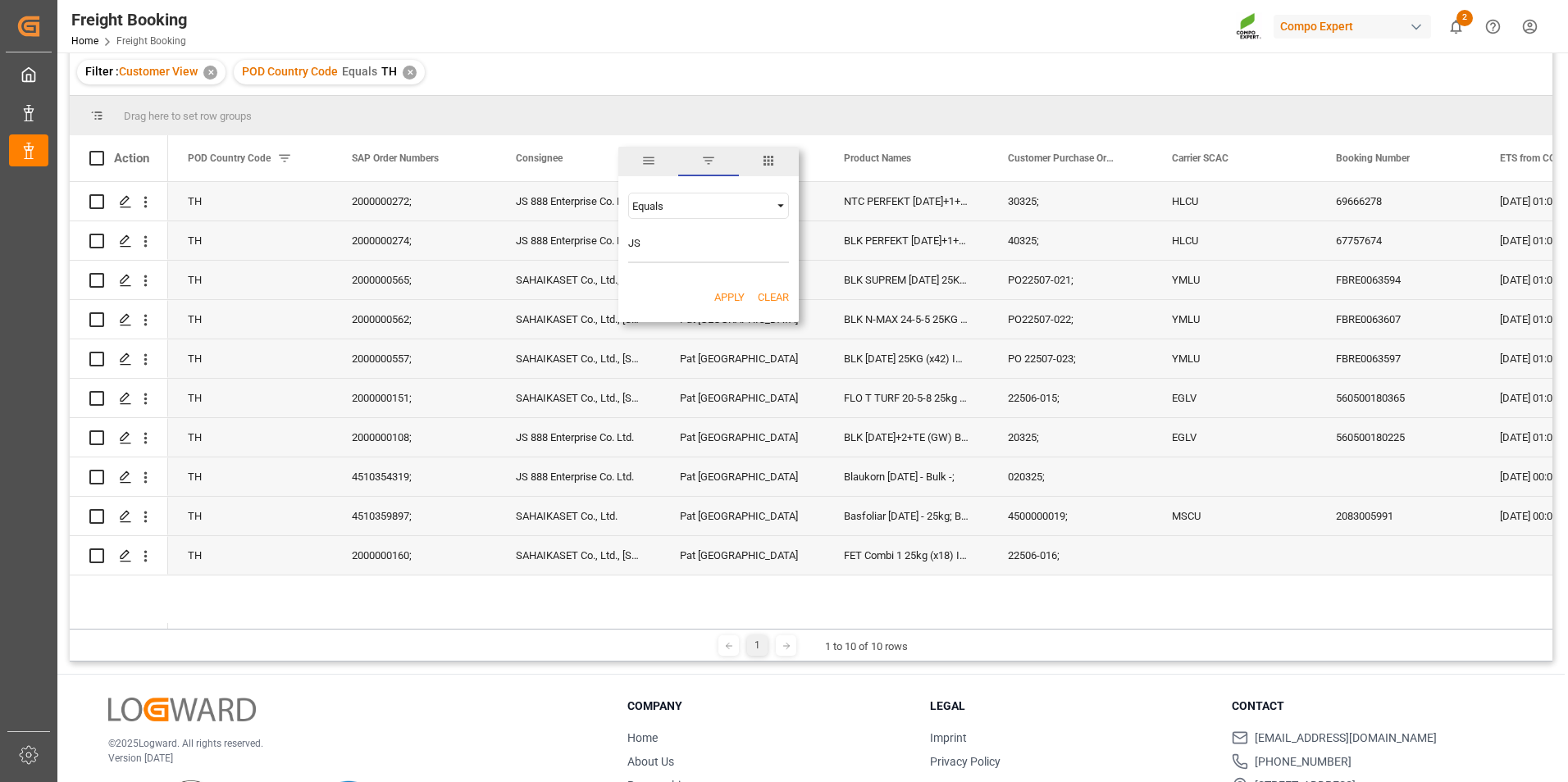
type input "JS"
click at [739, 295] on button "Apply" at bounding box center [730, 297] width 31 height 16
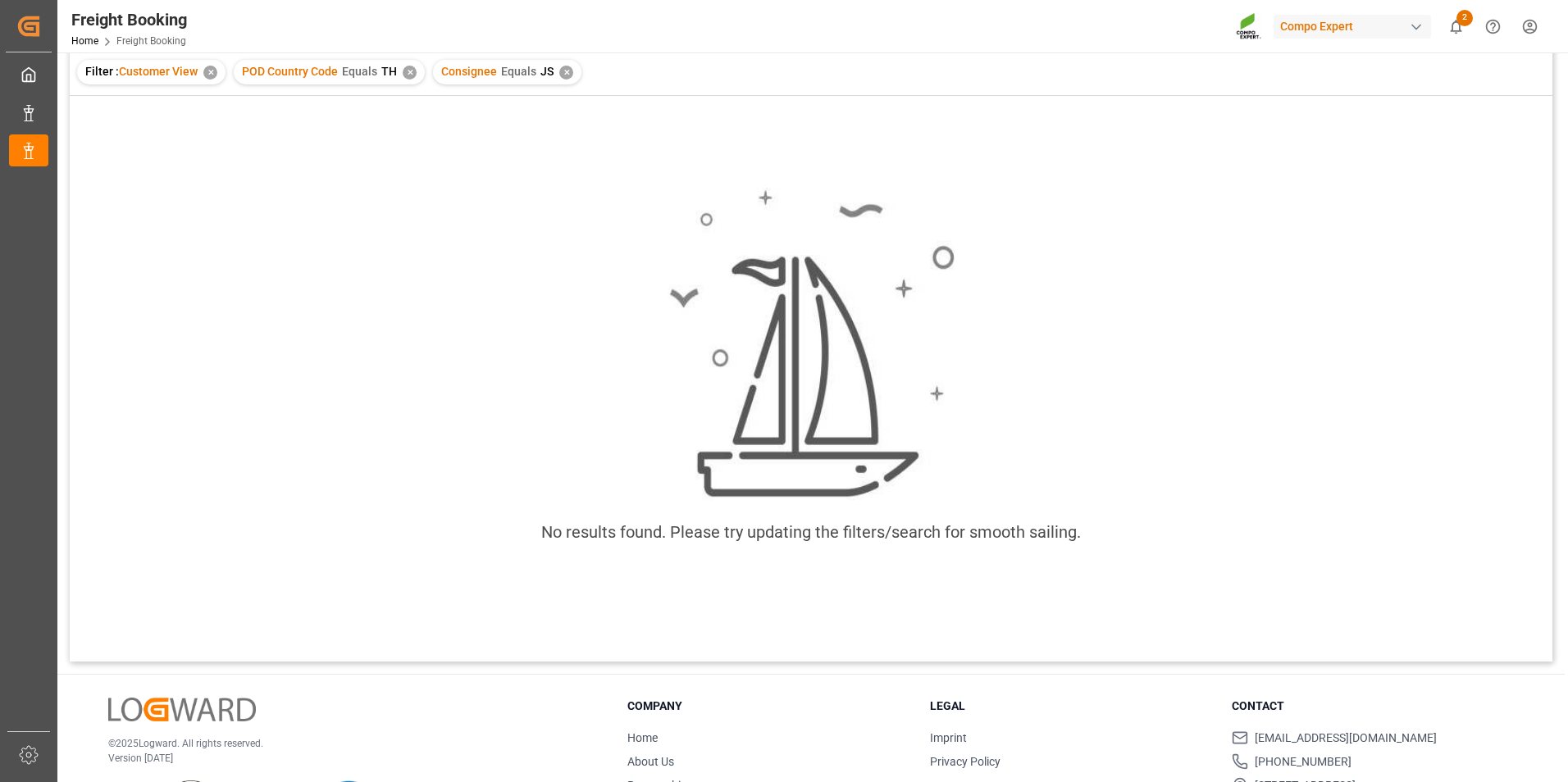
click at [559, 70] on div "✕" at bounding box center [566, 73] width 14 height 14
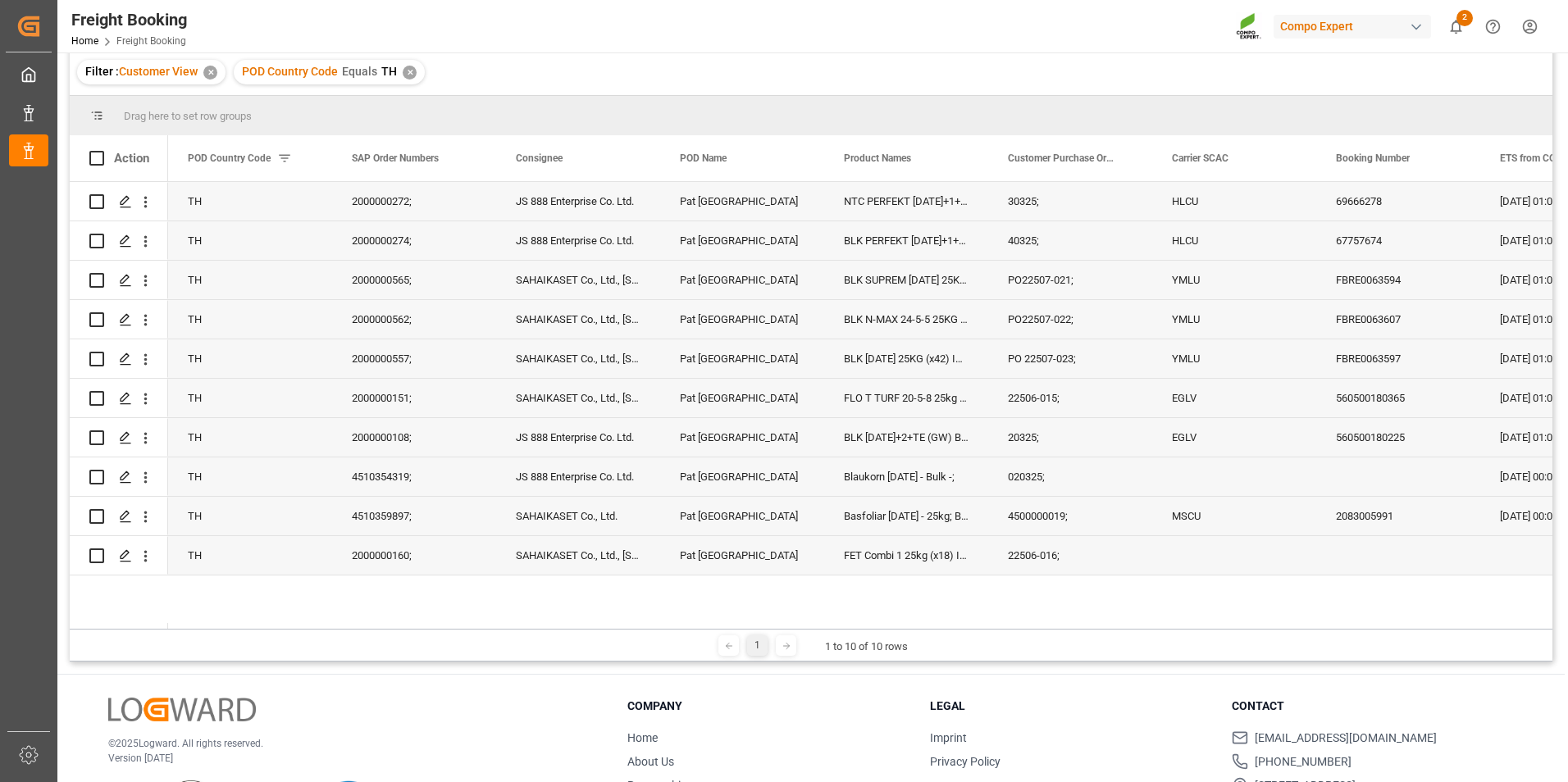
click at [1434, 26] on div "Compo Expert" at bounding box center [1355, 26] width 164 height 32
click at [510, 90] on html "Created by potrace 1.15, written by [PERSON_NAME] [DATE]-[DATE] Created by potr…" at bounding box center [784, 391] width 1568 height 782
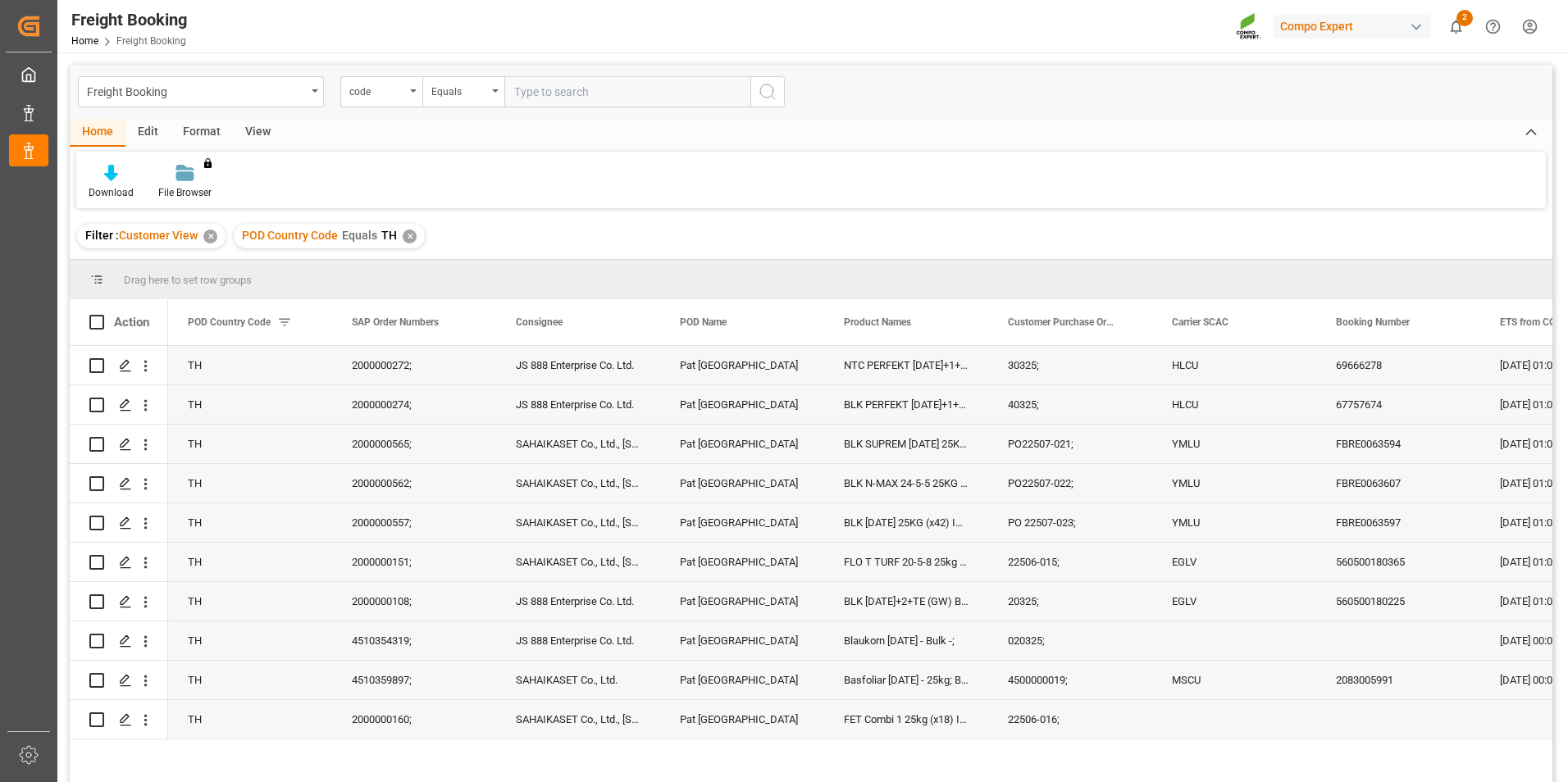
click at [262, 137] on div "View" at bounding box center [258, 132] width 50 height 28
click at [183, 139] on div "Format" at bounding box center [201, 132] width 62 height 28
click at [137, 136] on div "Edit" at bounding box center [148, 132] width 45 height 28
click at [100, 132] on div "Home" at bounding box center [97, 132] width 55 height 28
click at [493, 94] on div "Equals" at bounding box center [463, 91] width 82 height 32
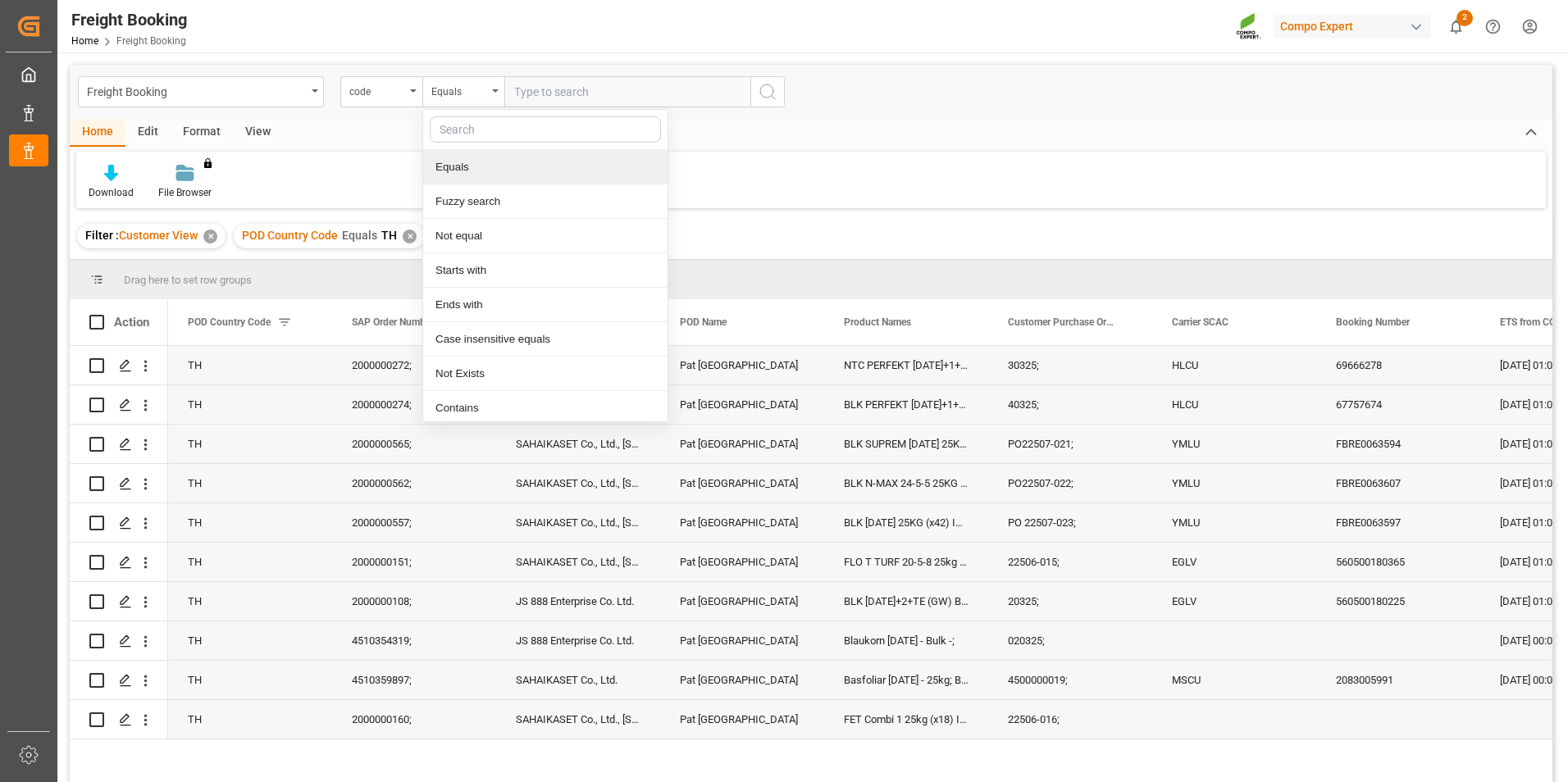
click at [348, 147] on div "Home Edit Format View Download File Browser You don't have permission for this …" at bounding box center [811, 163] width 1483 height 90
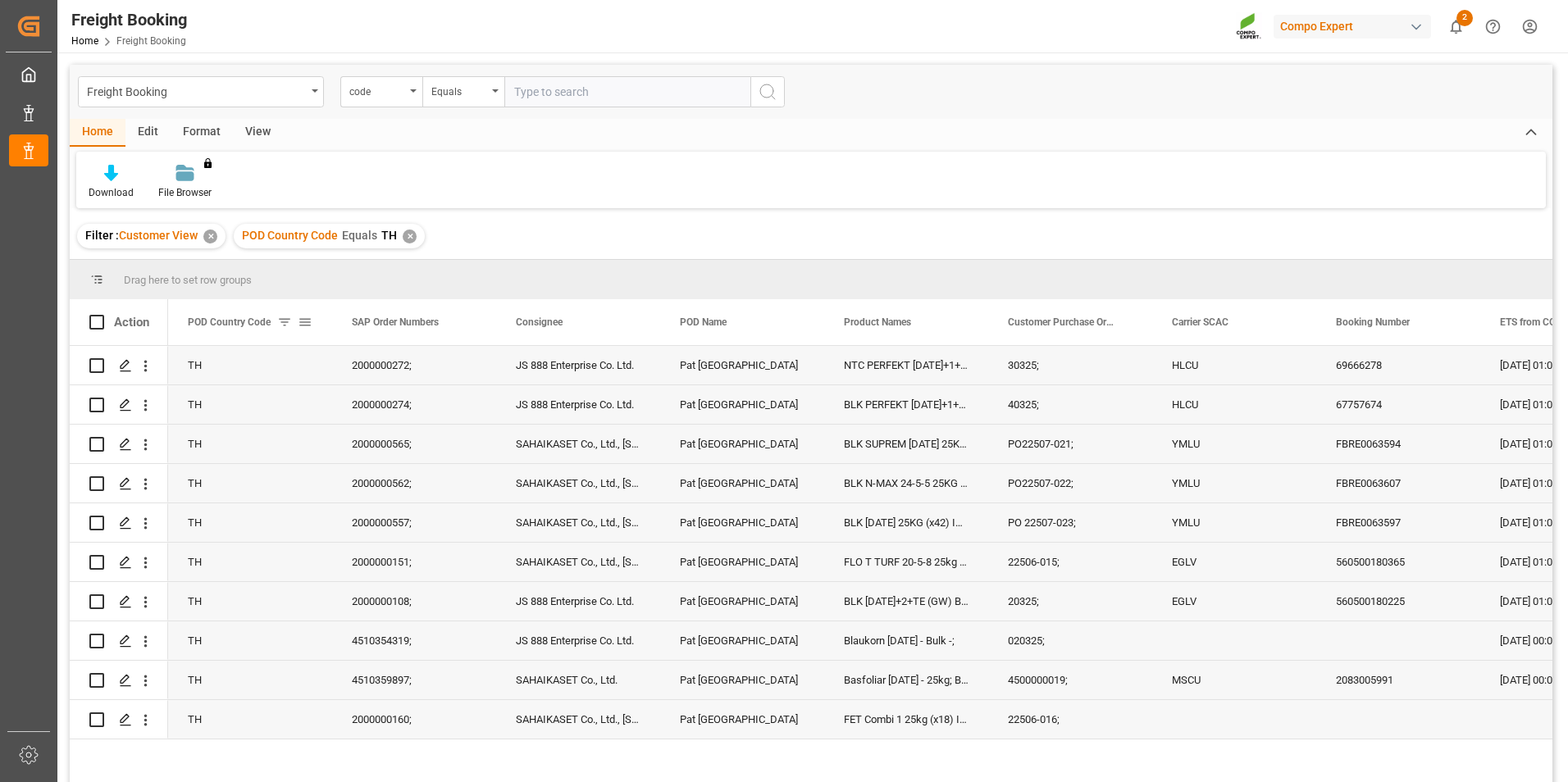
click at [303, 323] on span at bounding box center [305, 322] width 15 height 15
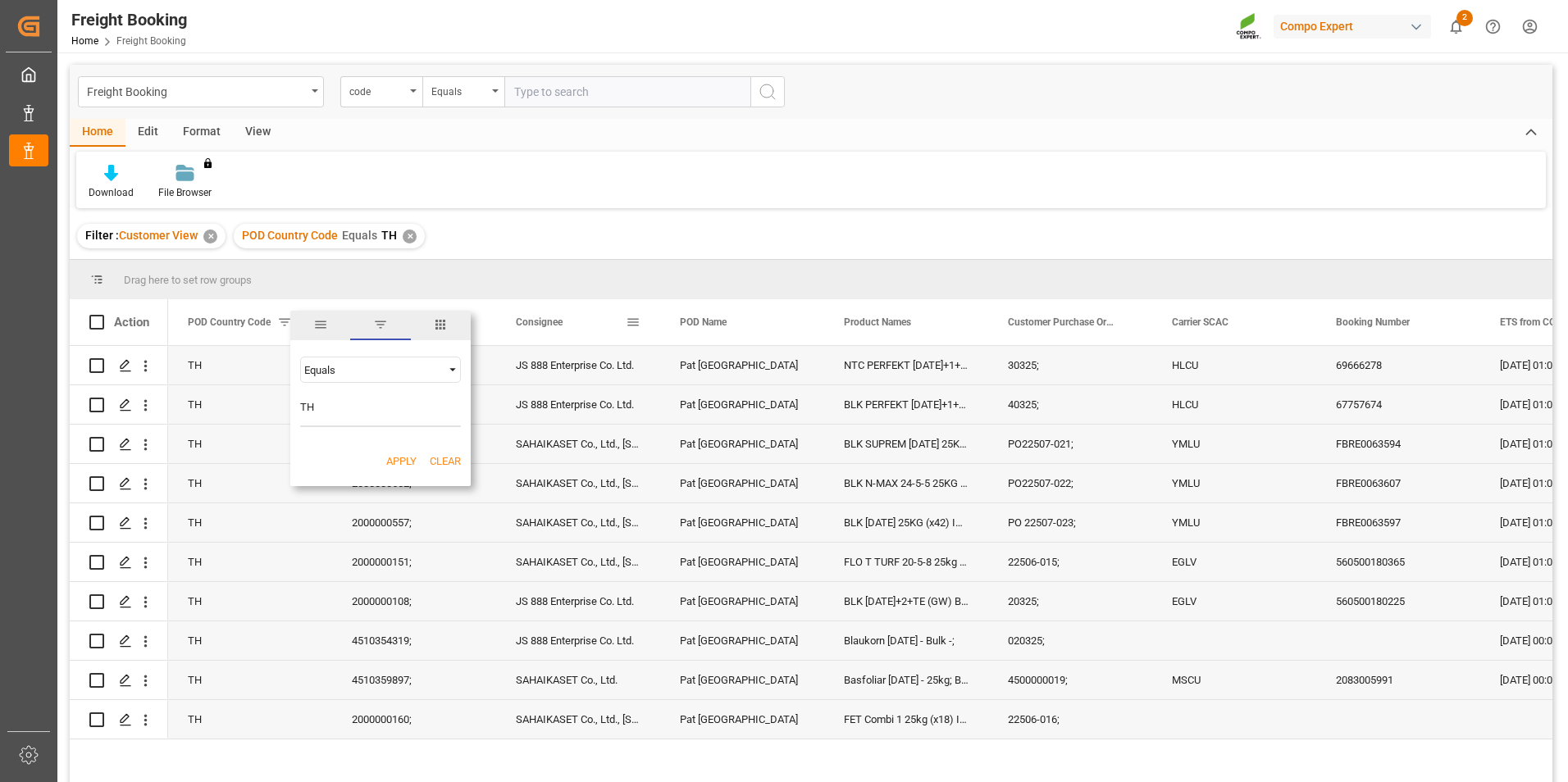
click at [539, 318] on span "Consignee" at bounding box center [539, 322] width 47 height 11
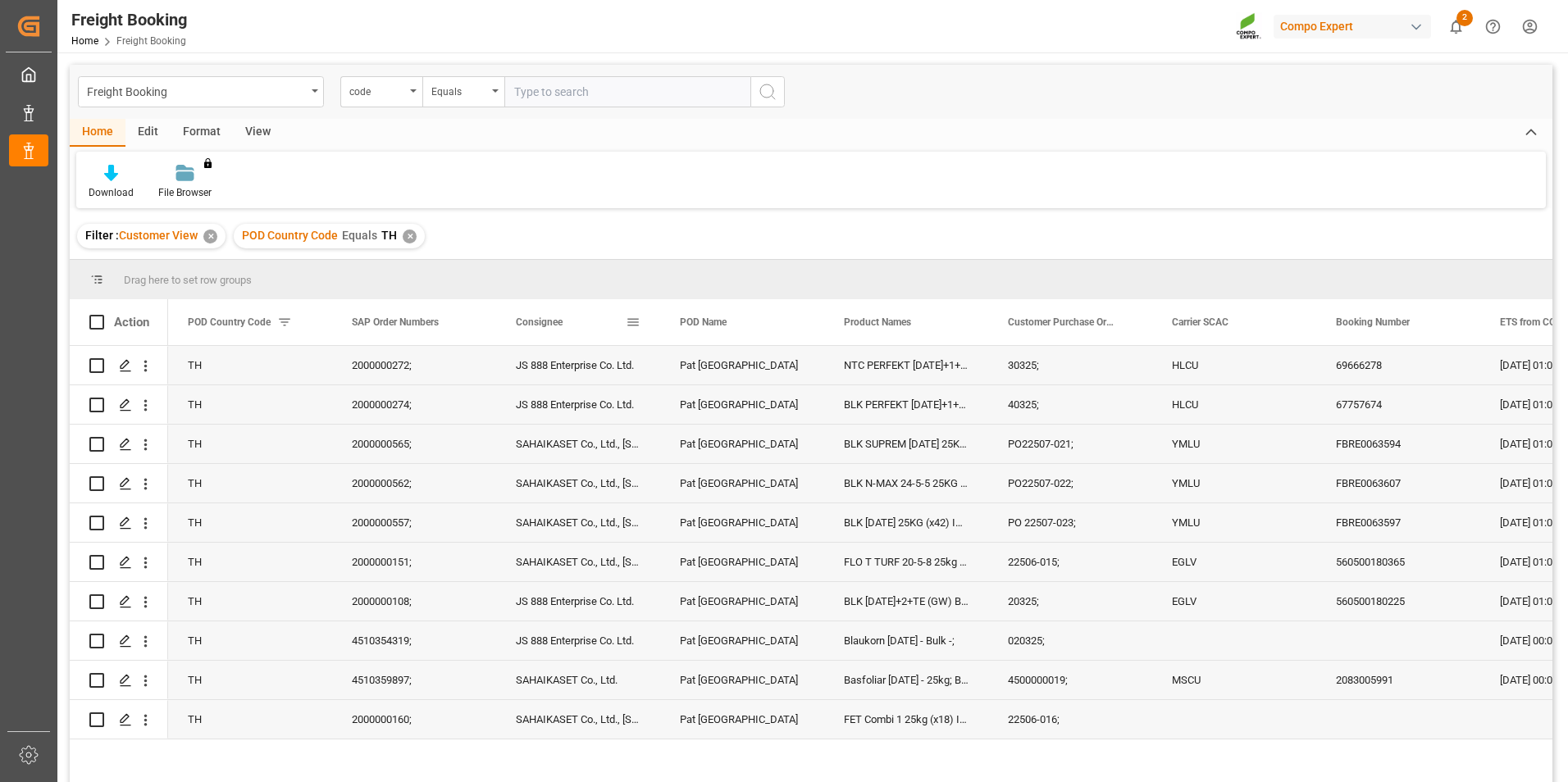
click at [635, 323] on span at bounding box center [632, 322] width 15 height 15
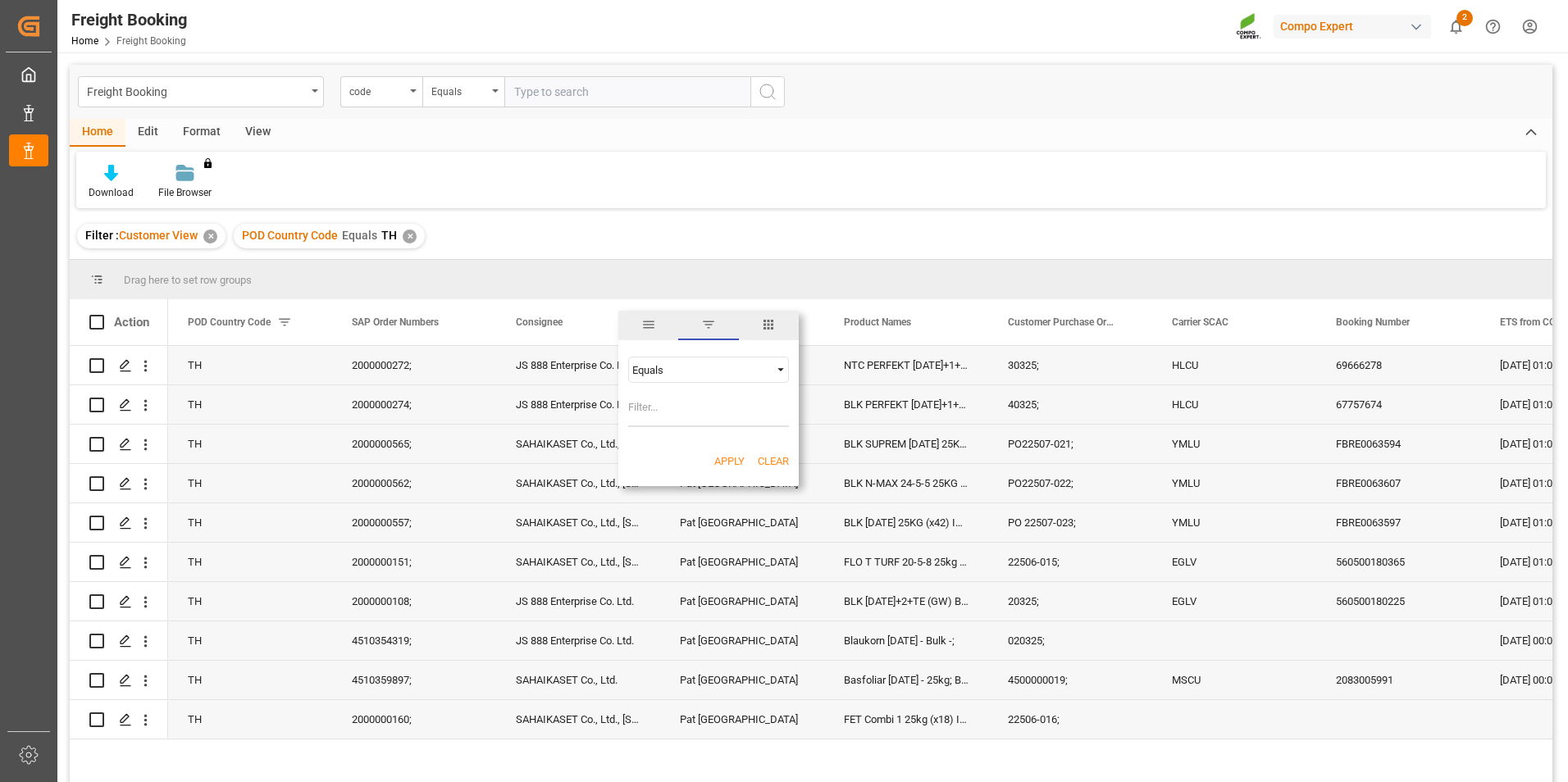
click at [638, 318] on span "general" at bounding box center [648, 325] width 60 height 30
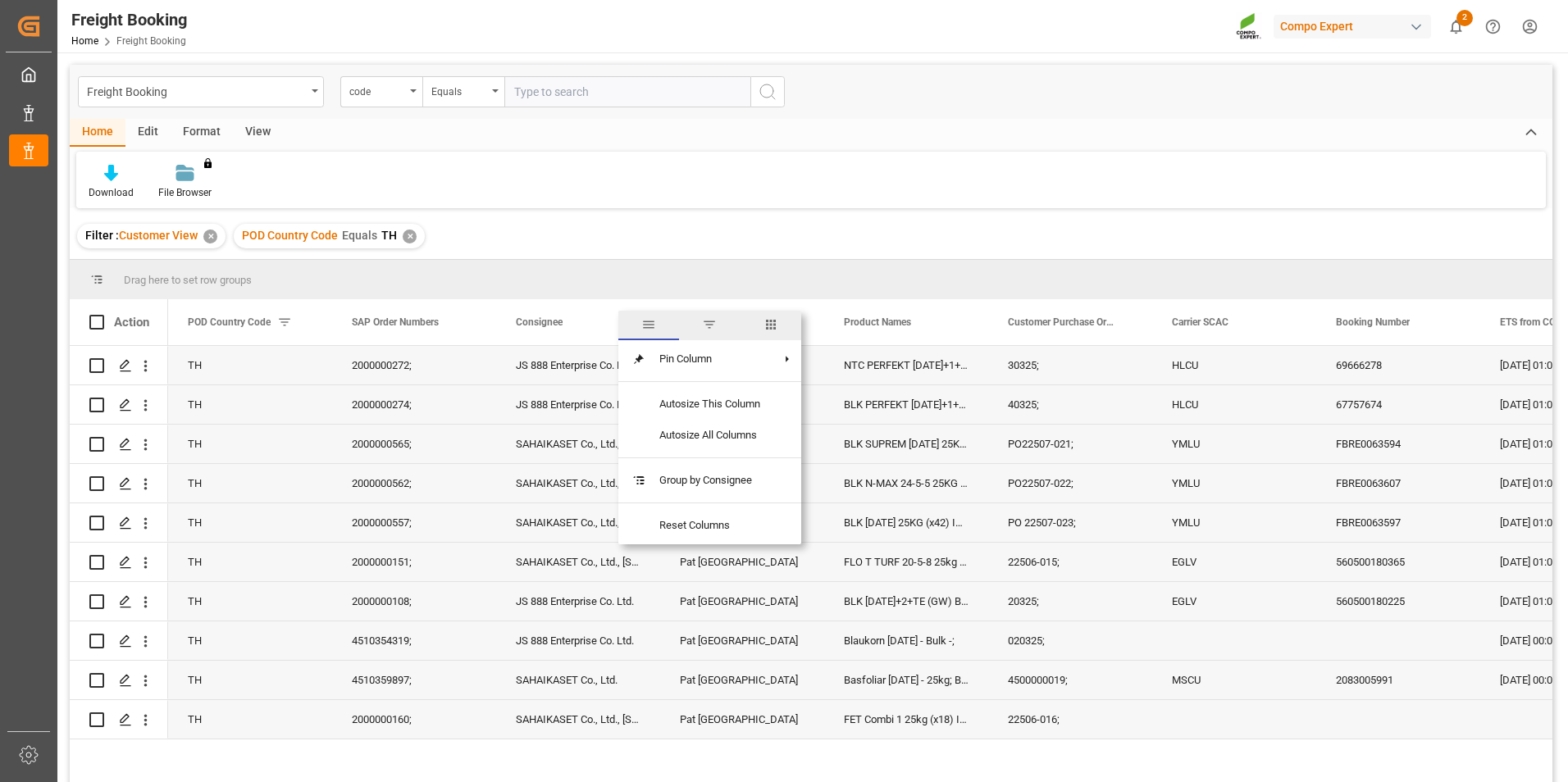
click at [714, 321] on span "filter" at bounding box center [708, 324] width 15 height 15
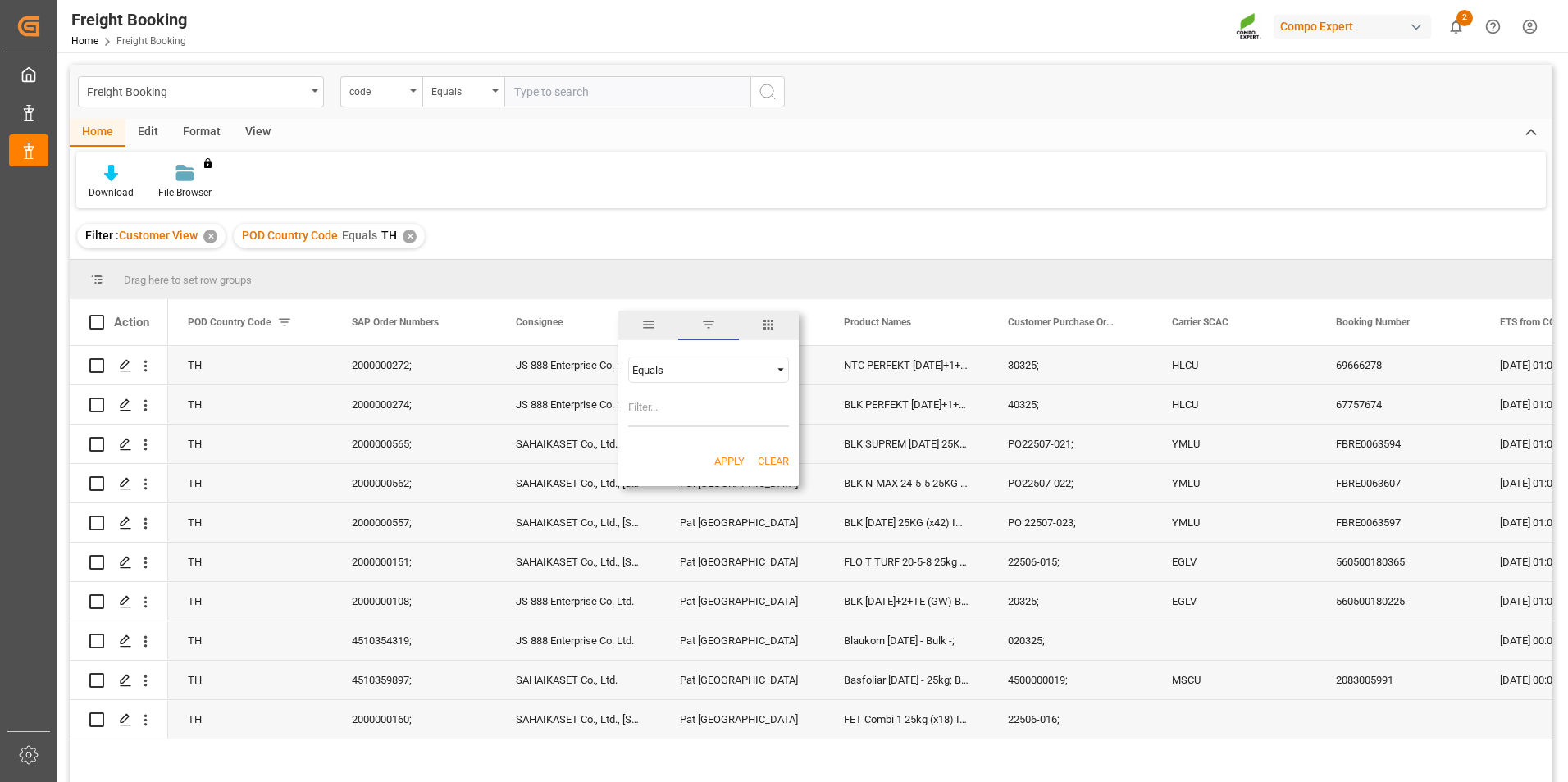
click at [767, 325] on span "columns" at bounding box center [767, 324] width 15 height 15
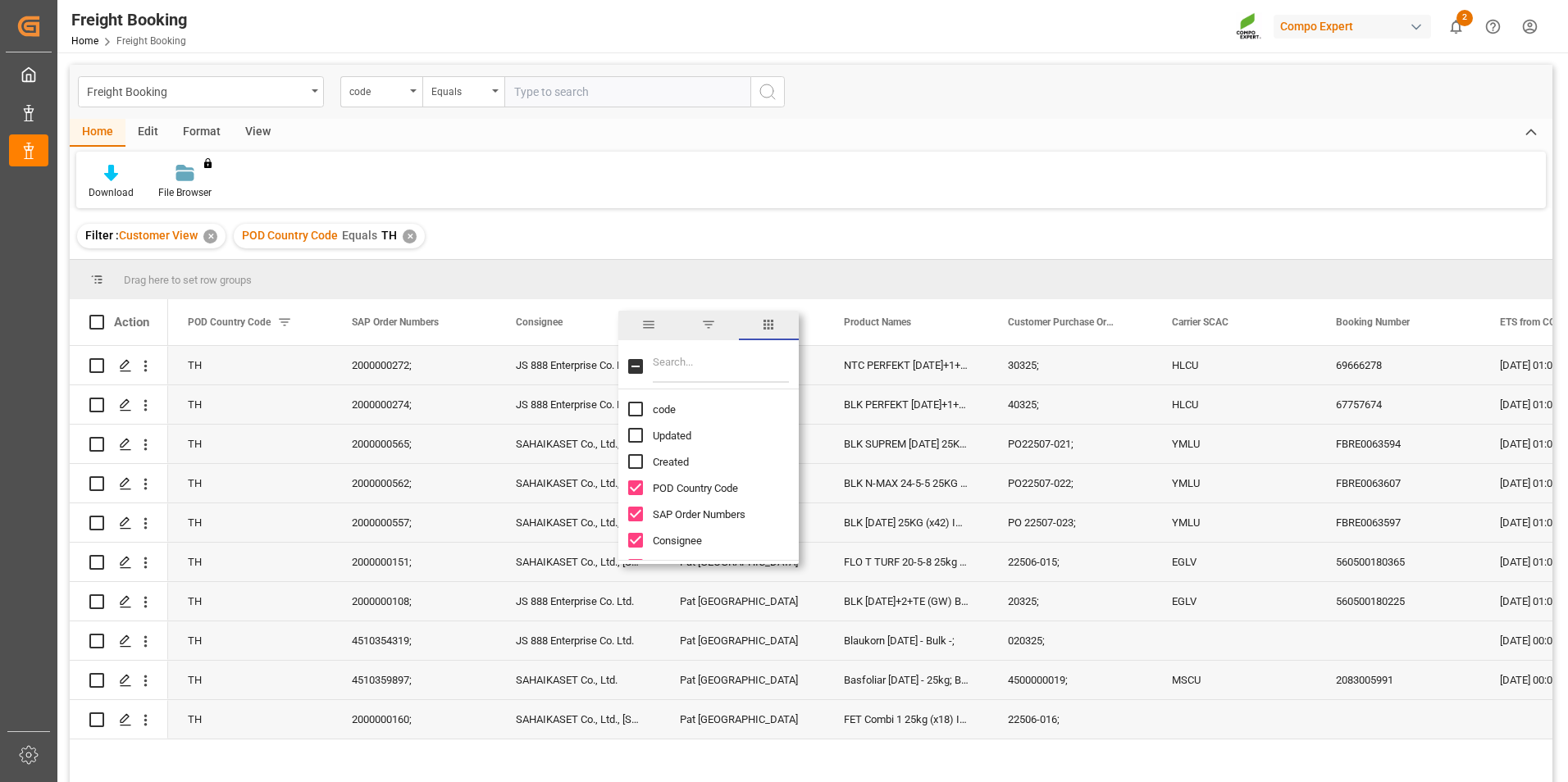
click at [761, 323] on span "columns" at bounding box center [767, 324] width 15 height 15
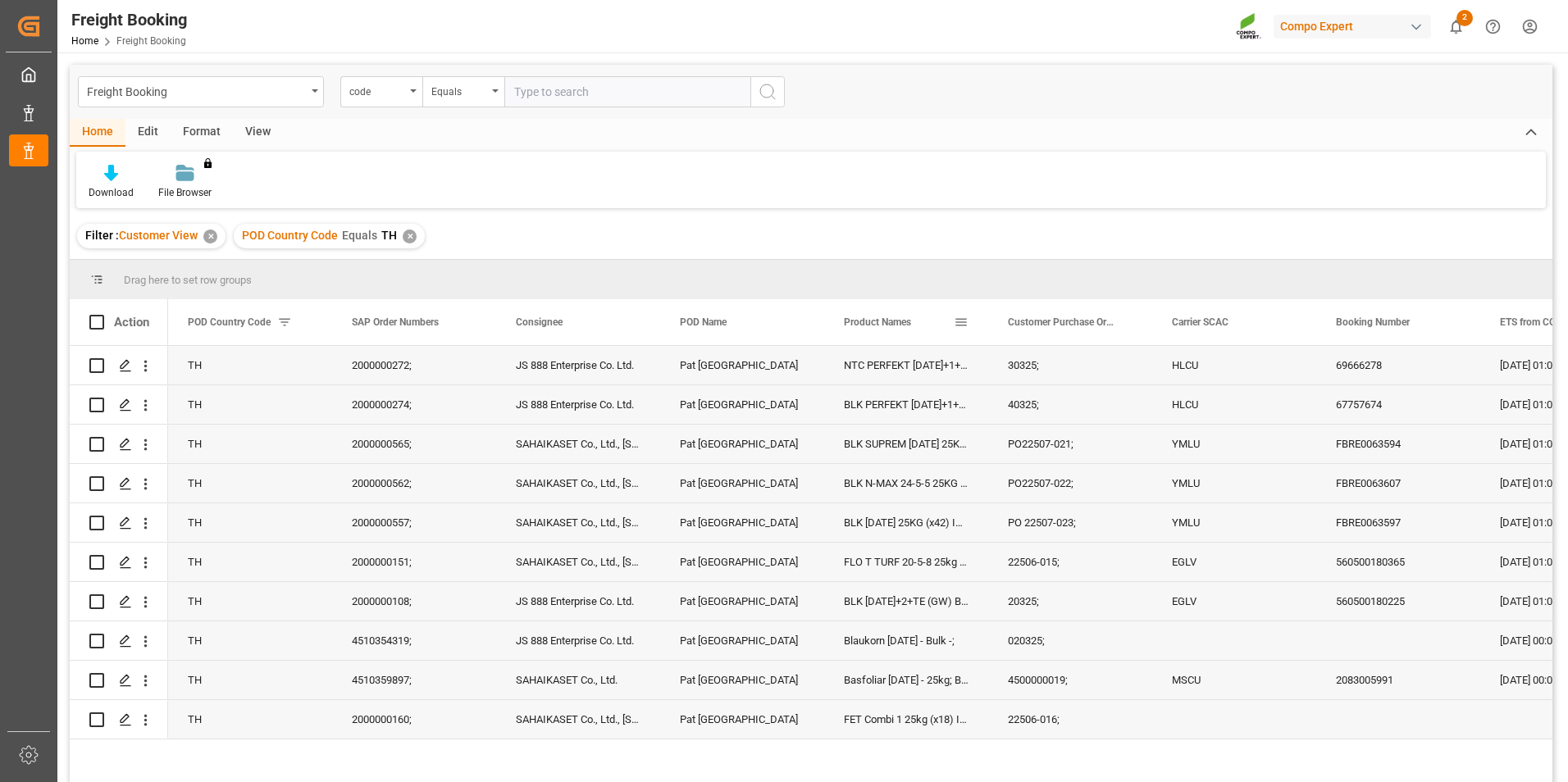
click at [964, 317] on span at bounding box center [960, 322] width 15 height 15
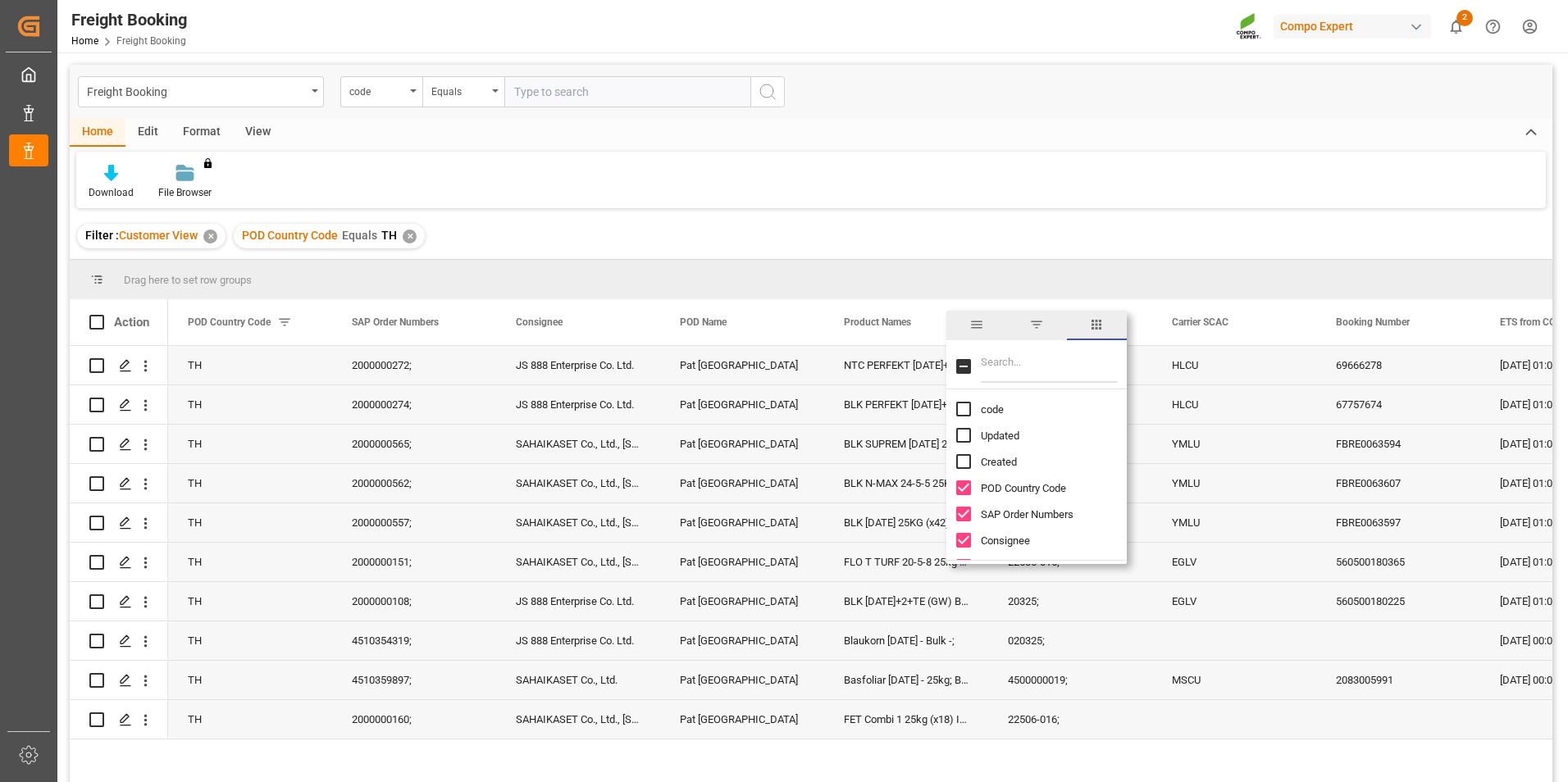
click at [1127, 274] on div "Drag here to set row groups" at bounding box center [811, 280] width 1483 height 39
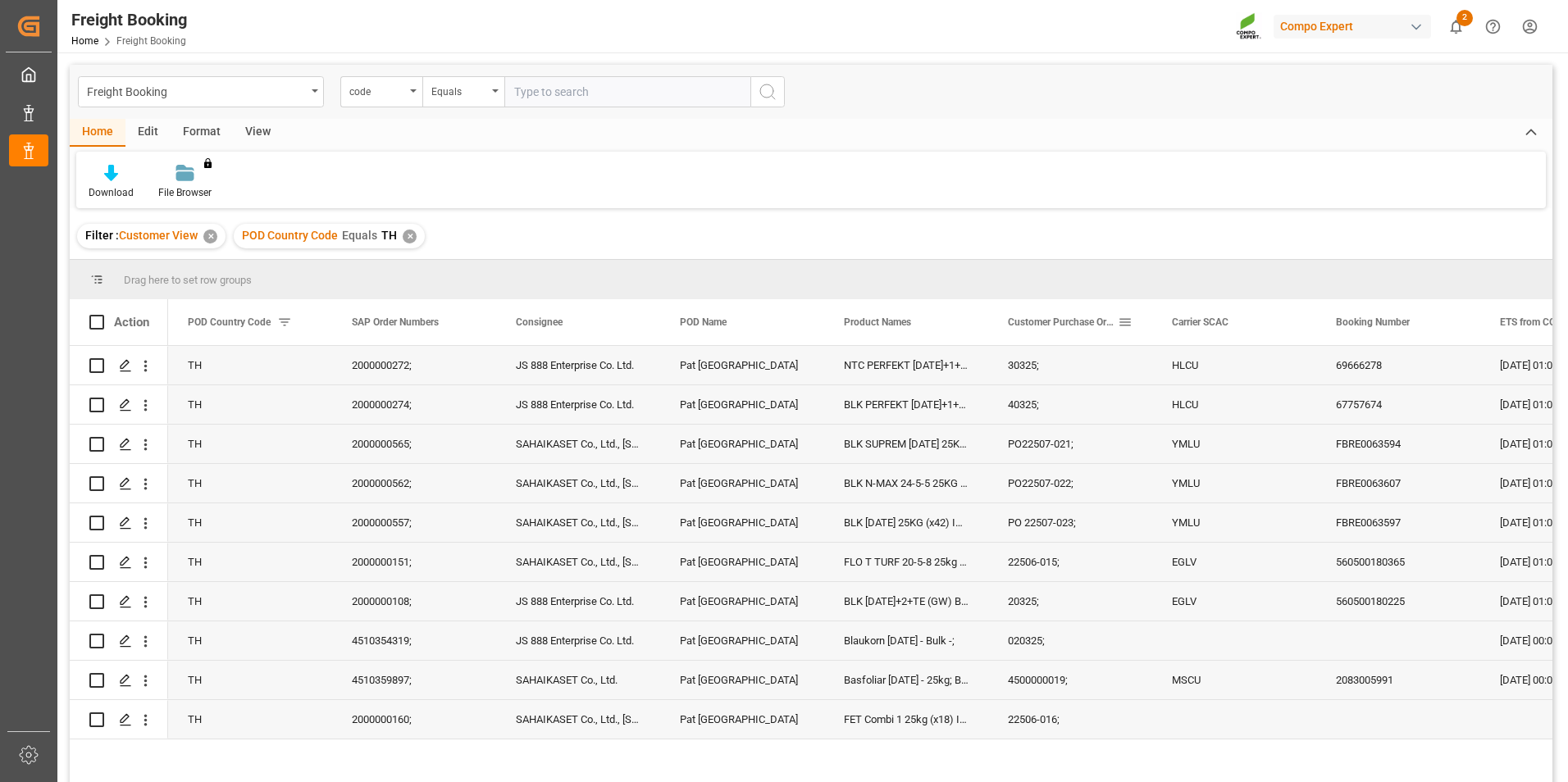
click at [1134, 320] on div "Customer Purchase Order Numbers" at bounding box center [1070, 323] width 164 height 46
